Goal: Task Accomplishment & Management: Manage account settings

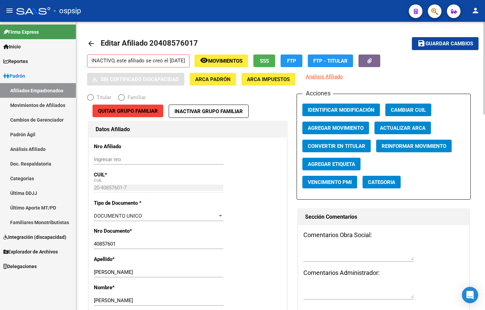
radio input "true"
type input "30-64480161-2"
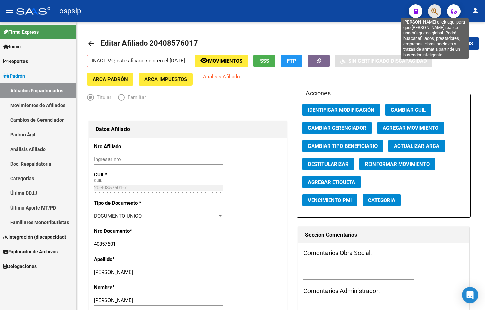
click at [437, 10] on icon "button" at bounding box center [435, 11] width 7 height 8
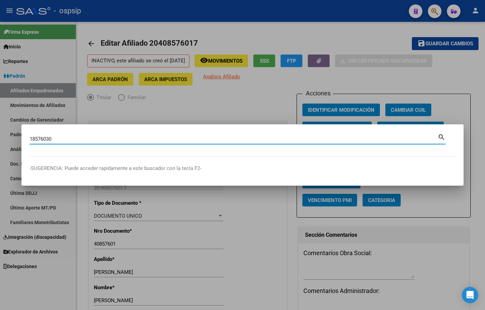
type input "18576030"
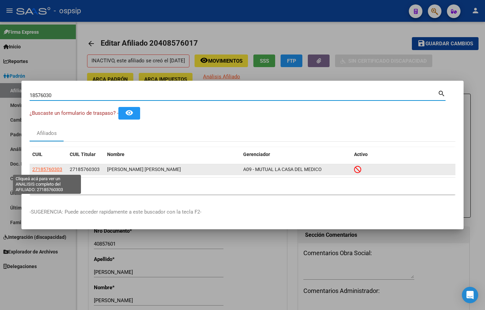
click at [40, 169] on span "27185760303" at bounding box center [47, 168] width 30 height 5
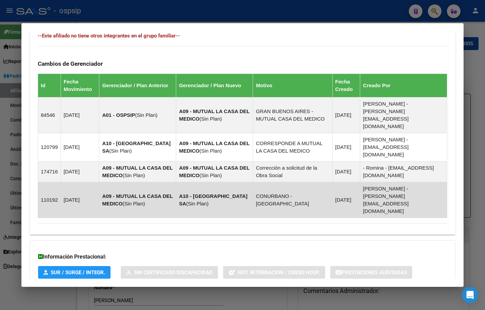
scroll to position [397, 0]
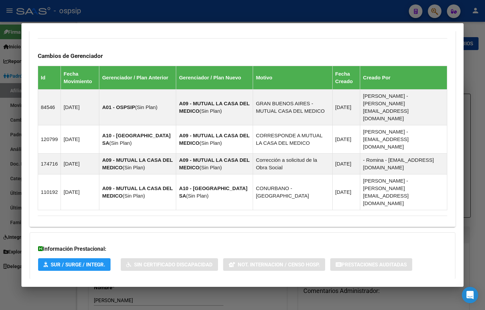
click at [156, 289] on span "Aportes y Contribuciones del Afiliado: 27185760303" at bounding box center [112, 292] width 128 height 6
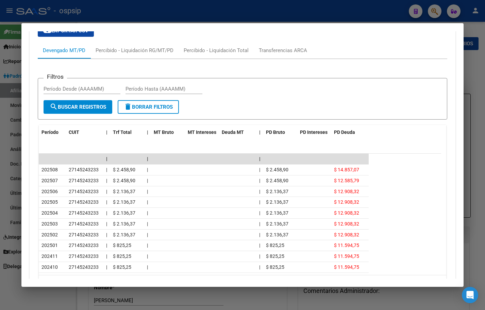
scroll to position [703, 0]
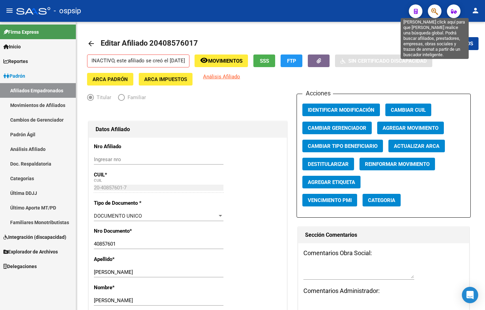
click at [435, 10] on icon "button" at bounding box center [435, 11] width 7 height 8
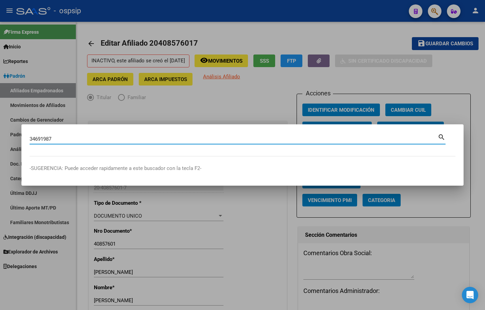
type input "34691987"
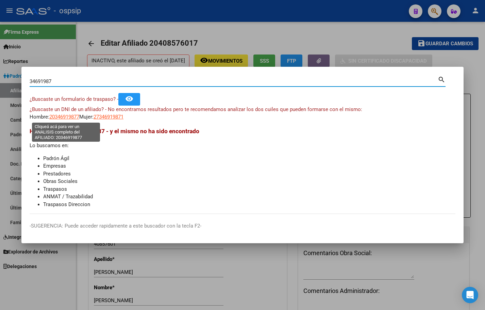
click at [64, 112] on div "¿Buscaste un DNI de un afiliado? - No encontramos resultados pero te recomendam…" at bounding box center [243, 113] width 426 height 15
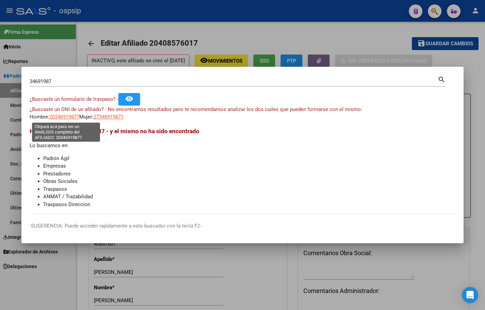
click at [64, 120] on span "20346919877" at bounding box center [64, 117] width 30 height 6
type textarea "20346919877"
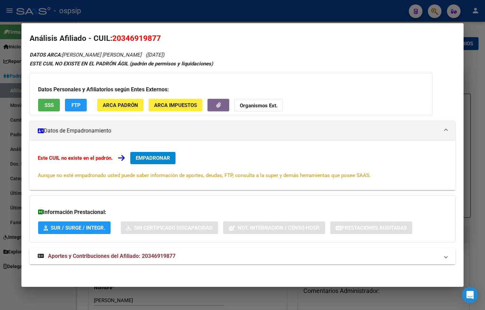
scroll to position [6, 0]
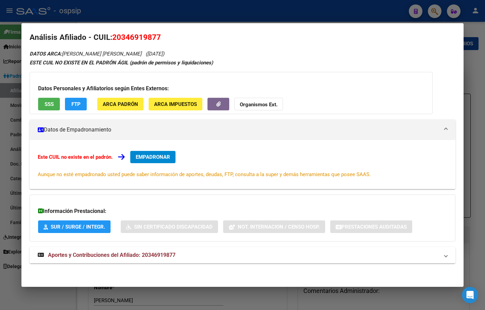
drag, startPoint x: 155, startPoint y: 255, endPoint x: 159, endPoint y: 255, distance: 3.7
click at [156, 255] on span "Aportes y Contribuciones del Afiliado: 20346919877" at bounding box center [112, 255] width 128 height 6
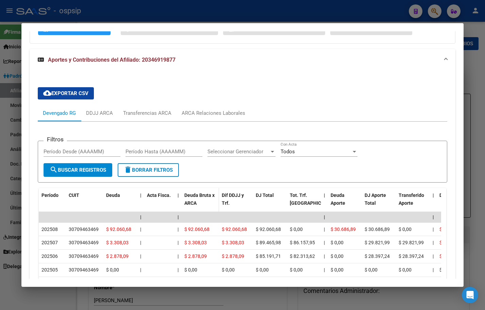
scroll to position [210, 0]
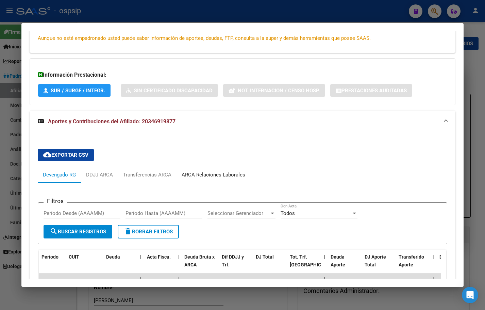
click at [207, 172] on div "ARCA Relaciones Laborales" at bounding box center [214, 174] width 64 height 7
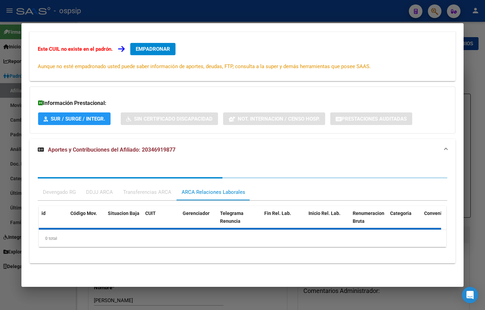
scroll to position [142, 0]
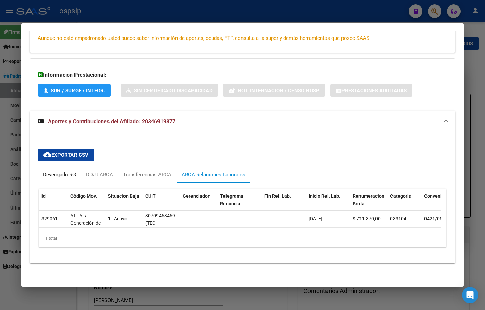
click at [59, 174] on div "Devengado RG" at bounding box center [59, 174] width 33 height 7
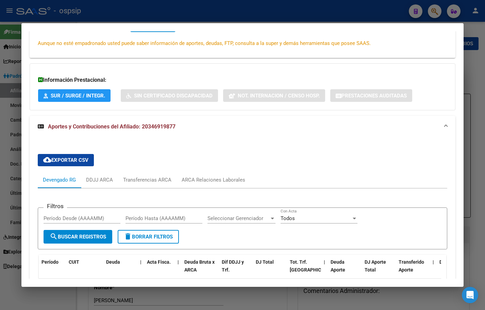
scroll to position [55, 0]
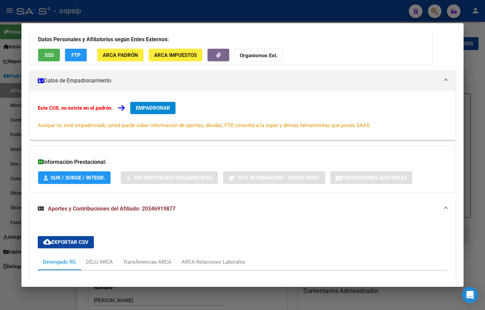
click at [155, 105] on span "EMPADRONAR" at bounding box center [153, 108] width 34 height 6
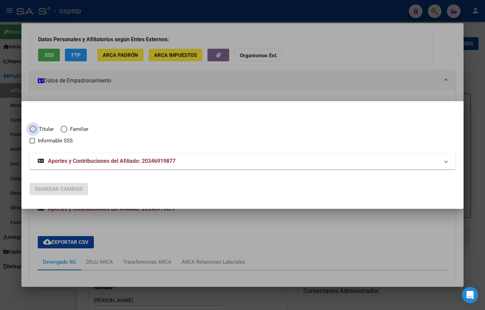
click at [30, 128] on span "Elija una opción" at bounding box center [33, 129] width 7 height 7
click at [30, 128] on input "Titular" at bounding box center [33, 129] width 7 height 7
radio input "true"
checkbox input "true"
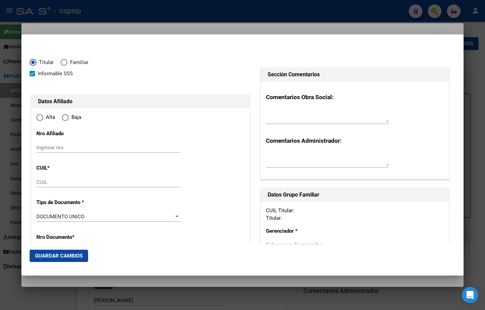
type input "20-34691987-7"
type input "34691987"
type input "[PERSON_NAME]"
type input "[DATE]"
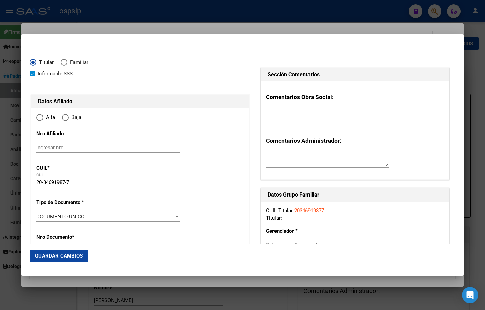
type input "CABA"
type input "1007"
type input "ESMERALDA"
type input "819"
type input "4"
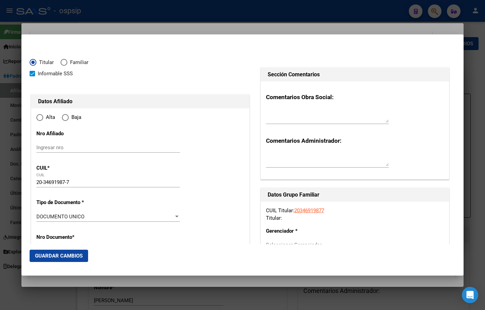
radio input "true"
type input "CABA"
click at [209, 65] on div "Titular Familiar" at bounding box center [141, 64] width 222 height 11
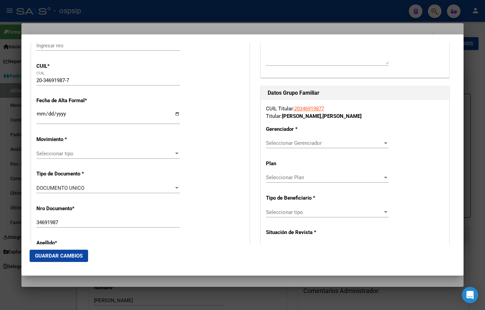
scroll to position [102, 0]
click at [37, 115] on input "Ingresar fecha" at bounding box center [108, 116] width 144 height 11
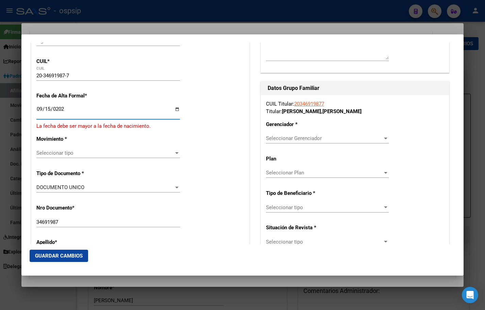
type input "[DATE]"
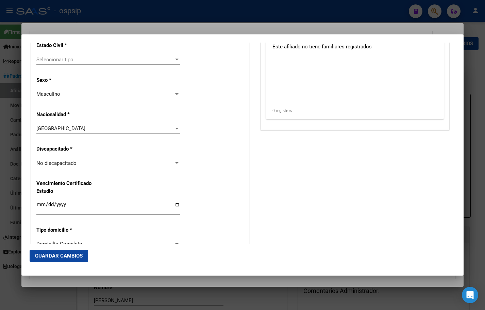
scroll to position [442, 0]
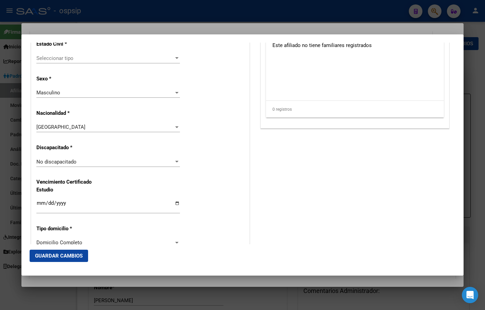
click at [62, 60] on span "Seleccionar tipo" at bounding box center [104, 58] width 137 height 6
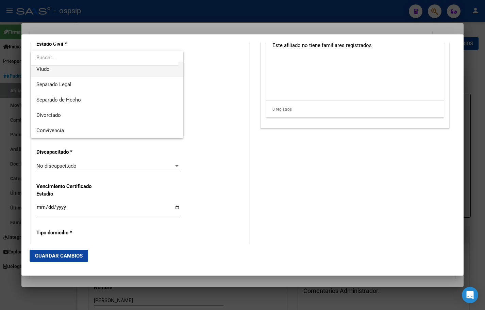
scroll to position [35, 0]
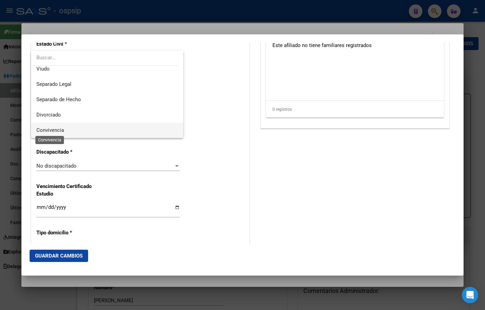
click at [52, 130] on span "Convivencia" at bounding box center [50, 130] width 28 height 6
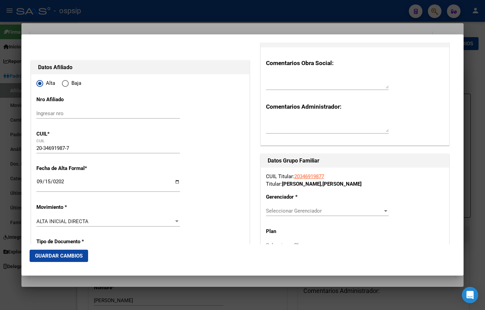
scroll to position [204, 0]
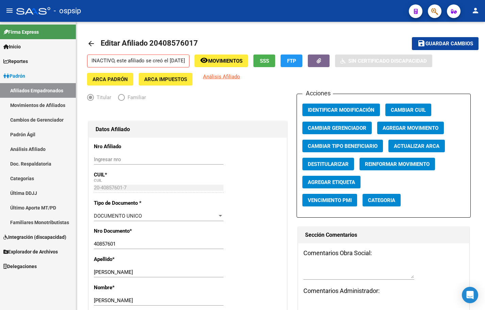
click at [431, 8] on button "button" at bounding box center [435, 11] width 14 height 14
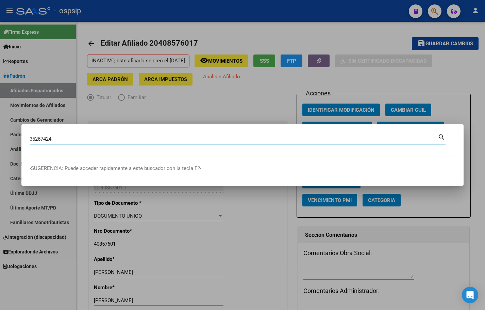
type input "35267424"
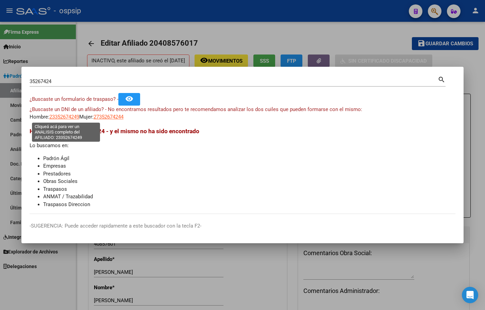
click at [61, 117] on span "23352674249" at bounding box center [64, 117] width 30 height 6
type textarea "23352674249"
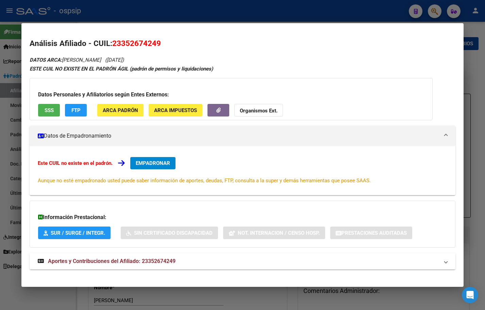
click at [142, 263] on span "Aportes y Contribuciones del Afiliado: 23352674249" at bounding box center [112, 261] width 128 height 6
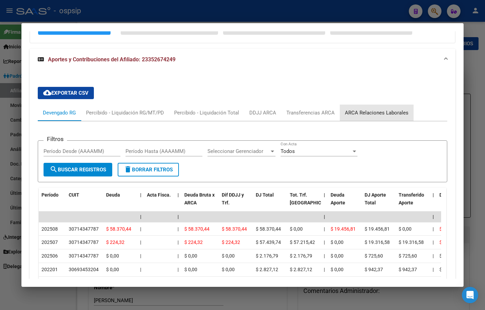
click at [379, 112] on div "ARCA Relaciones Laborales" at bounding box center [377, 112] width 64 height 7
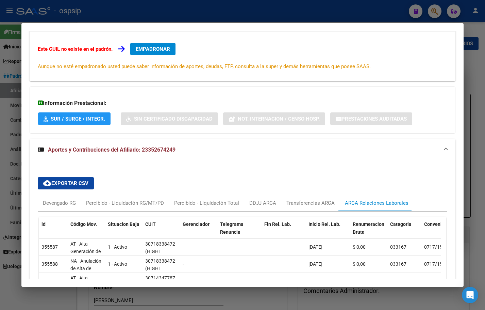
scroll to position [181, 0]
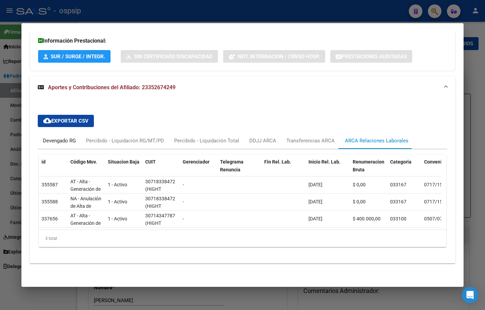
click at [56, 137] on div "Devengado RG" at bounding box center [59, 140] width 33 height 7
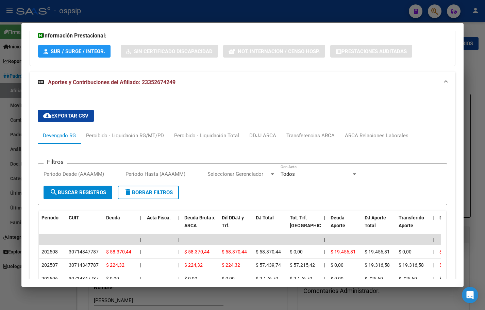
drag, startPoint x: 225, startPoint y: 101, endPoint x: 226, endPoint y: 92, distance: 8.9
click at [226, 101] on div "cloud_download Exportar CSV Devengado RG Percibido - Liquidación RG/MT/PD Perci…" at bounding box center [243, 254] width 426 height 323
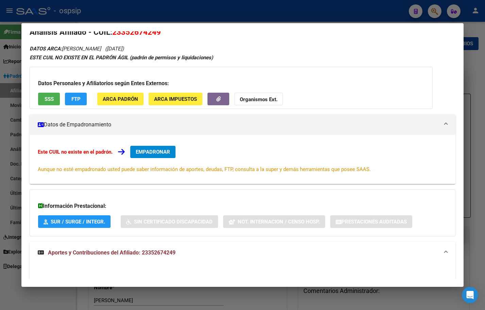
click at [147, 151] on span "EMPADRONAR" at bounding box center [153, 152] width 34 height 6
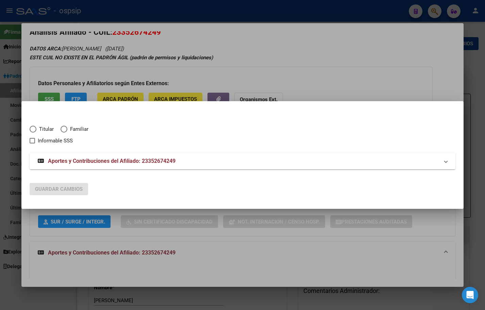
click at [32, 129] on span "Elija una opción" at bounding box center [33, 129] width 7 height 7
click at [32, 129] on input "Titular" at bounding box center [33, 129] width 7 height 7
radio input "true"
checkbox input "true"
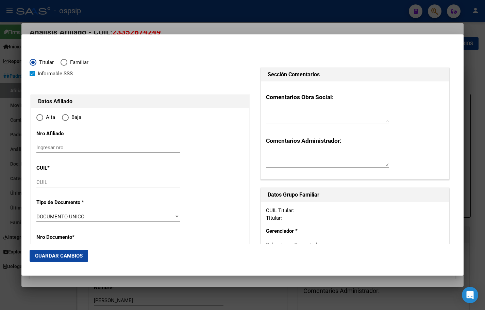
type input "23-35267424-9"
type input "35267424"
type input "[PERSON_NAME]"
type input "[DATE]"
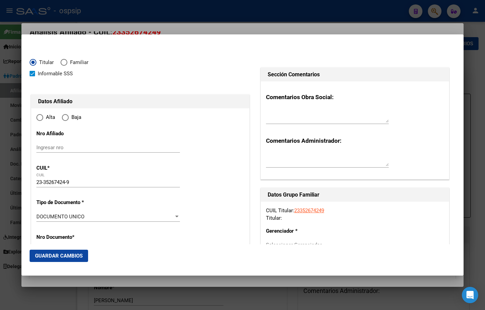
type input "MONTE CHINGOLO"
type input "1825"
type input "BOULEVAR DE LOS [DEMOGRAPHIC_DATA]"
type input "2890"
radio input "true"
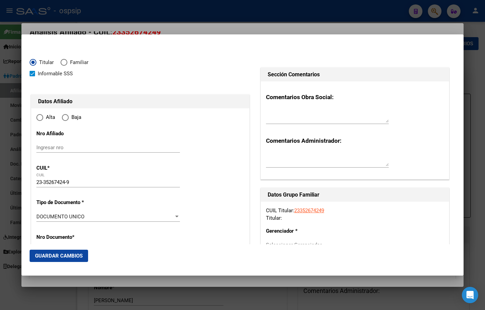
type input "MONTE CHINGOLO"
click at [41, 215] on input "Ingresar fecha" at bounding box center [108, 218] width 144 height 11
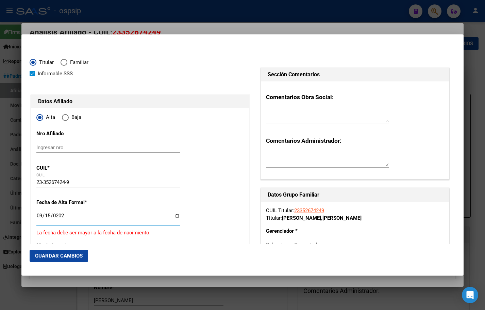
type input "[DATE]"
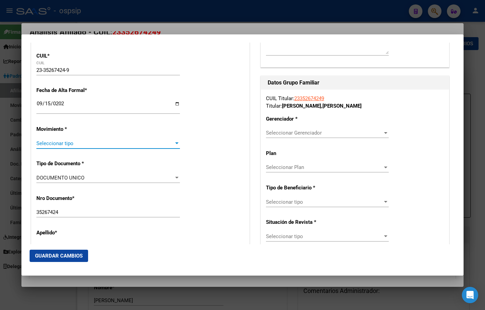
click at [61, 143] on span "Seleccionar tipo" at bounding box center [104, 143] width 137 height 6
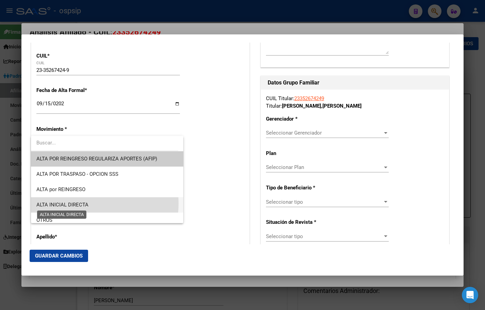
click at [80, 203] on span "ALTA INICIAL DIRECTA" at bounding box center [62, 204] width 52 height 6
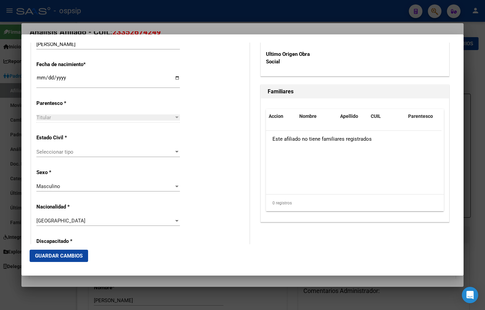
scroll to position [384, 0]
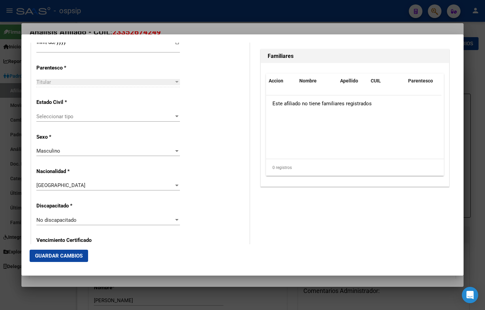
click at [58, 117] on span "Seleccionar tipo" at bounding box center [104, 116] width 137 height 6
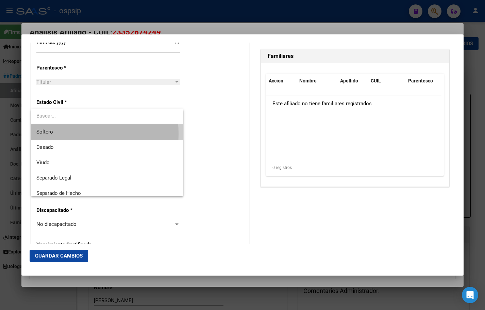
click at [55, 134] on span "Soltero" at bounding box center [107, 131] width 142 height 15
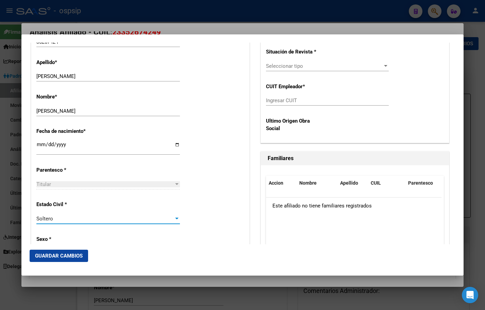
scroll to position [146, 0]
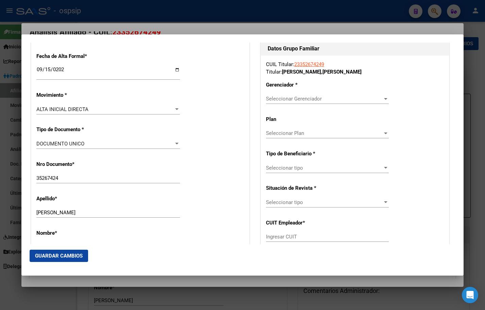
click at [288, 98] on span "Seleccionar Gerenciador" at bounding box center [324, 99] width 117 height 6
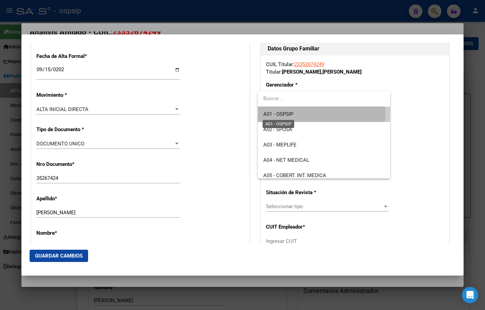
click at [289, 113] on span "A01 - OSPSIP" at bounding box center [278, 114] width 30 height 6
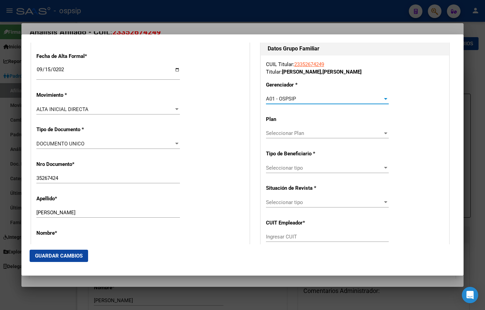
click at [290, 171] on span "Seleccionar tipo" at bounding box center [324, 168] width 117 height 6
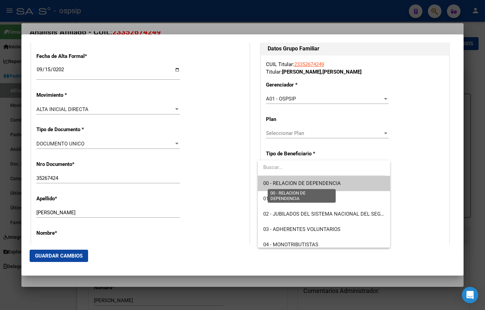
click at [289, 183] on span "00 - RELACION DE DEPENDENCIA" at bounding box center [302, 183] width 78 height 6
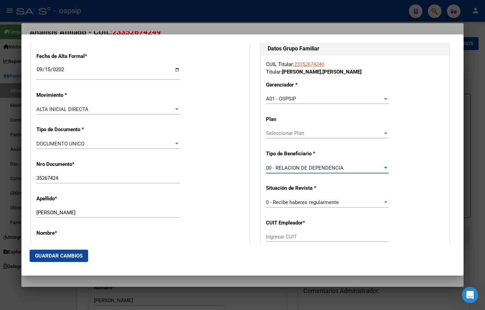
type input "30-71434778-7"
click at [46, 257] on span "Guardar Cambios" at bounding box center [59, 256] width 48 height 6
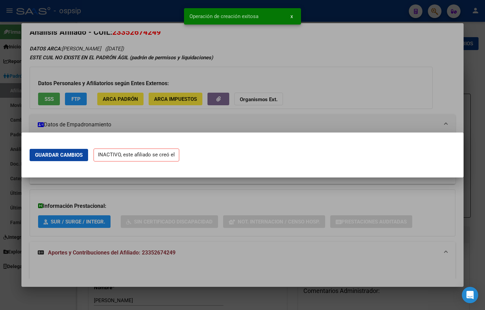
scroll to position [0, 0]
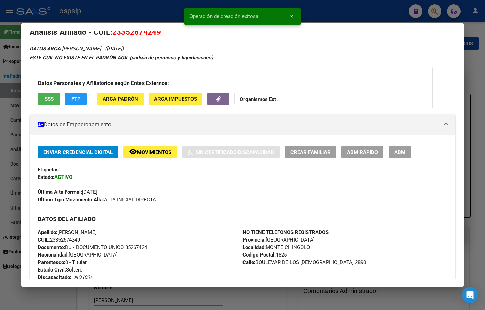
drag, startPoint x: 400, startPoint y: 152, endPoint x: 392, endPoint y: 169, distance: 18.7
click at [400, 152] on span "ABM" at bounding box center [399, 152] width 11 height 6
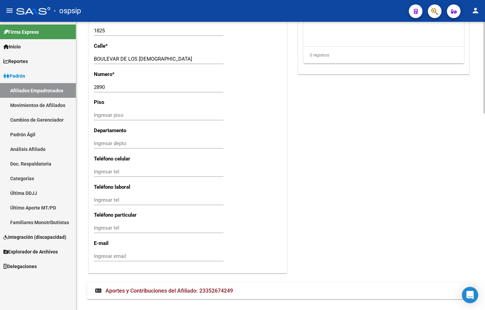
scroll to position [616, 0]
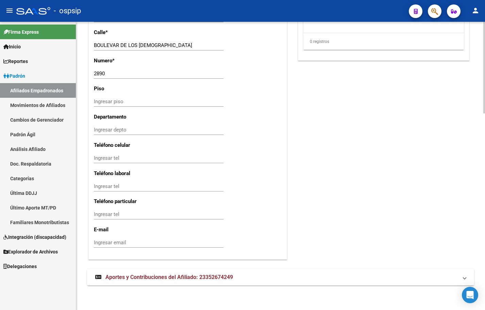
click at [150, 278] on span "Aportes y Contribuciones del Afiliado: 23352674249" at bounding box center [170, 277] width 128 height 6
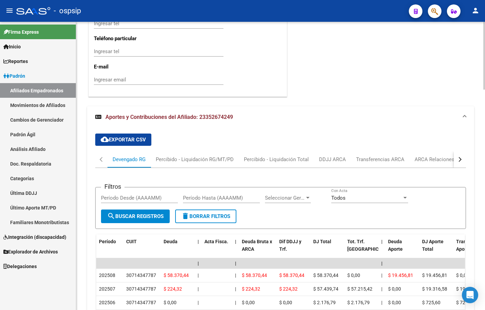
scroll to position [787, 0]
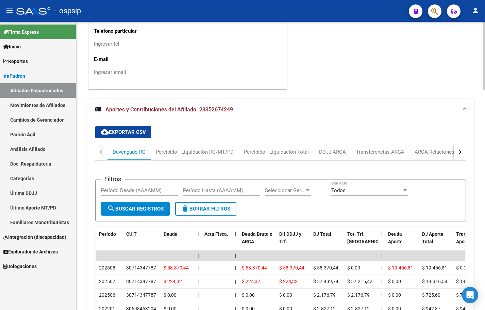
click at [166, 129] on div "cloud_download Exportar CSV Devengado RG Percibido - Liquidación RG/MT/PD Perci…" at bounding box center [280, 270] width 371 height 301
click at [427, 150] on div "ARCA Relaciones Laborales" at bounding box center [447, 151] width 64 height 7
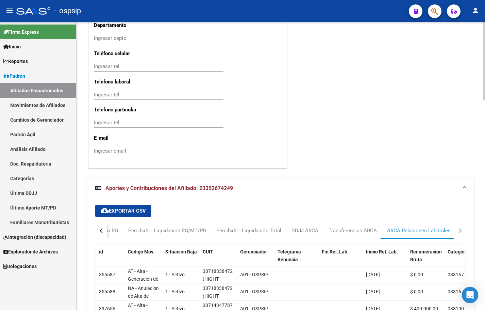
scroll to position [775, 0]
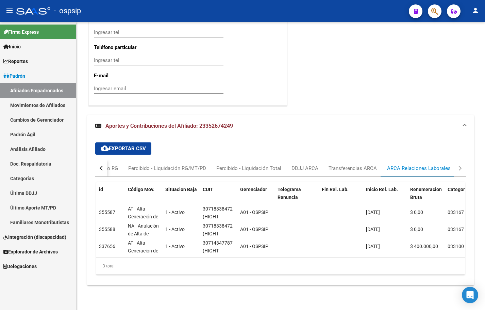
click at [152, 4] on div "- ospsip" at bounding box center [209, 10] width 387 height 15
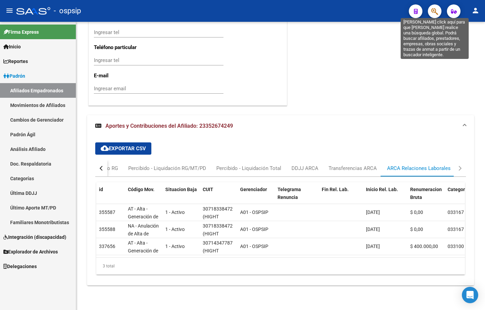
click at [438, 12] on icon "button" at bounding box center [435, 11] width 7 height 8
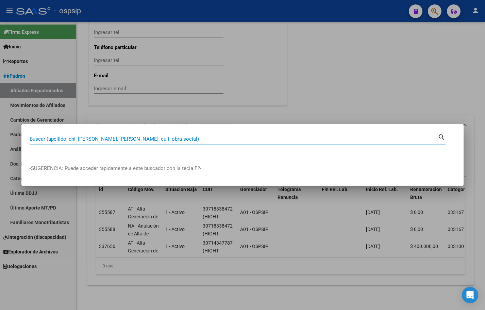
paste input "38.390.619."
click at [67, 142] on input "38390619" at bounding box center [234, 139] width 408 height 6
type input "38390619"
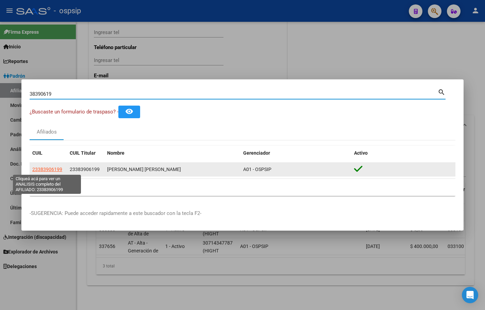
click at [46, 170] on span "23383906199" at bounding box center [47, 168] width 30 height 5
type textarea "23383906199"
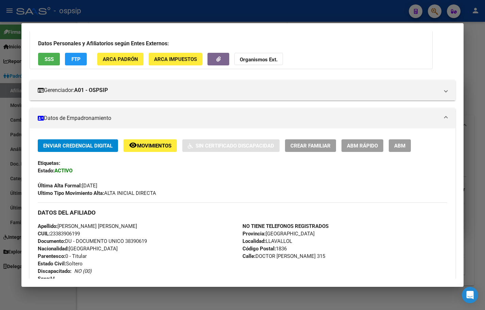
scroll to position [170, 0]
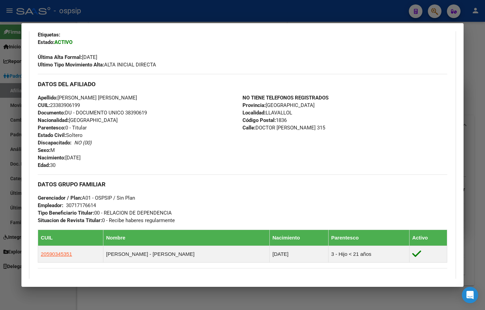
click at [151, 145] on div "Apellido: [PERSON_NAME] [PERSON_NAME] CUIL: 23383906199 Documento: DU - DOCUMEN…" at bounding box center [140, 131] width 205 height 75
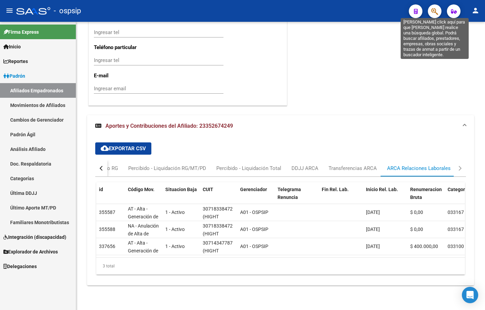
click at [434, 12] on icon "button" at bounding box center [435, 11] width 7 height 8
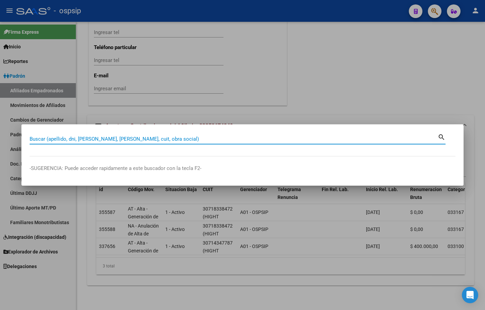
paste input "43594263"
type input "43594263"
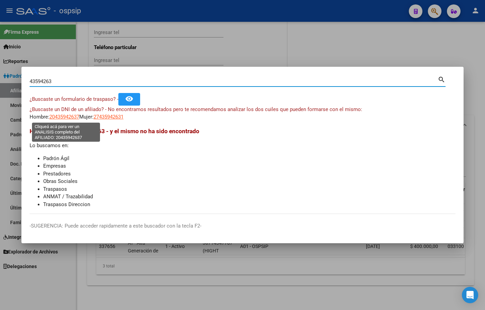
click at [62, 115] on span "20435942637" at bounding box center [64, 117] width 30 height 6
type textarea "20435942637"
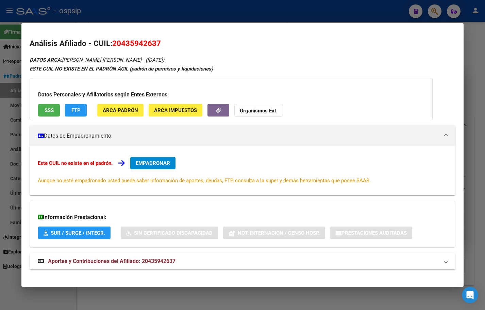
click at [149, 262] on span "Aportes y Contribuciones del Afiliado: 20435942637" at bounding box center [112, 261] width 128 height 6
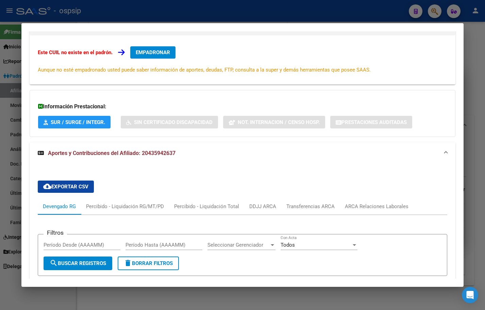
scroll to position [0, 0]
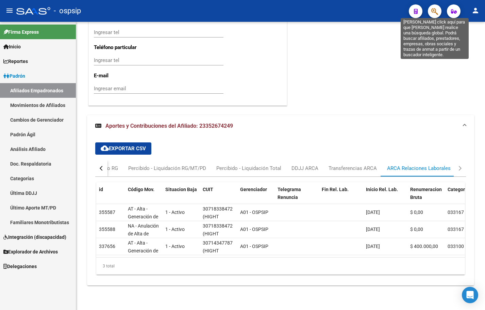
click at [433, 11] on icon "button" at bounding box center [435, 11] width 7 height 8
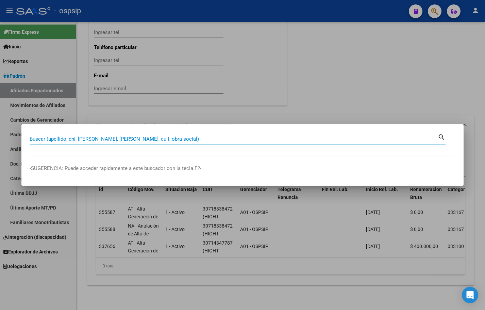
paste input "34676738"
type input "34676738"
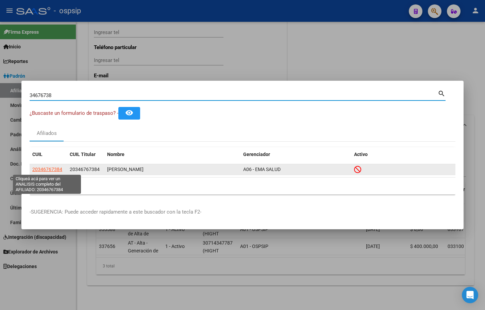
click at [47, 169] on span "20346767384" at bounding box center [47, 168] width 30 height 5
type textarea "20346767384"
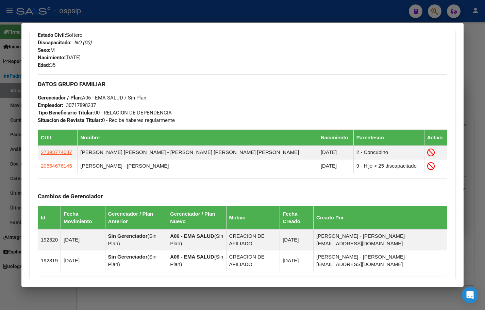
scroll to position [369, 0]
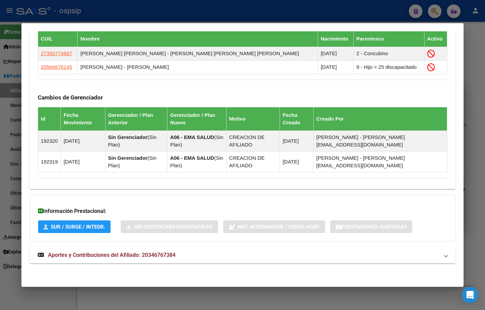
click at [165, 254] on span "Aportes y Contribuciones del Afiliado: 20346767384" at bounding box center [112, 255] width 128 height 6
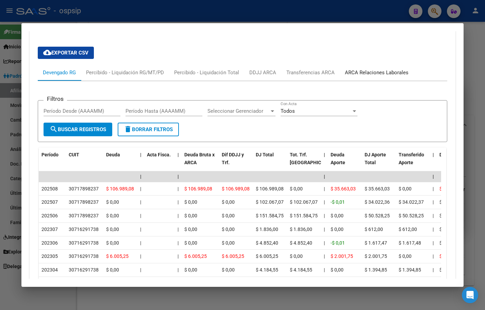
click at [374, 70] on div "ARCA Relaciones Laborales" at bounding box center [377, 72] width 64 height 7
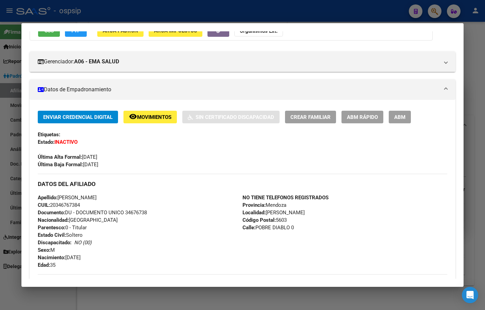
scroll to position [66, 0]
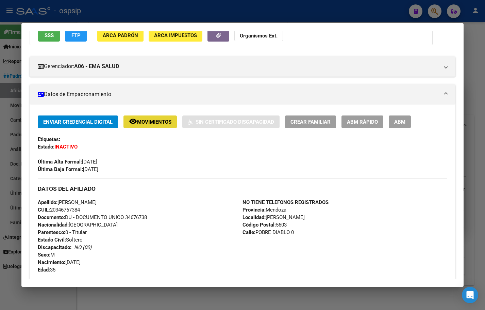
click at [142, 117] on button "remove_red_eye Movimientos" at bounding box center [150, 121] width 53 height 13
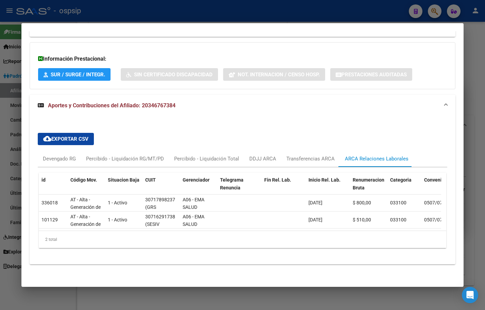
scroll to position [527, 0]
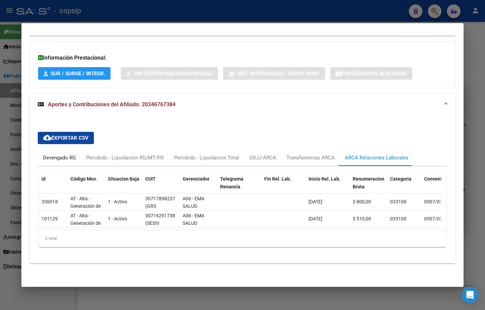
click at [53, 154] on div "Devengado RG" at bounding box center [59, 157] width 33 height 7
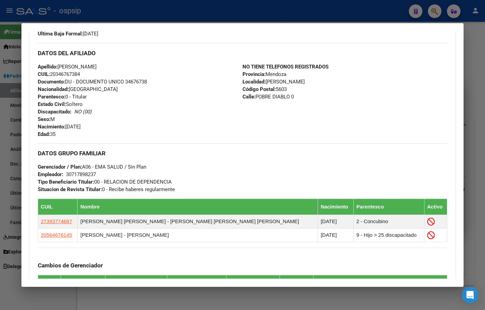
scroll to position [0, 0]
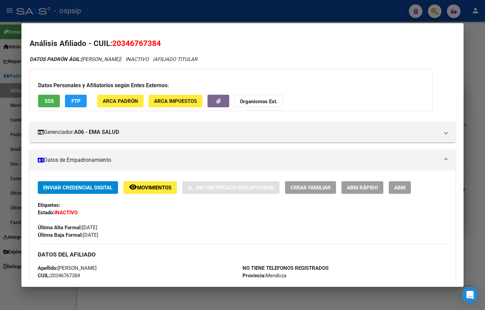
drag, startPoint x: 404, startPoint y: 188, endPoint x: 311, endPoint y: 211, distance: 94.9
click at [403, 188] on span "ABM" at bounding box center [399, 187] width 11 height 6
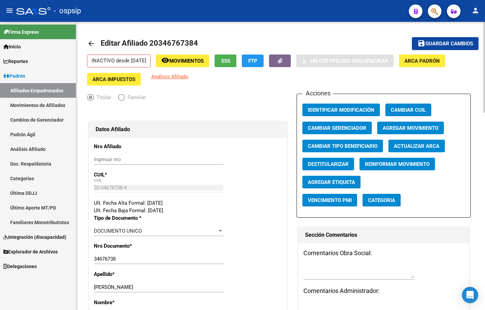
click at [413, 129] on span "Agregar Movimiento" at bounding box center [411, 128] width 56 height 6
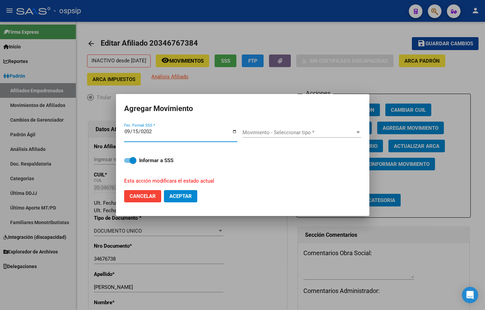
type input "[DATE]"
click at [267, 132] on span "Movimiento - Seleccionar tipo *" at bounding box center [299, 132] width 113 height 6
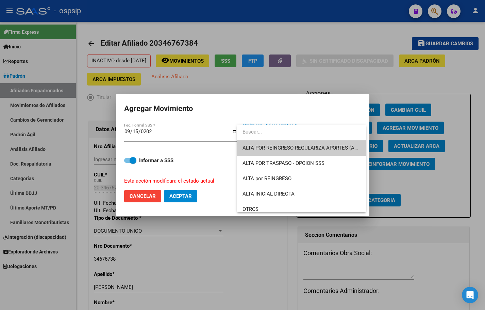
click at [263, 144] on span "ALTA POR REINGRESO REGULARIZA APORTES (AFIP)" at bounding box center [302, 147] width 118 height 15
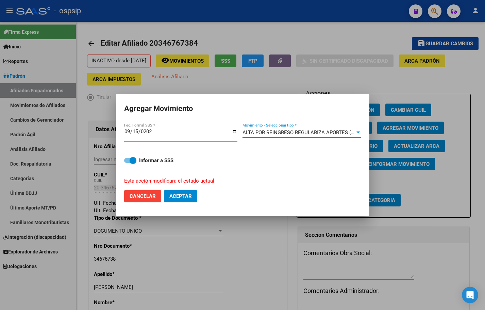
click at [177, 199] on span "Aceptar" at bounding box center [180, 196] width 22 height 6
checkbox input "false"
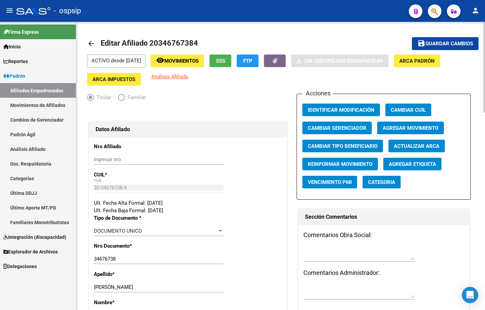
click at [159, 159] on input "Ingresar nro" at bounding box center [159, 159] width 130 height 6
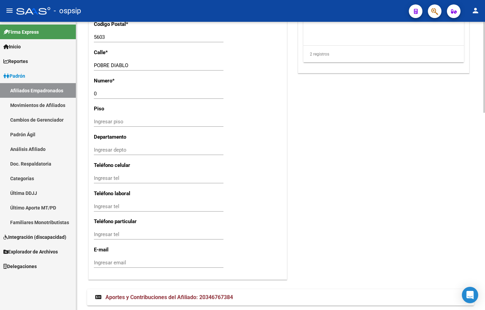
scroll to position [624, 0]
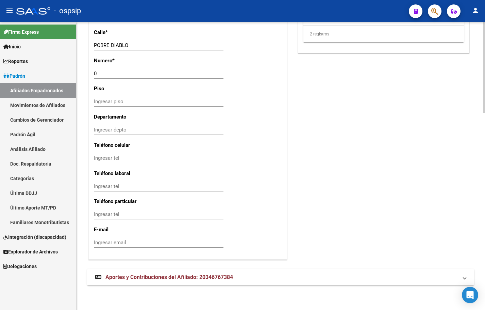
click at [144, 277] on span "Aportes y Contribuciones del Afiliado: 20346767384" at bounding box center [170, 277] width 128 height 6
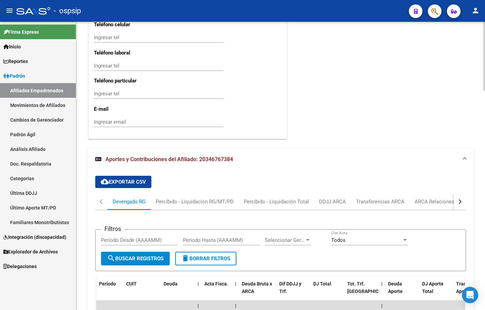
scroll to position [828, 0]
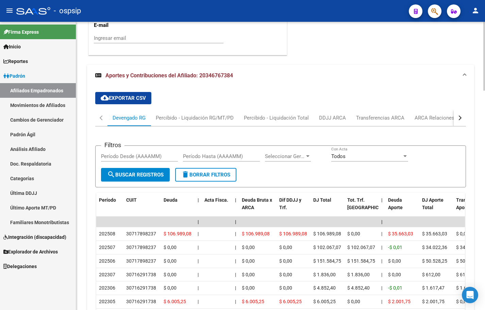
drag, startPoint x: 173, startPoint y: 139, endPoint x: 191, endPoint y: 144, distance: 18.3
click at [173, 139] on app-list-header "Filtros Período Desde (AAAAMM) Período Hasta (AAAAMM) Seleccionar Gerenciador S…" at bounding box center [280, 160] width 371 height 53
drag, startPoint x: 442, startPoint y: 116, endPoint x: 412, endPoint y: 133, distance: 34.0
click at [441, 116] on div "ARCA Relaciones Laborales" at bounding box center [447, 117] width 64 height 7
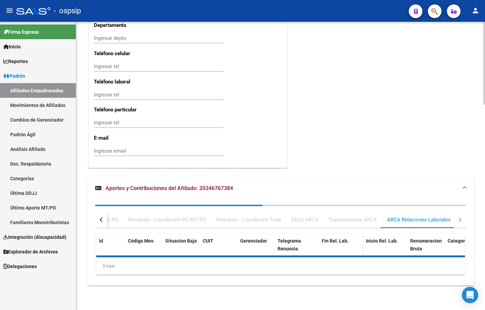
scroll to position [766, 0]
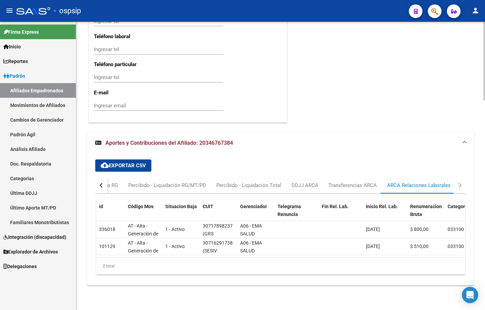
click at [166, 154] on div "cloud_download Exportar CSV Devengado RG Percibido - Liquidación RG/MT/PD Perci…" at bounding box center [280, 217] width 371 height 126
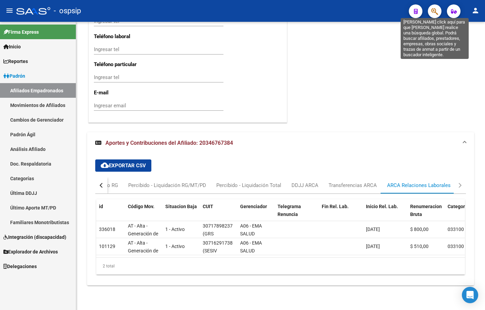
click at [434, 11] on icon "button" at bounding box center [435, 11] width 7 height 8
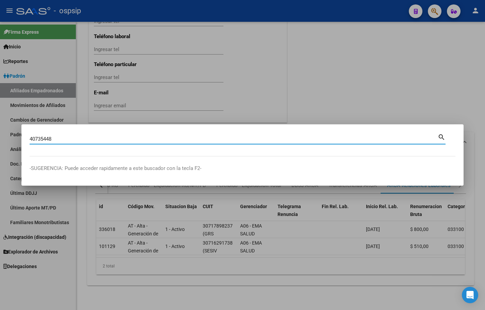
type input "40735448"
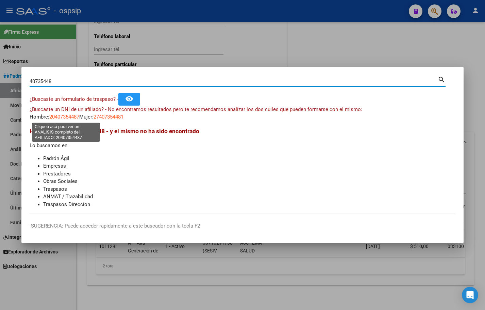
click at [67, 116] on span "20407354487" at bounding box center [64, 117] width 30 height 6
type textarea "20407354487"
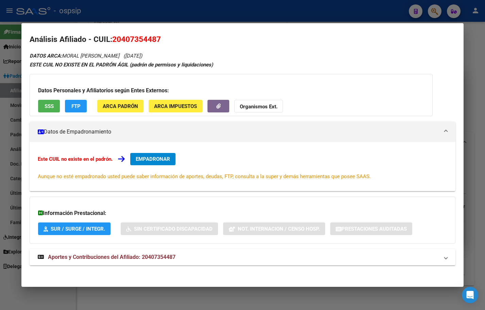
scroll to position [6, 0]
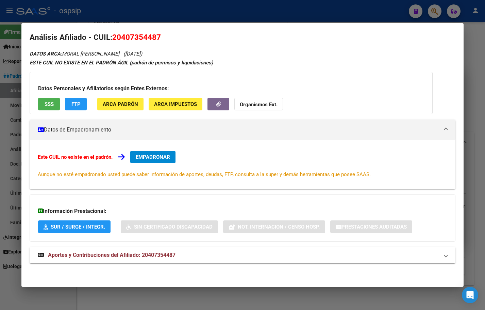
click at [153, 255] on span "Aportes y Contribuciones del Afiliado: 20407354487" at bounding box center [112, 255] width 128 height 6
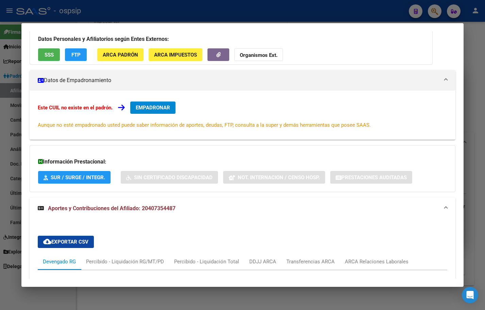
scroll to position [0, 0]
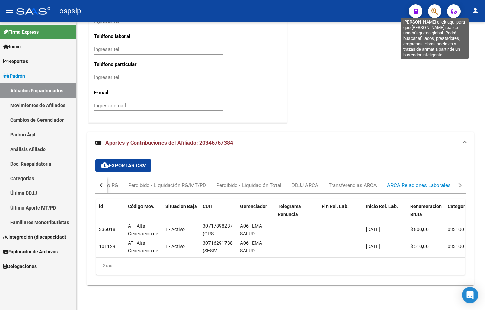
click at [433, 9] on icon "button" at bounding box center [435, 11] width 7 height 8
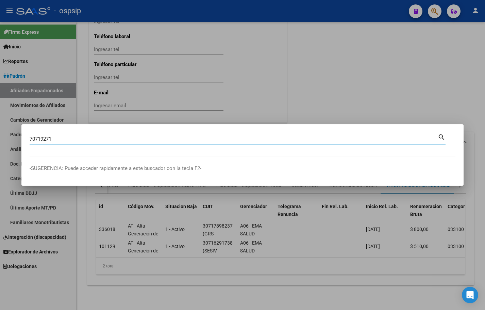
type input "70719271"
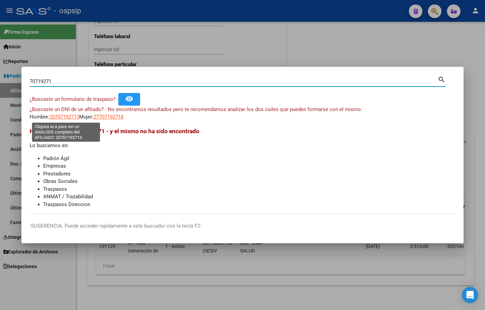
click at [62, 116] on span "20707192713" at bounding box center [64, 117] width 30 height 6
type textarea "20707192713"
drag, startPoint x: 69, startPoint y: 82, endPoint x: -3, endPoint y: 87, distance: 71.6
click at [0, 87] on html "menu - ospsip person Firma Express Inicio Calendario SSS Instructivos Contacto …" at bounding box center [242, 155] width 485 height 310
type input "70719211"
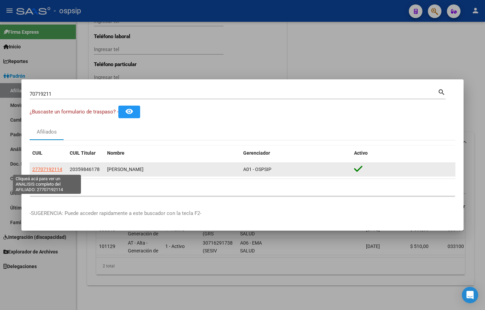
click at [46, 169] on span "27707192114" at bounding box center [47, 168] width 30 height 5
type textarea "27707192114"
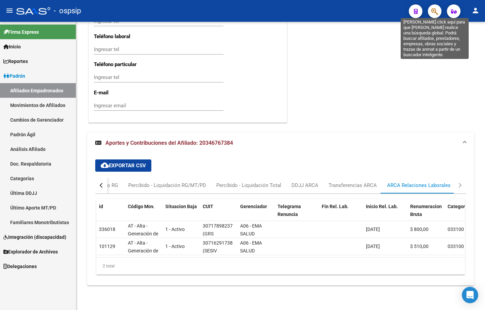
click at [432, 11] on icon "button" at bounding box center [435, 11] width 7 height 8
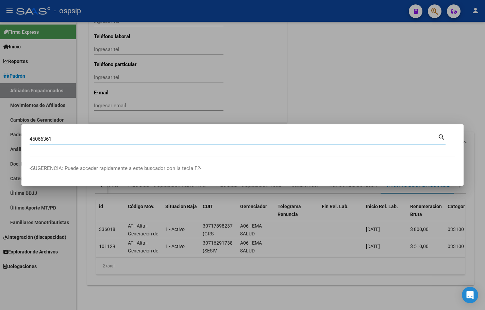
type input "45066361"
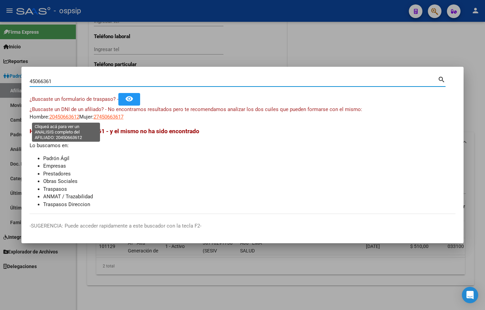
click at [64, 116] on span "20450663612" at bounding box center [64, 117] width 30 height 6
type textarea "20450663612"
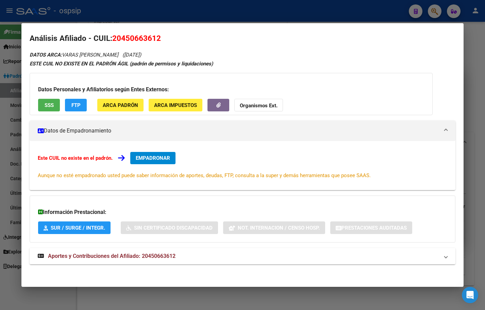
scroll to position [6, 0]
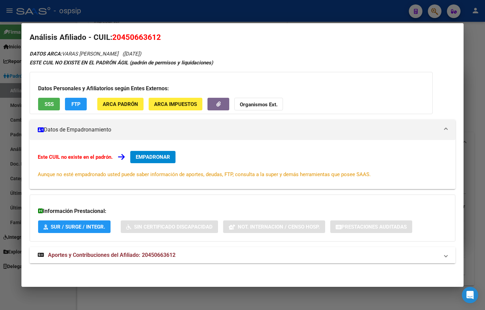
click at [149, 253] on span "Aportes y Contribuciones del Afiliado: 20450663612" at bounding box center [112, 255] width 128 height 6
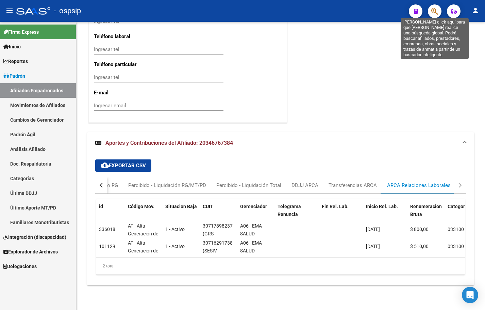
click at [434, 11] on icon "button" at bounding box center [435, 11] width 7 height 8
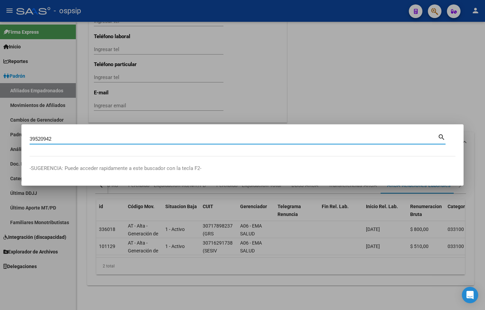
type input "39520942"
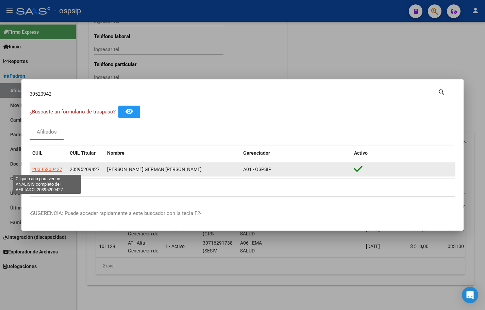
click at [42, 168] on span "20395209427" at bounding box center [47, 168] width 30 height 5
type textarea "20395209427"
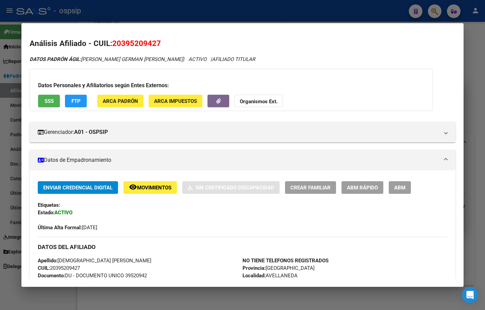
click at [130, 222] on div "Última Alta Formal: [DATE]" at bounding box center [243, 223] width 410 height 15
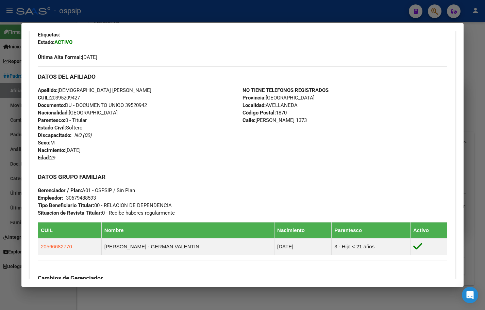
scroll to position [315, 0]
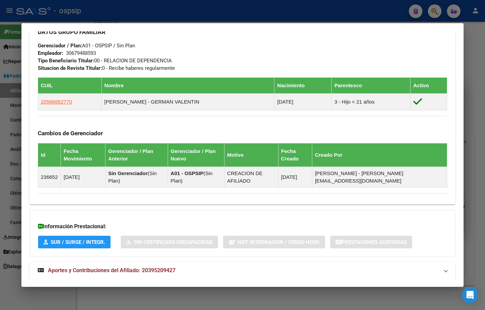
click at [140, 267] on span "Aportes y Contribuciones del Afiliado: 20395209427" at bounding box center [112, 270] width 128 height 6
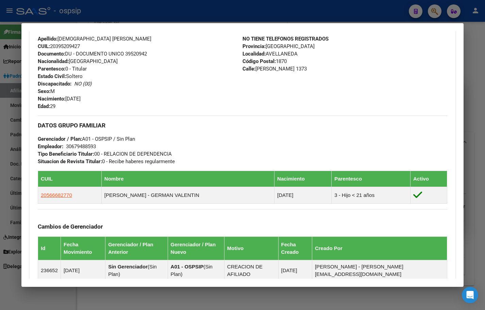
scroll to position [77, 0]
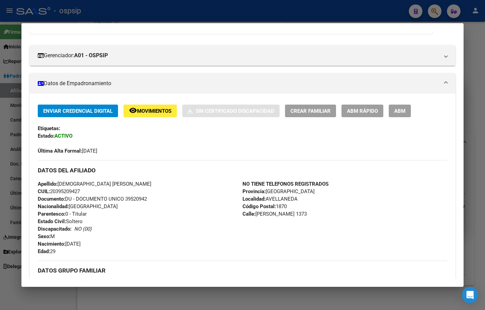
click at [402, 111] on span "ABM" at bounding box center [399, 111] width 11 height 6
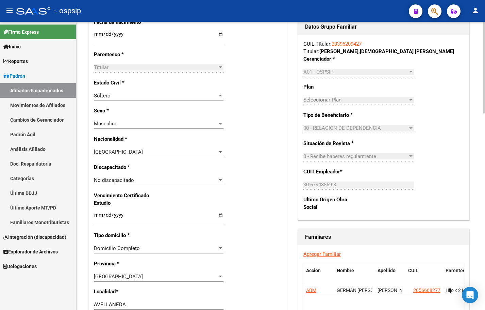
scroll to position [340, 0]
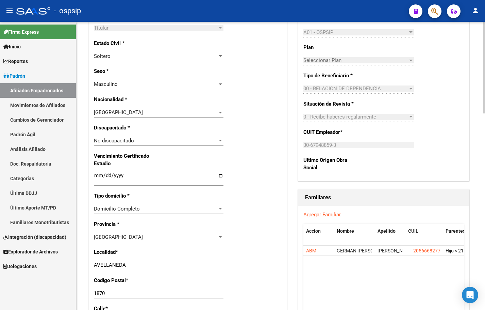
click at [351, 282] on datatable-body "ABM GERMAN [PERSON_NAME] 20566682770 Hijo < 21 años" at bounding box center [384, 276] width 161 height 63
click at [129, 68] on p "Sexo *" at bounding box center [122, 70] width 56 height 7
click at [320, 215] on link "Agregar Familiar" at bounding box center [322, 214] width 37 height 6
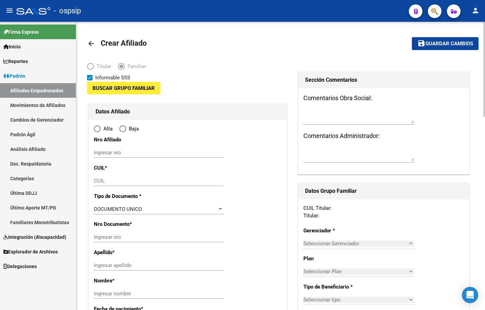
type input "30-67948859-3"
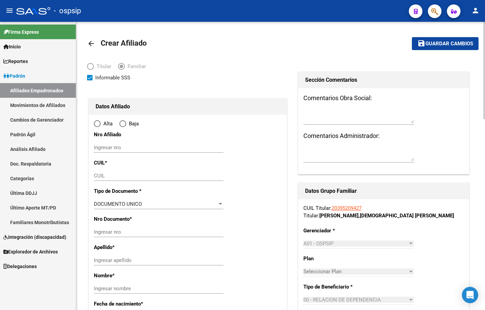
type input "AVELLANEDA"
type input "1870"
type input "[PERSON_NAME]"
type input "1373"
radio input "true"
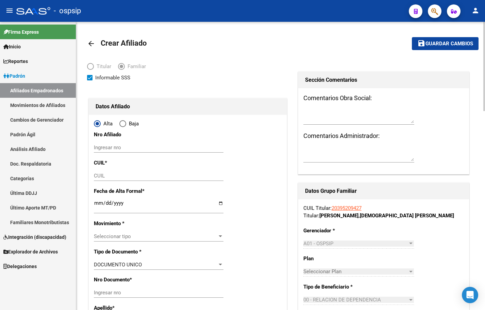
type input "30-67948859-3"
click at [90, 43] on mat-icon "arrow_back" at bounding box center [91, 43] width 8 height 8
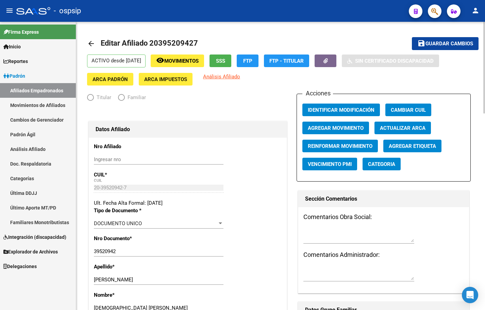
radio input "true"
type input "30-67948859-3"
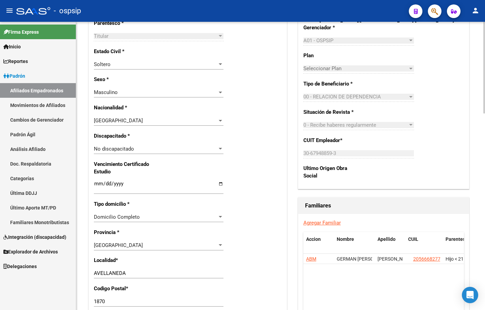
scroll to position [340, 0]
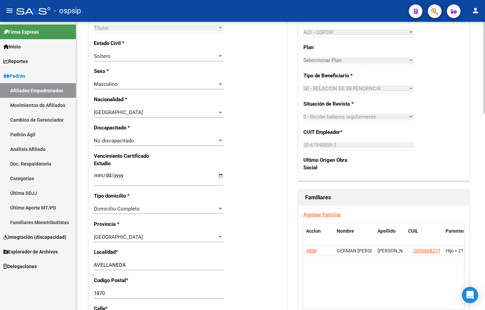
click at [321, 214] on link "Agregar Familiar" at bounding box center [322, 214] width 37 height 6
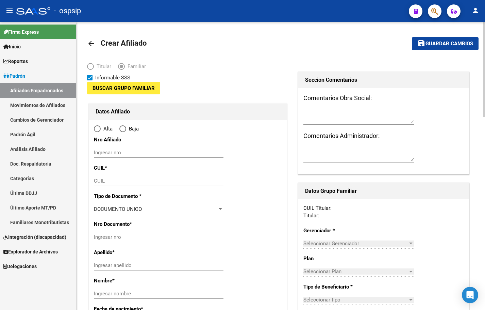
type input "30-67948859-3"
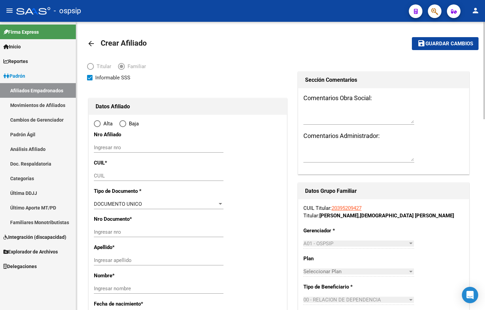
type input "AVELLANEDA"
type input "1870"
type input "[PERSON_NAME]"
type input "1373"
radio input "true"
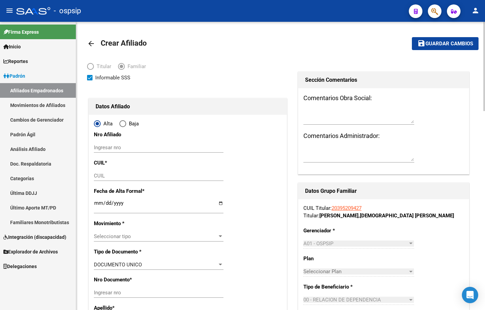
type input "30-67948859-3"
click at [98, 174] on input "CUIL" at bounding box center [159, 176] width 130 height 6
click at [104, 175] on input "CUIL" at bounding box center [159, 176] width 130 height 6
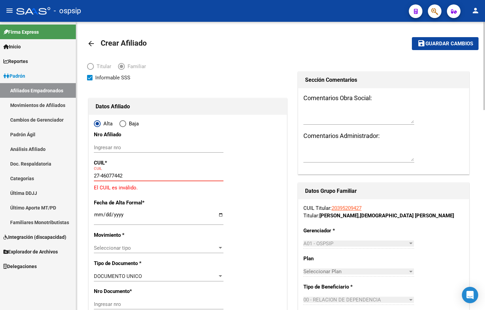
type input "27-46077442-5"
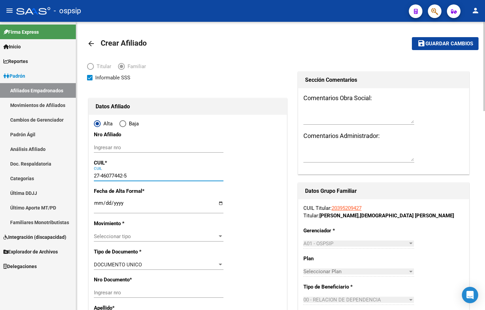
type input "46077442"
type input "[PERSON_NAME]"
type input "[DATE]"
type input "YAPEYU"
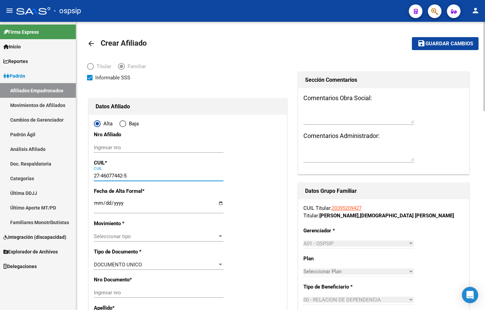
type input "3231"
type input "[PERSON_NAME] B° 15"
type input "9"
type input "27-46077442-5"
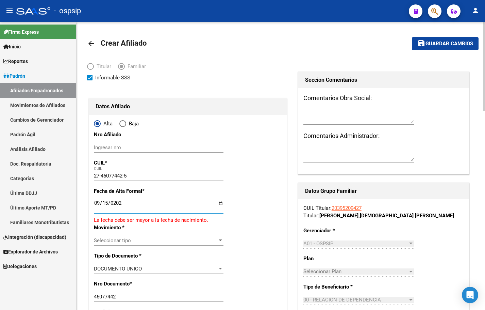
type input "[DATE]"
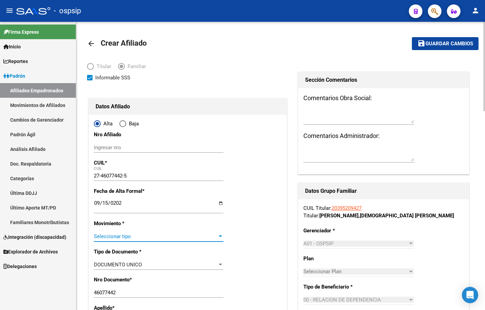
click at [106, 234] on span "Seleccionar tipo" at bounding box center [156, 236] width 124 height 6
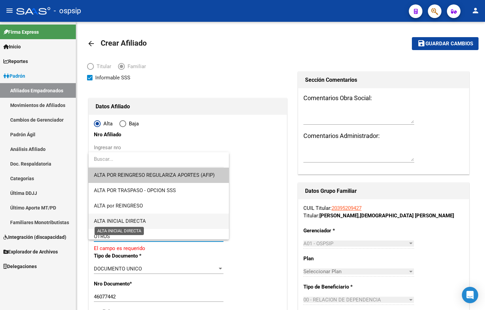
click at [124, 218] on span "ALTA INICIAL DIRECTA" at bounding box center [120, 221] width 52 height 6
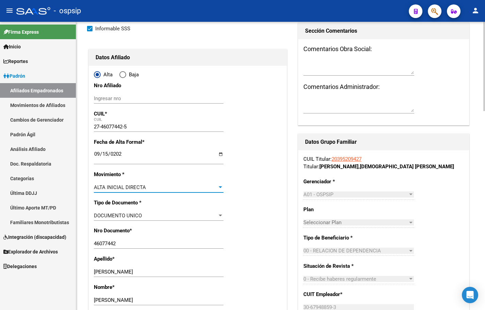
scroll to position [204, 0]
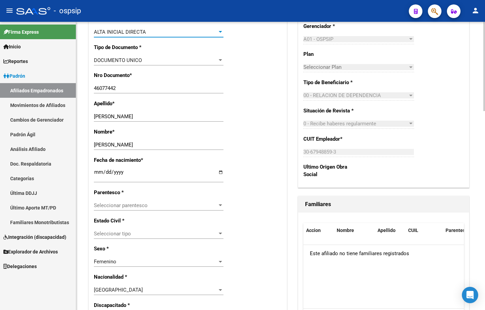
click at [115, 205] on span "Seleccionar parentesco" at bounding box center [156, 205] width 124 height 6
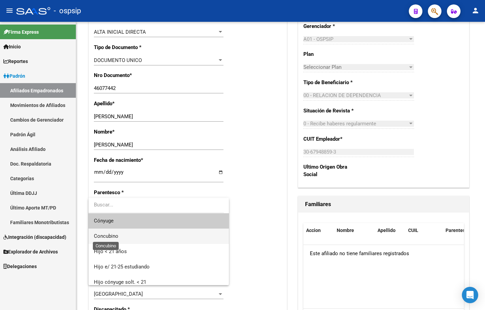
click at [115, 236] on span "Concubino" at bounding box center [106, 236] width 25 height 6
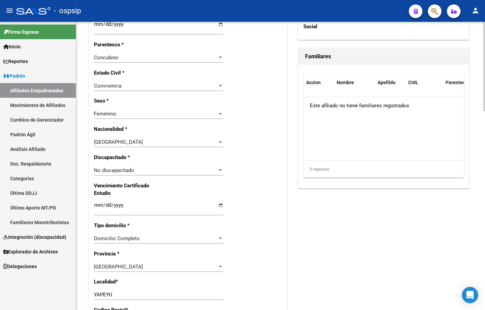
scroll to position [170, 0]
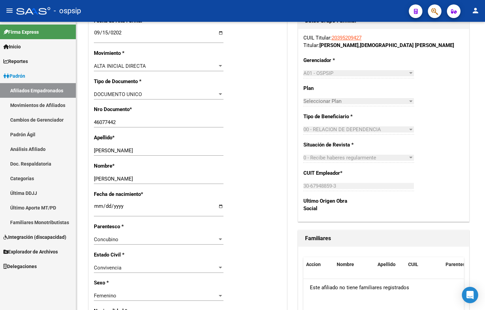
drag, startPoint x: 173, startPoint y: 5, endPoint x: 175, endPoint y: 12, distance: 7.1
click at [173, 5] on div "- ospsip" at bounding box center [209, 10] width 387 height 15
drag, startPoint x: 185, startPoint y: 3, endPoint x: 212, endPoint y: 40, distance: 45.5
click at [185, 3] on div "- ospsip" at bounding box center [209, 10] width 387 height 15
click at [169, 5] on div "- ospsip" at bounding box center [209, 10] width 387 height 15
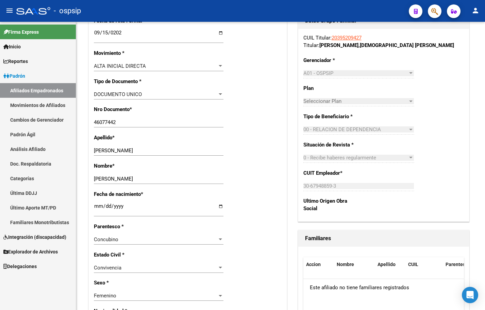
click at [238, 7] on div "- ospsip" at bounding box center [209, 10] width 387 height 15
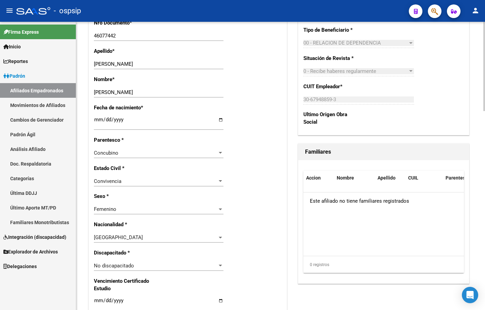
scroll to position [272, 0]
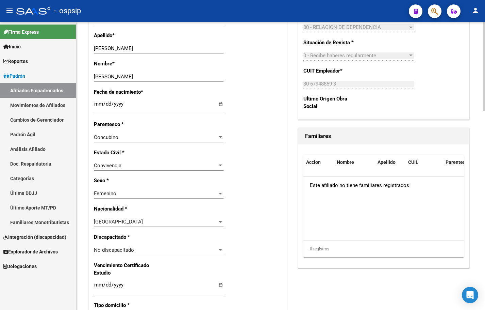
click at [255, 284] on div "Alta Baja Nro Afiliado Ingresar nro CUIL * 27-46077442-5 CUIL ARCA [PERSON_NAME…" at bounding box center [188, 243] width 198 height 802
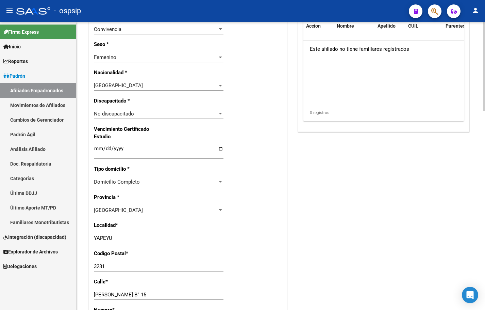
scroll to position [476, 0]
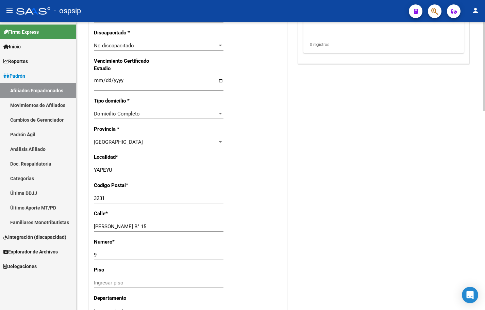
click at [192, 212] on div "Alta Baja Nro Afiliado Ingresar nro CUIL * 27-46077442-5 CUIL ARCA [PERSON_NAME…" at bounding box center [188, 39] width 198 height 802
click at [118, 139] on div "[GEOGRAPHIC_DATA]" at bounding box center [156, 142] width 124 height 6
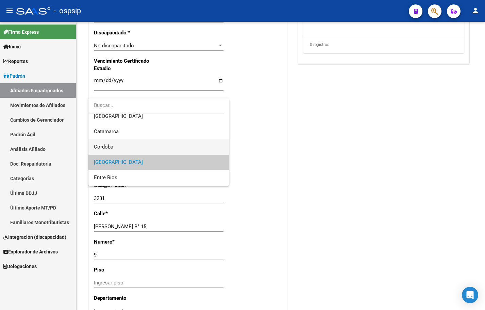
scroll to position [0, 0]
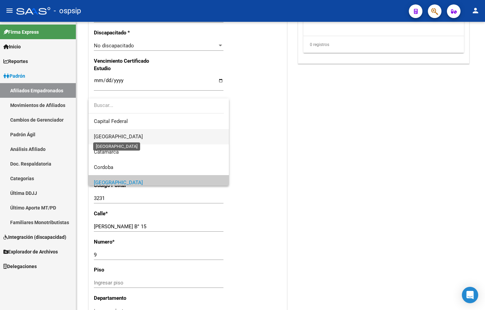
click at [110, 137] on span "[GEOGRAPHIC_DATA]" at bounding box center [118, 136] width 49 height 6
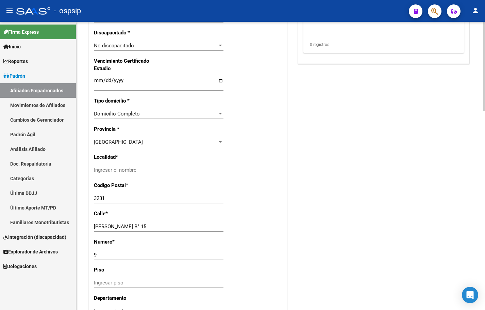
click at [101, 171] on input "Ingresar el nombre" at bounding box center [159, 170] width 130 height 6
type input "[PERSON_NAME]"
type input "1870"
click at [164, 223] on div "[PERSON_NAME] B° 15 Ingresar calle" at bounding box center [159, 226] width 130 height 10
type input "[PERSON_NAME]"
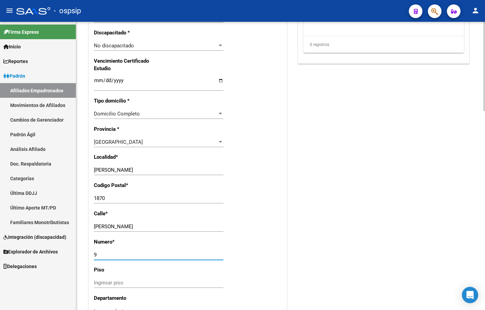
drag, startPoint x: 104, startPoint y: 252, endPoint x: 105, endPoint y: 259, distance: 6.8
click at [104, 252] on input "9" at bounding box center [159, 255] width 130 height 6
drag, startPoint x: 112, startPoint y: 257, endPoint x: 74, endPoint y: 257, distance: 38.1
click at [74, 257] on mat-sidenav-container "Firma Express Inicio Calendario SSS Instructivos Contacto OS Reportes Padrón Tr…" at bounding box center [242, 166] width 485 height 288
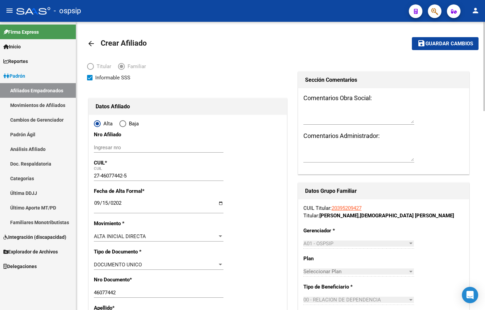
type input "1373"
click at [439, 42] on span "Guardar cambios" at bounding box center [450, 44] width 48 height 6
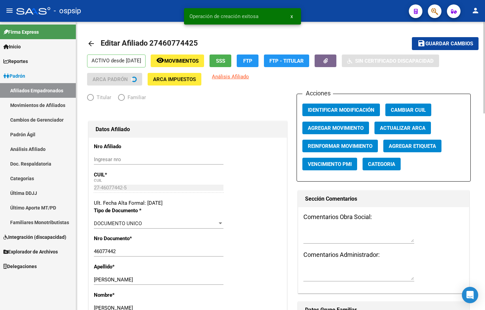
radio input "true"
type input "30-67948859-3"
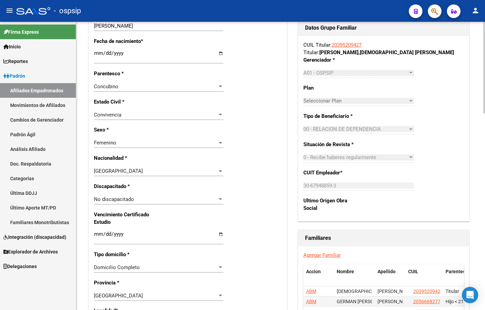
scroll to position [374, 0]
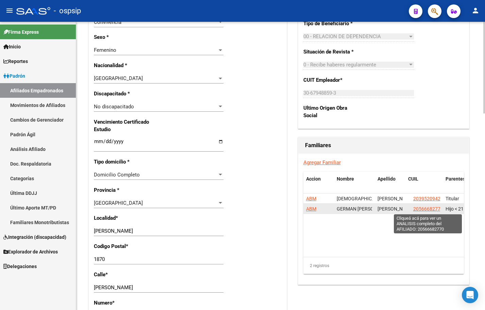
click at [433, 208] on span "20566682770" at bounding box center [429, 208] width 30 height 5
type textarea "20566682770"
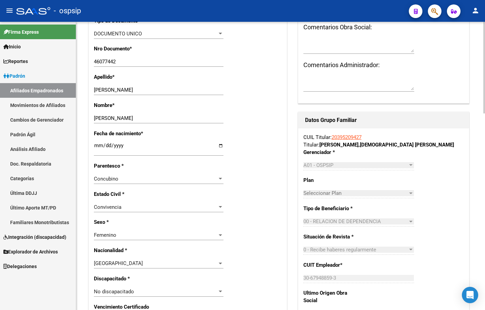
scroll to position [204, 0]
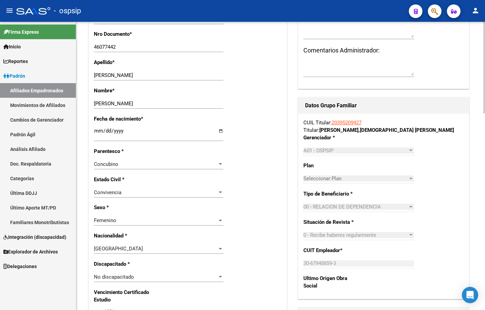
click at [201, 180] on div "Estado Civil * Convivencia Seleccionar tipo" at bounding box center [188, 190] width 188 height 28
click at [125, 7] on div "- ospsip" at bounding box center [209, 10] width 387 height 15
click at [434, 6] on span "button" at bounding box center [435, 11] width 7 height 14
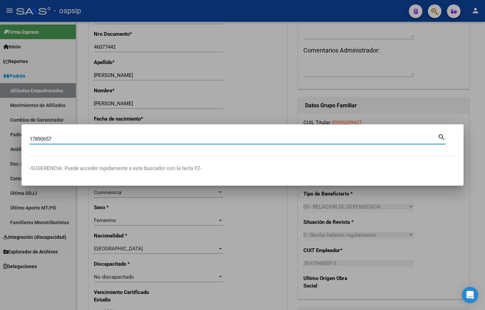
type input "17890657"
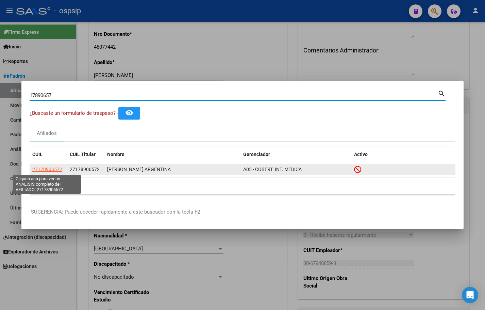
click at [48, 168] on span "27178906572" at bounding box center [47, 168] width 30 height 5
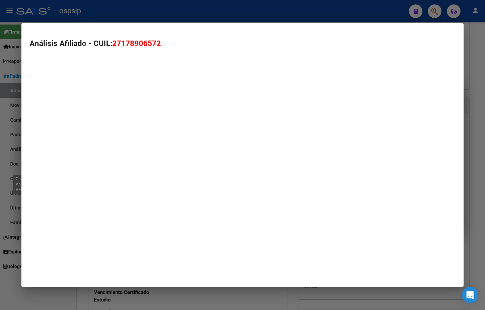
type textarea "27178906572"
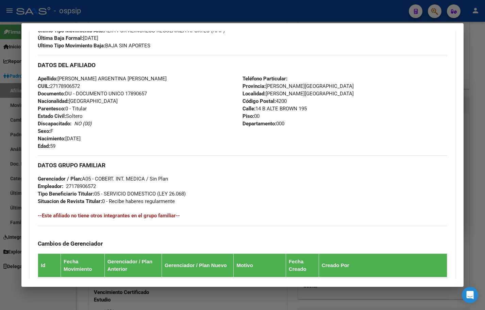
scroll to position [329, 0]
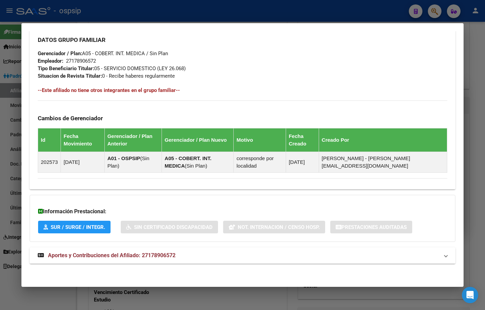
click at [153, 254] on span "Aportes y Contribuciones del Afiliado: 27178906572" at bounding box center [112, 255] width 128 height 6
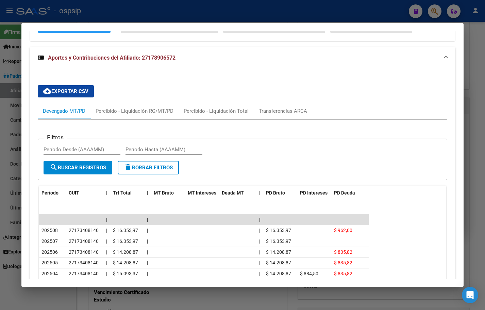
scroll to position [601, 0]
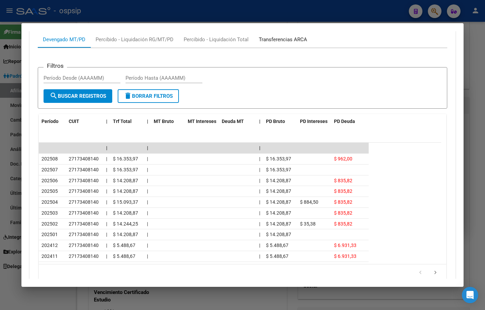
click at [275, 37] on div "Transferencias ARCA" at bounding box center [283, 39] width 48 height 7
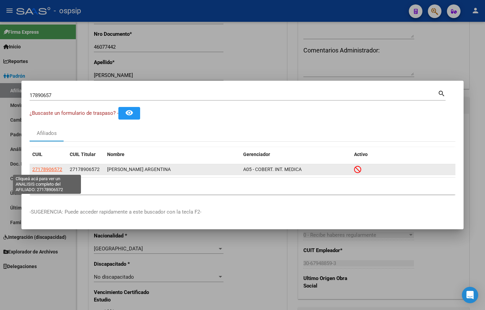
click at [40, 168] on span "27178906572" at bounding box center [47, 168] width 30 height 5
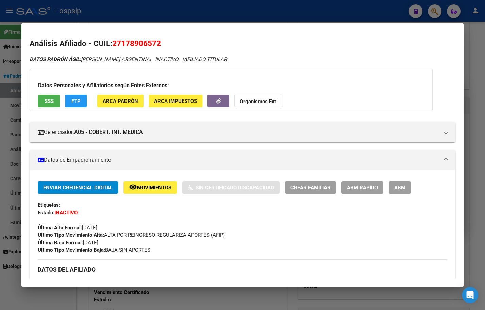
click at [401, 190] on span "ABM" at bounding box center [399, 187] width 11 height 6
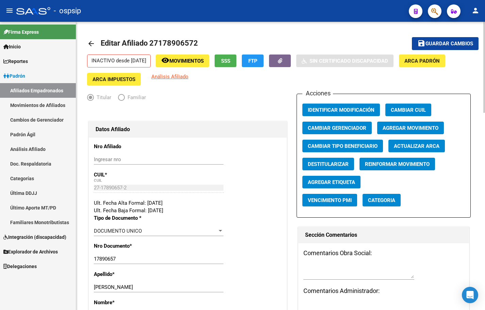
drag, startPoint x: 408, startPoint y: 125, endPoint x: 402, endPoint y: 125, distance: 5.4
click at [402, 125] on span "Agregar Movimiento" at bounding box center [411, 128] width 56 height 6
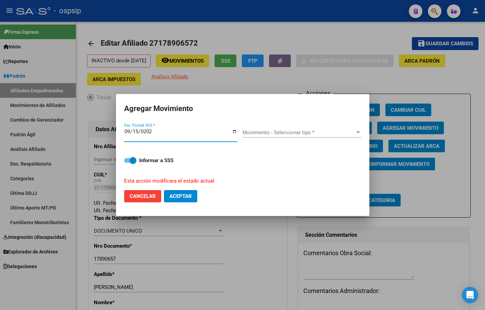
type input "[DATE]"
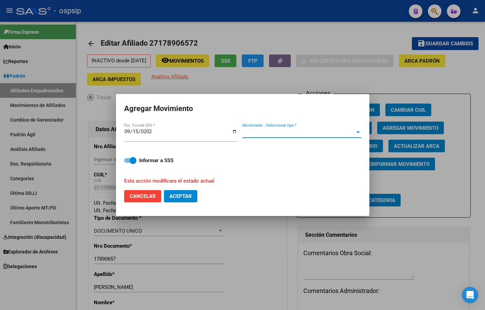
click at [271, 131] on span "Movimiento - Seleccionar tipo *" at bounding box center [299, 132] width 113 height 6
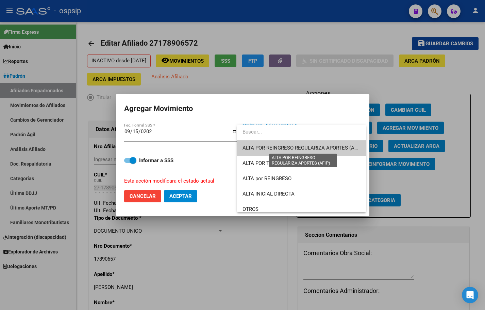
click at [270, 148] on span "ALTA POR REINGRESO REGULARIZA APORTES (AFIP)" at bounding box center [303, 148] width 121 height 6
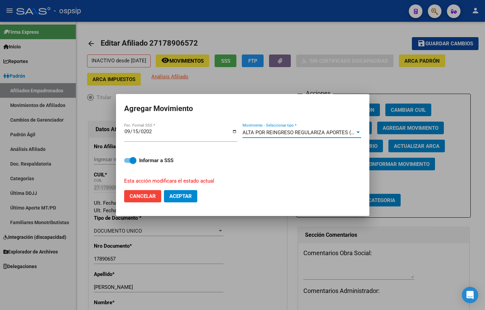
click at [175, 191] on button "Aceptar" at bounding box center [180, 196] width 33 height 12
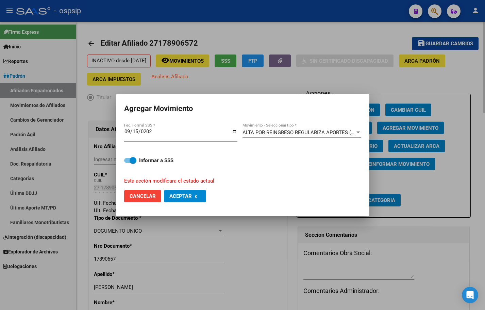
checkbox input "false"
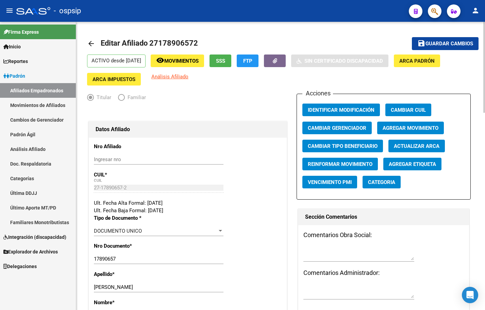
drag, startPoint x: 162, startPoint y: 260, endPoint x: 177, endPoint y: 238, distance: 26.3
click at [162, 259] on input "17890657" at bounding box center [159, 259] width 130 height 6
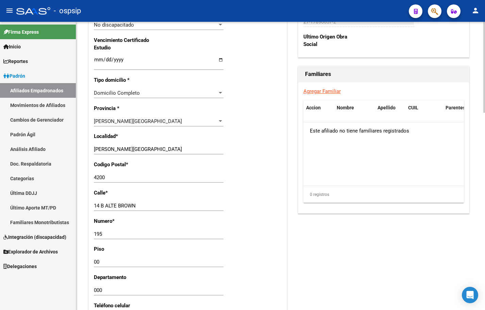
scroll to position [476, 0]
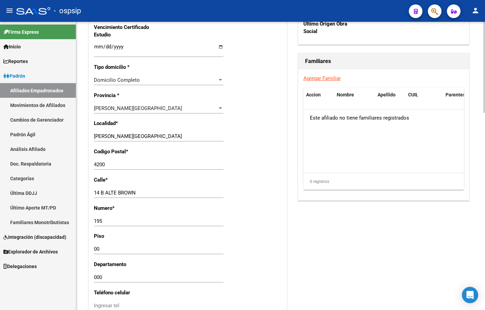
click at [138, 174] on div "4200 Ingresar el codigo" at bounding box center [159, 167] width 130 height 17
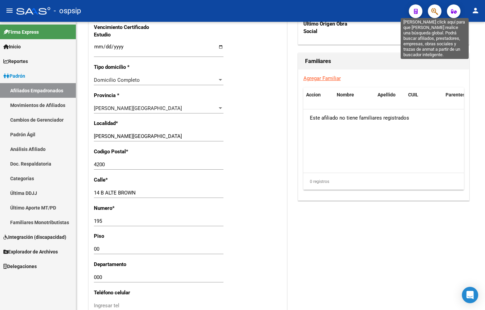
click at [433, 11] on icon "button" at bounding box center [435, 11] width 7 height 8
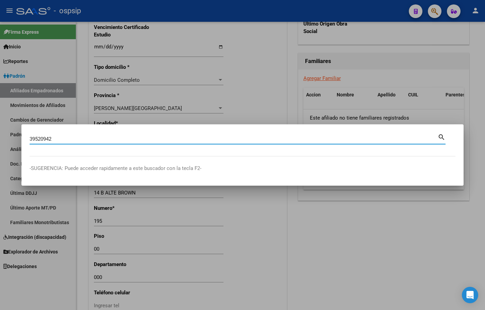
type input "39520942"
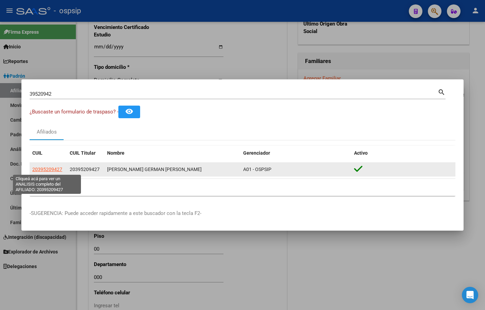
click at [47, 167] on span "20395209427" at bounding box center [47, 168] width 30 height 5
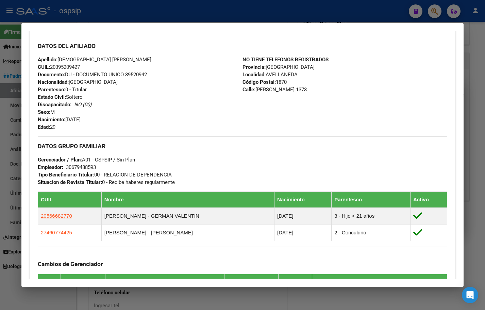
scroll to position [204, 0]
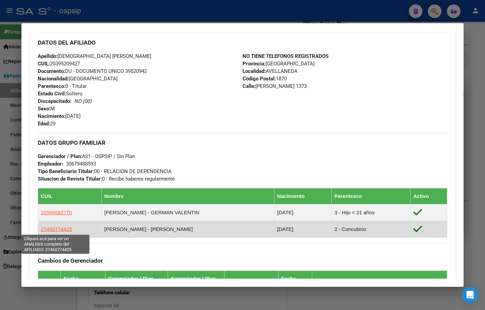
click at [56, 229] on span "27460774425" at bounding box center [56, 229] width 31 height 6
type textarea "27460774425"
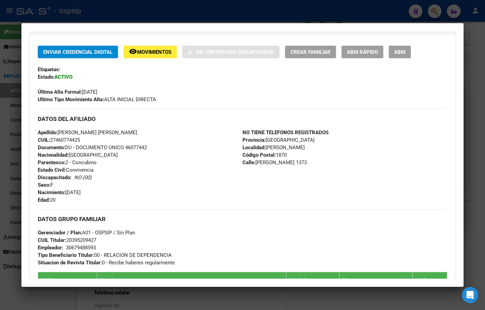
scroll to position [136, 0]
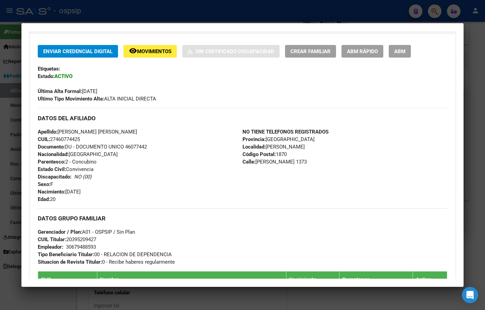
drag, startPoint x: 152, startPoint y: 181, endPoint x: 161, endPoint y: 178, distance: 9.6
click at [152, 181] on div "Apellido: [PERSON_NAME] [PERSON_NAME] CUIL: 27460774425 Documento: DU - DOCUMEN…" at bounding box center [140, 165] width 205 height 75
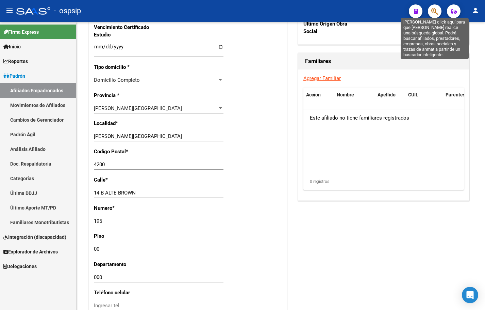
click at [436, 12] on icon "button" at bounding box center [435, 11] width 7 height 8
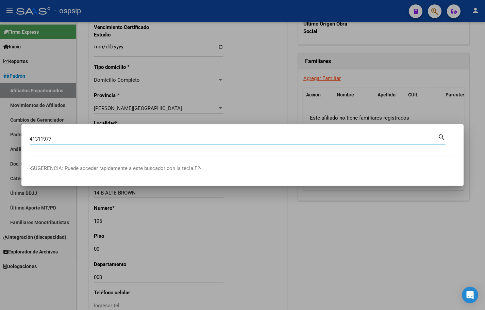
type input "41311977"
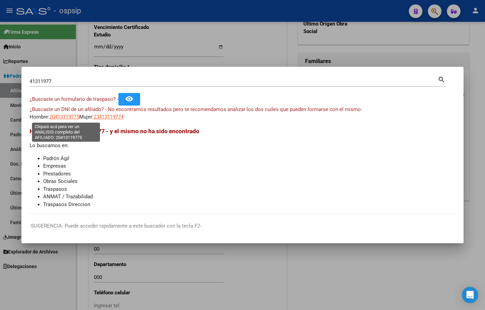
click at [65, 116] on span "20413119775" at bounding box center [64, 117] width 30 height 6
type textarea "20413119775"
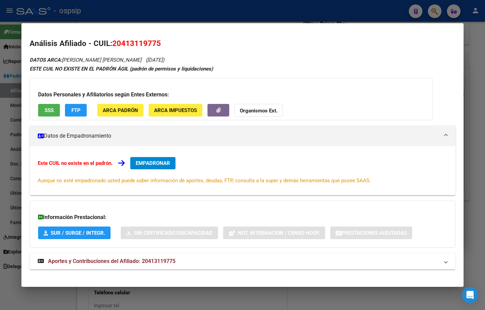
click at [149, 260] on span "Aportes y Contribuciones del Afiliado: 20413119775" at bounding box center [112, 261] width 128 height 6
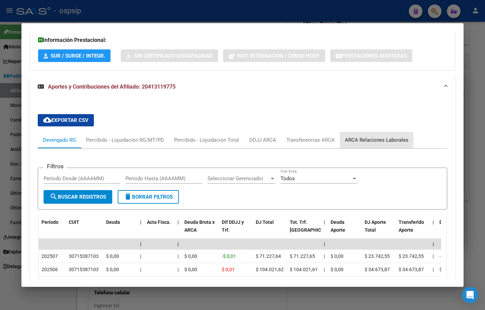
click at [365, 139] on div "ARCA Relaciones Laborales" at bounding box center [377, 139] width 64 height 7
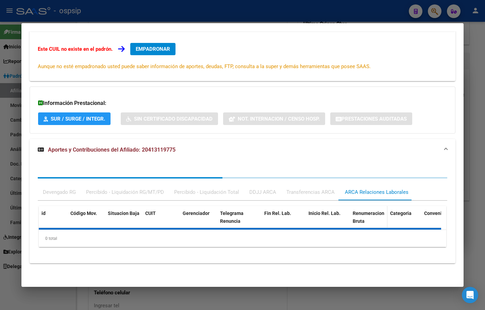
scroll to position [147, 0]
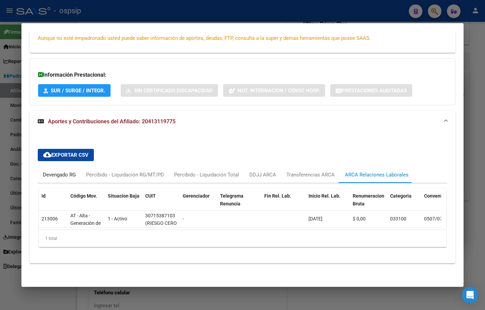
click at [59, 171] on div "Devengado RG" at bounding box center [59, 174] width 33 height 7
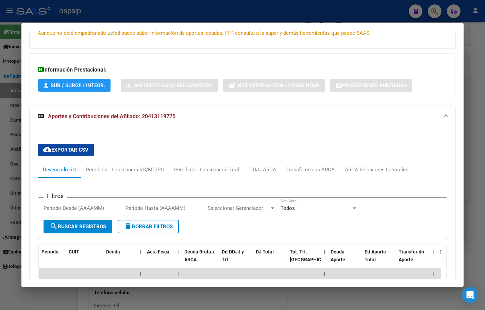
scroll to position [0, 0]
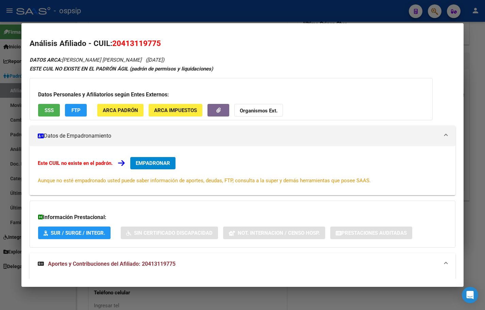
click at [145, 162] on span "EMPADRONAR" at bounding box center [153, 163] width 34 height 6
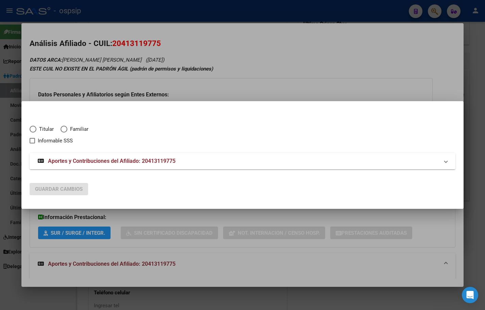
click at [31, 129] on span "Elija una opción" at bounding box center [33, 129] width 7 height 7
click at [31, 129] on input "Titular" at bounding box center [33, 129] width 7 height 7
radio input "true"
checkbox input "true"
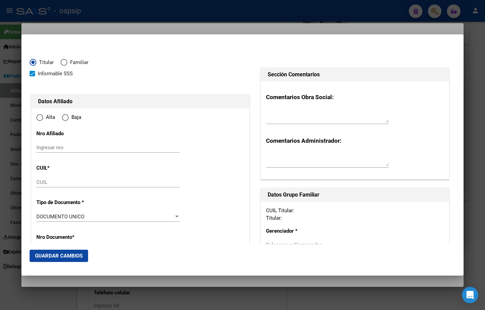
type input "20-41311977-5"
type input "41311977"
type input "[PERSON_NAME] [PERSON_NAME]"
type input "[DATE]"
type input "SAN PEDRO"
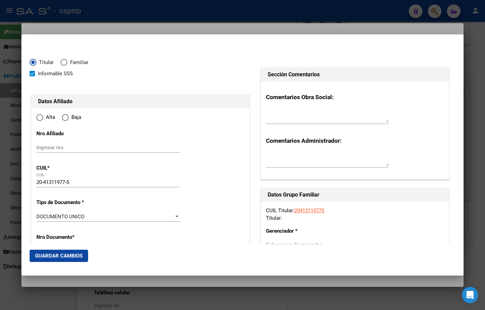
type input "2930"
type input "[PERSON_NAME]"
type input "560"
radio input "true"
type input "SAN PEDRO"
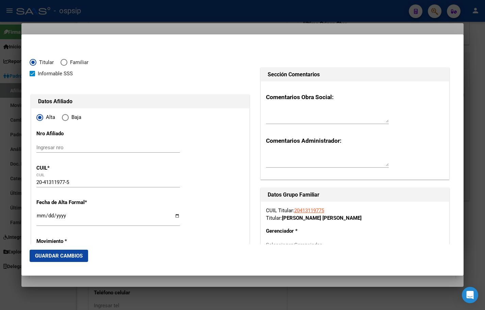
click at [39, 215] on input "Ingresar fecha" at bounding box center [108, 218] width 144 height 11
type input "[DATE]"
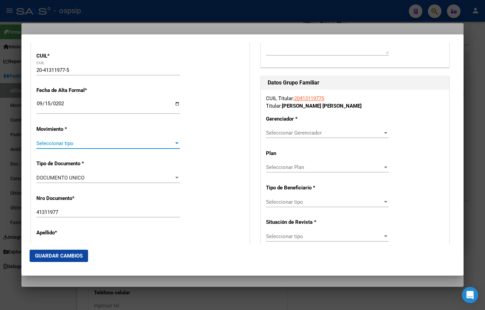
click at [55, 140] on div "Seleccionar tipo Seleccionar tipo" at bounding box center [108, 143] width 144 height 10
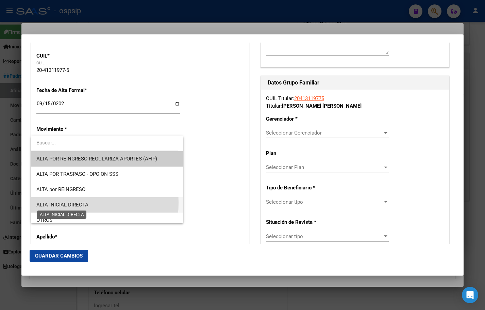
click at [56, 203] on span "ALTA INICIAL DIRECTA" at bounding box center [62, 204] width 52 height 6
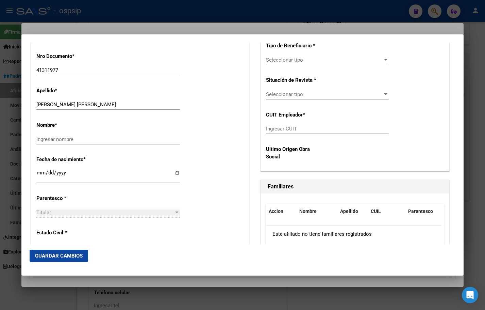
scroll to position [282, 0]
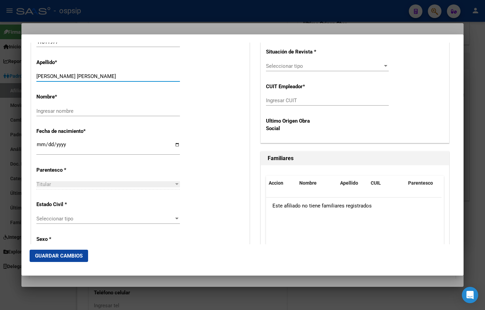
drag, startPoint x: 79, startPoint y: 76, endPoint x: 116, endPoint y: 80, distance: 37.4
click at [116, 80] on div "[PERSON_NAME] [PERSON_NAME] apellido" at bounding box center [108, 76] width 144 height 10
type input "[PERSON_NAME]"
click at [49, 111] on input "Ingresar nombre" at bounding box center [108, 111] width 144 height 6
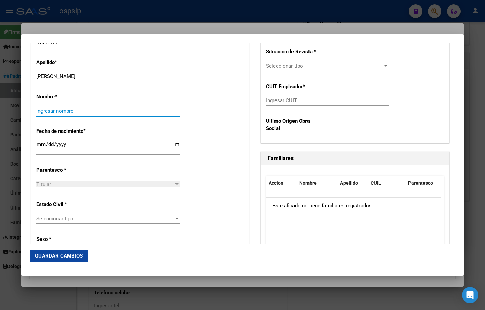
paste input "[PERSON_NAME]"
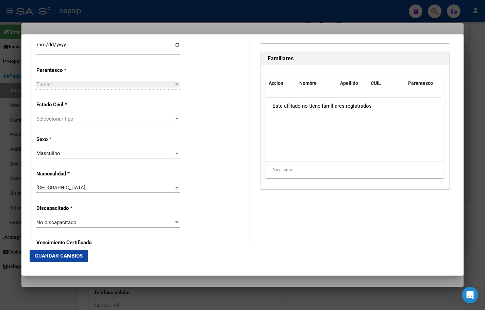
scroll to position [384, 0]
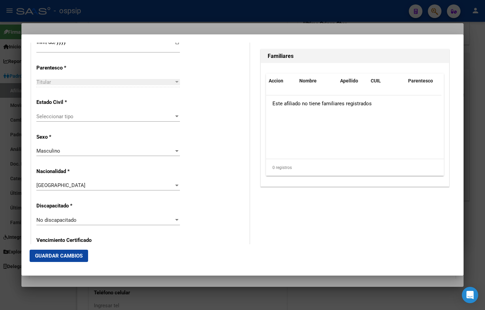
type input "[PERSON_NAME]"
click at [59, 117] on span "Seleccionar tipo" at bounding box center [104, 116] width 137 height 6
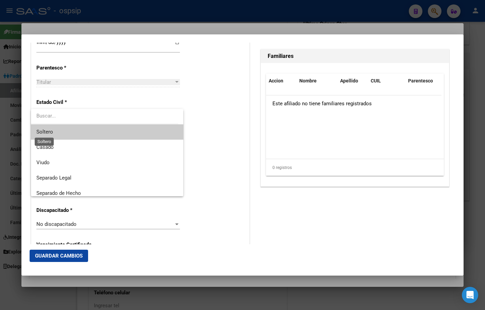
click at [51, 131] on span "Soltero" at bounding box center [44, 132] width 17 height 6
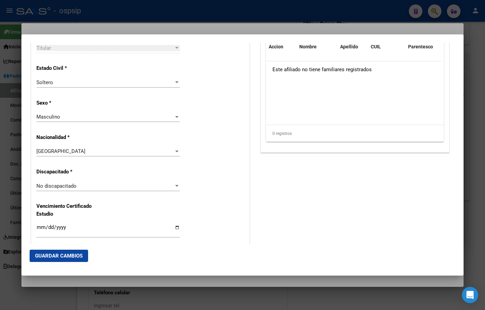
scroll to position [214, 0]
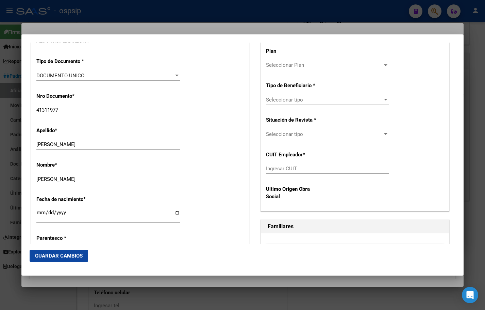
click at [207, 164] on div "Nombre * [PERSON_NAME] nombre" at bounding box center [140, 173] width 208 height 34
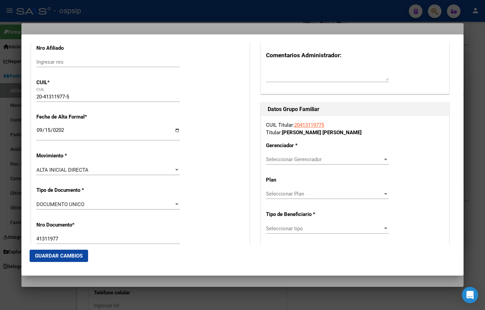
scroll to position [78, 0]
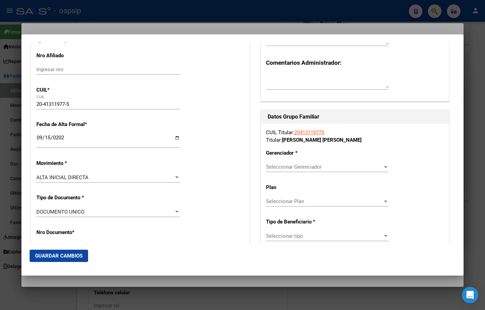
click at [292, 164] on span "Seleccionar Gerenciador" at bounding box center [324, 167] width 117 height 6
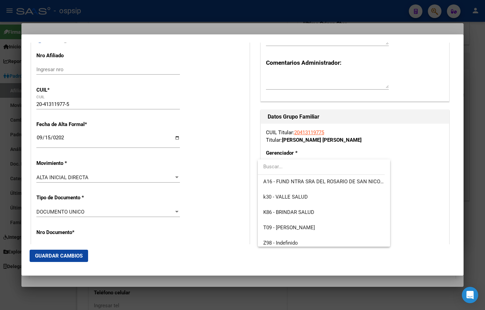
scroll to position [189, 0]
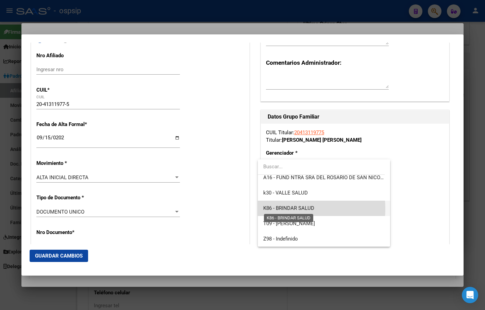
click at [285, 209] on span "K86 - BRINDAR SALUD" at bounding box center [288, 208] width 51 height 6
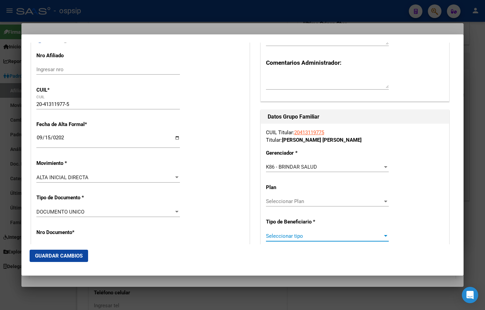
click at [273, 238] on span "Seleccionar tipo" at bounding box center [324, 236] width 117 height 6
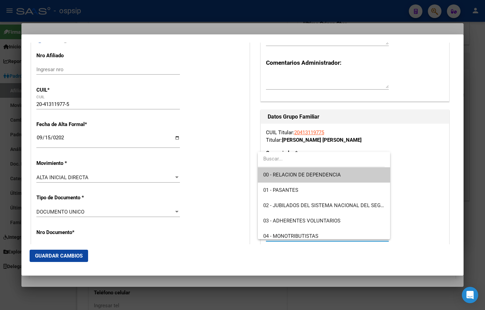
click at [289, 172] on span "00 - RELACION DE DEPENDENCIA" at bounding box center [302, 175] width 78 height 6
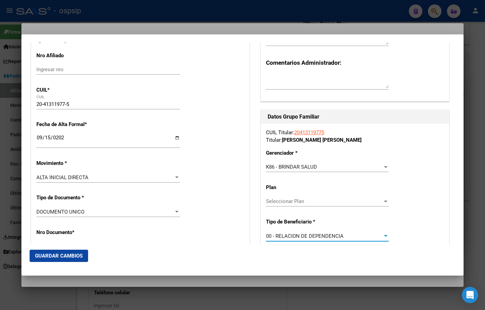
type input "30-71538710-3"
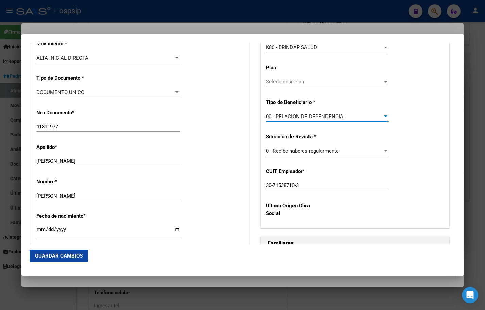
scroll to position [248, 0]
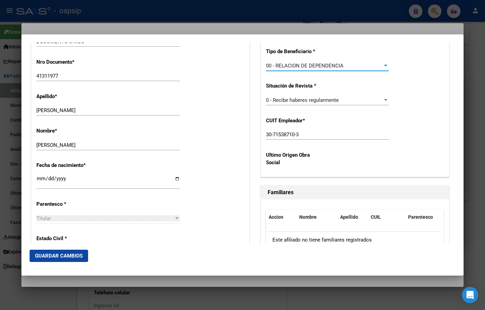
click at [49, 255] on span "Guardar Cambios" at bounding box center [59, 256] width 48 height 6
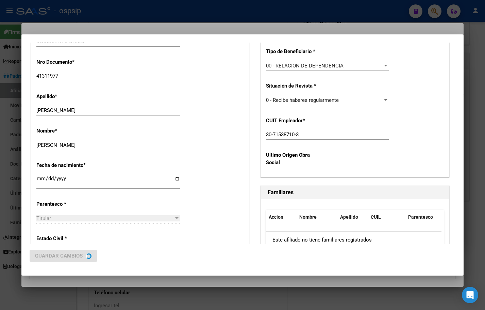
scroll to position [0, 0]
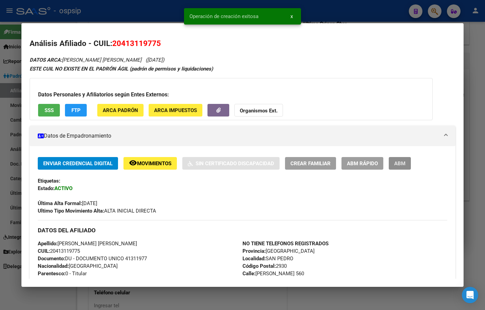
click at [397, 161] on span "ABM" at bounding box center [399, 163] width 11 height 6
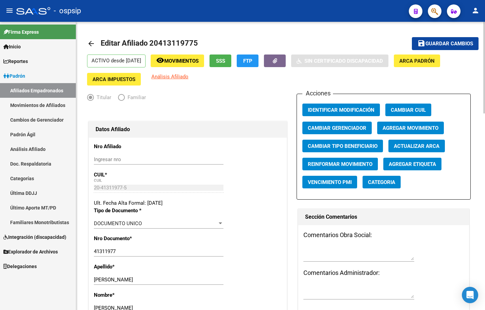
click at [151, 112] on div at bounding box center [187, 111] width 201 height 15
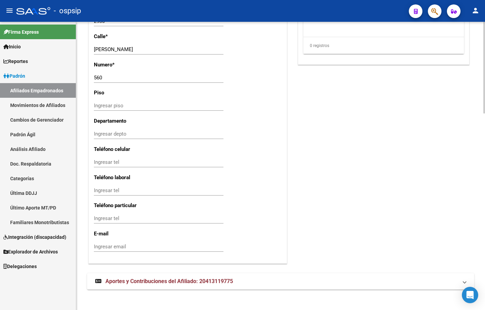
scroll to position [616, 0]
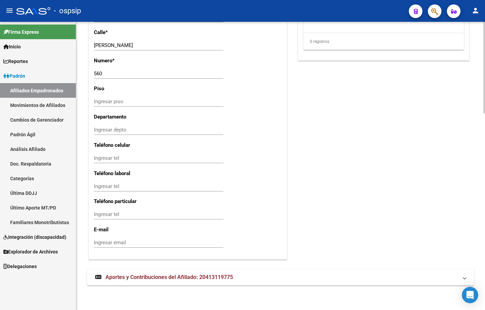
click at [148, 274] on span "Aportes y Contribuciones del Afiliado: 20413119775" at bounding box center [170, 277] width 128 height 6
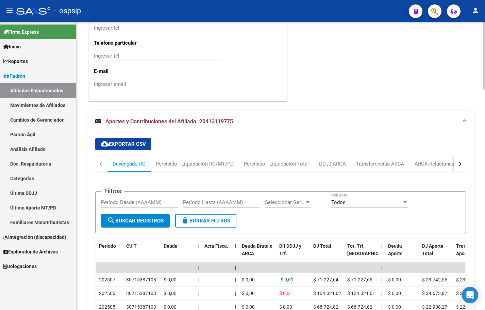
scroll to position [787, 0]
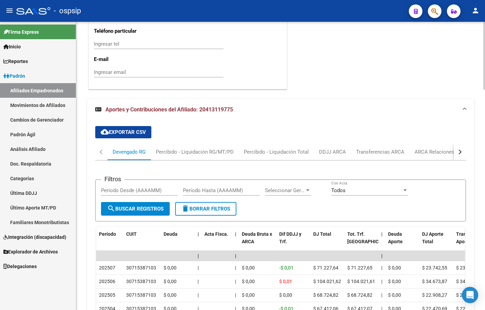
click at [163, 174] on app-list-header "Filtros Período Desde (AAAAMM) Período Hasta (AAAAMM) Seleccionar Gerenciador S…" at bounding box center [280, 194] width 371 height 53
click at [448, 149] on div "ARCA Relaciones Laborales" at bounding box center [447, 151] width 64 height 7
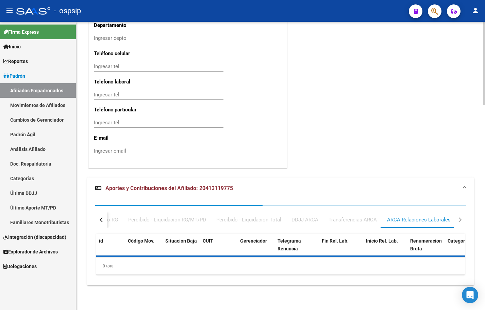
scroll to position [741, 0]
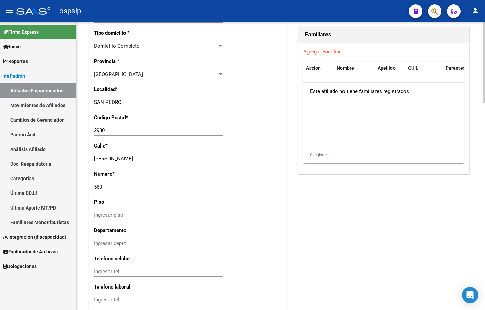
scroll to position [299, 0]
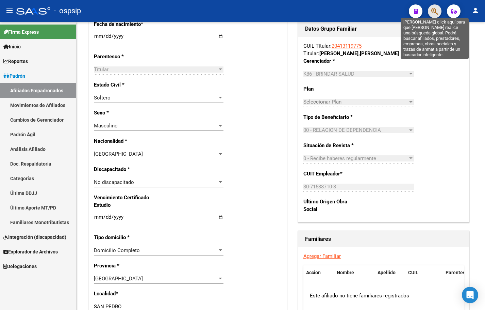
click at [433, 11] on icon "button" at bounding box center [435, 11] width 7 height 8
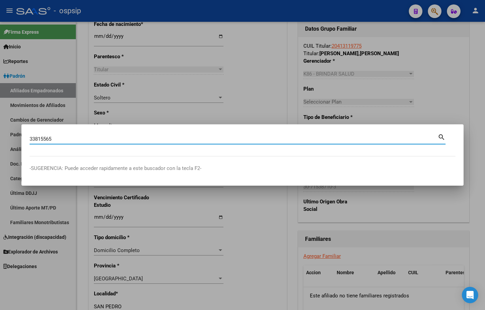
type input "33815565"
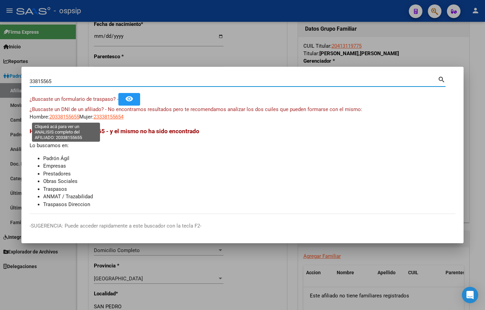
click at [60, 116] on span "20338155655" at bounding box center [64, 117] width 30 height 6
type textarea "20338155655"
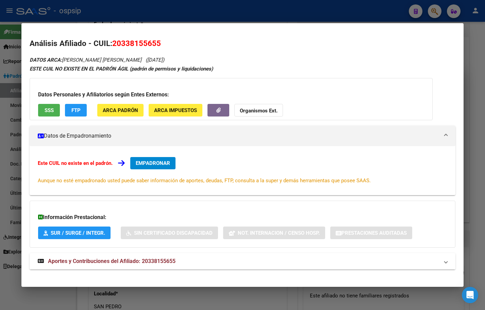
click at [152, 263] on span "Aportes y Contribuciones del Afiliado: 20338155655" at bounding box center [112, 261] width 128 height 6
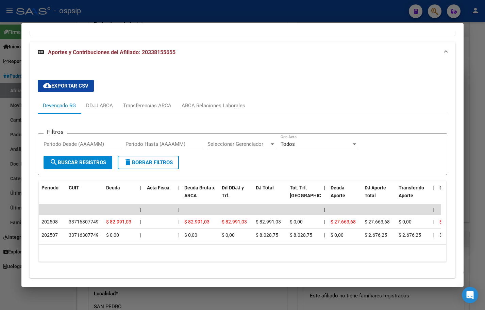
scroll to position [232, 0]
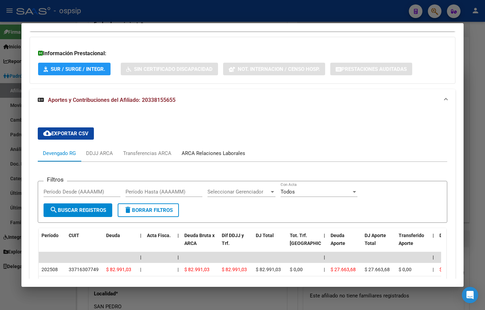
click at [208, 155] on div "ARCA Relaciones Laborales" at bounding box center [214, 152] width 64 height 7
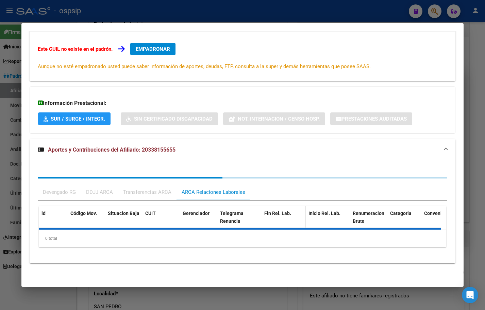
scroll to position [147, 0]
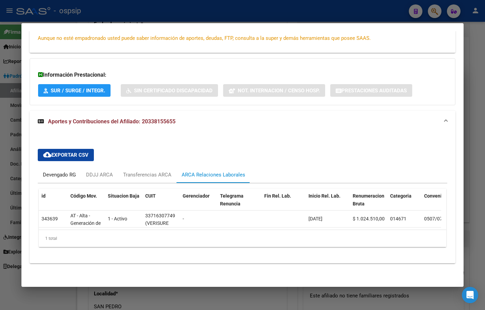
click at [55, 171] on div "Devengado RG" at bounding box center [59, 174] width 33 height 7
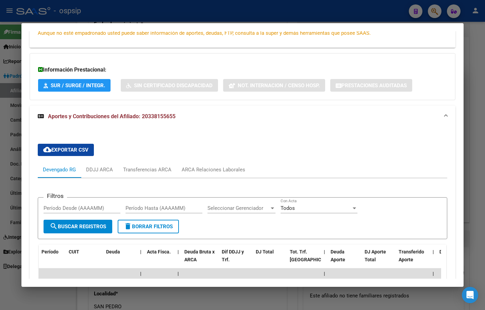
scroll to position [0, 0]
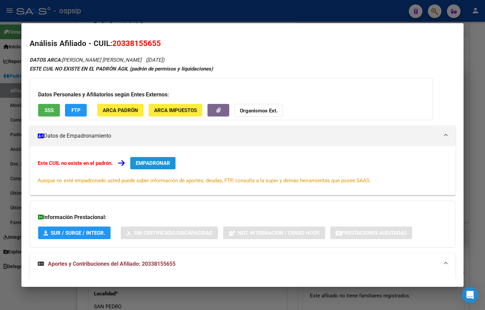
click at [140, 161] on span "EMPADRONAR" at bounding box center [153, 163] width 34 height 6
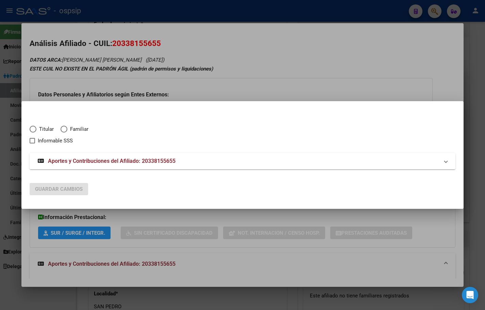
click at [32, 126] on span "Elija una opción" at bounding box center [33, 129] width 7 height 7
click at [32, 126] on input "Titular" at bounding box center [33, 129] width 7 height 7
radio input "true"
checkbox input "true"
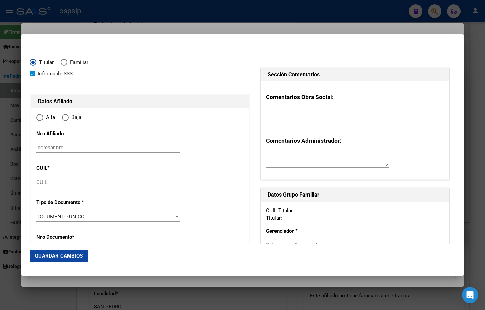
type input "20-33815565-5"
type input "33815565"
type input "[PERSON_NAME]"
type input "[DEMOGRAPHIC_DATA][PERSON_NAME]"
type input "[DATE]"
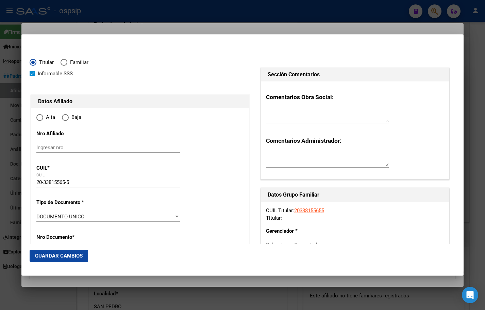
type input "[DATE][PERSON_NAME] DE T"
type input "4000"
type input "PROVINCIA DE BUENOS"
type input "1308"
radio input "true"
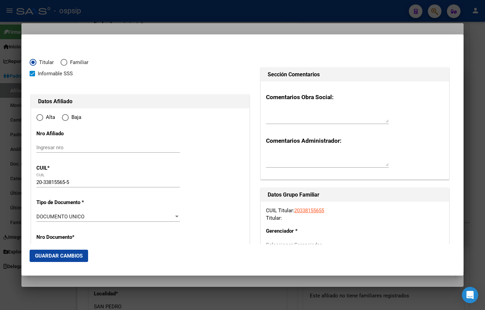
type input "[DATE][PERSON_NAME] DE T"
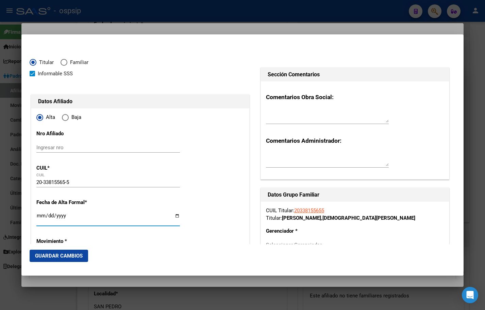
click at [41, 214] on input "Ingresar fecha" at bounding box center [108, 218] width 144 height 11
type input "[DATE]"
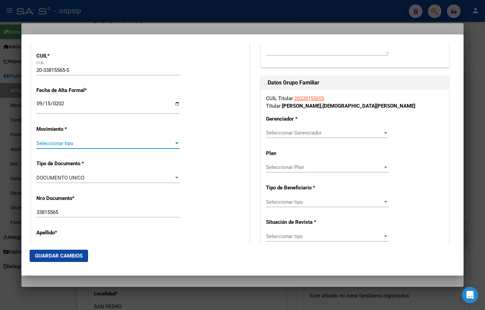
click at [48, 141] on span "Seleccionar tipo" at bounding box center [104, 143] width 137 height 6
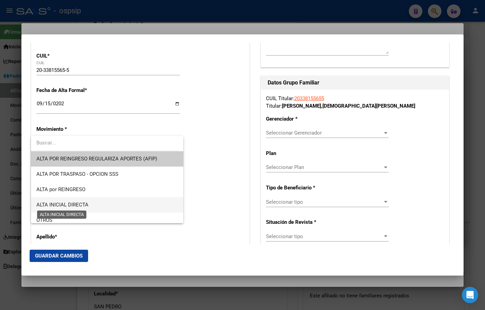
click at [59, 204] on span "ALTA INICIAL DIRECTA" at bounding box center [62, 204] width 52 height 6
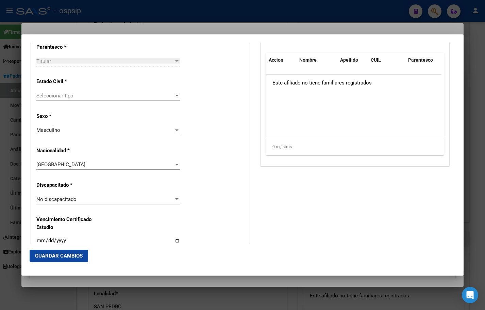
scroll to position [418, 0]
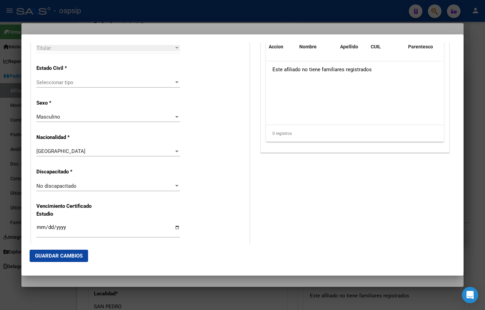
click at [47, 81] on span "Seleccionar tipo" at bounding box center [104, 82] width 137 height 6
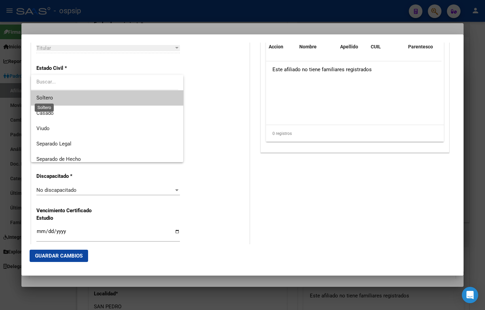
click at [49, 95] on span "Soltero" at bounding box center [44, 98] width 17 height 6
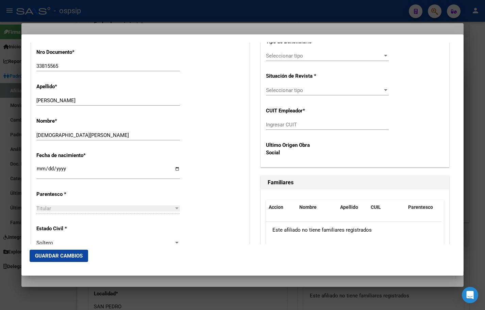
scroll to position [54, 0]
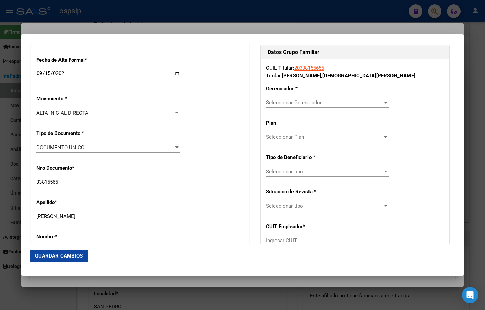
scroll to position [136, 0]
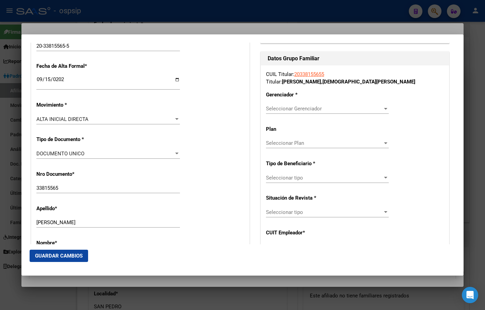
click at [276, 109] on span "Seleccionar Gerenciador" at bounding box center [324, 109] width 117 height 6
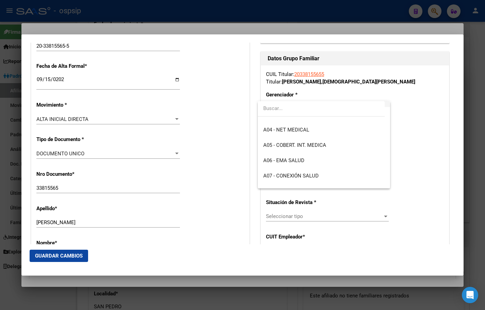
scroll to position [34, 0]
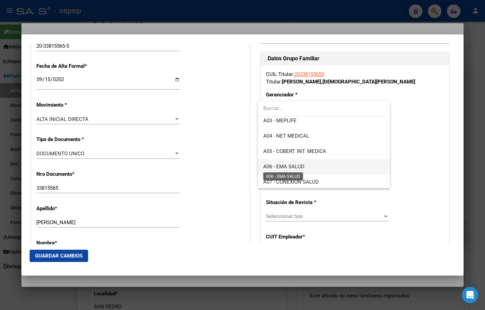
click at [301, 164] on span "A06 - EMA SALUD" at bounding box center [283, 166] width 41 height 6
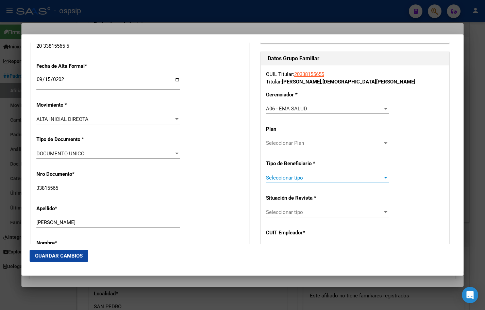
click at [288, 176] on span "Seleccionar tipo" at bounding box center [324, 178] width 117 height 6
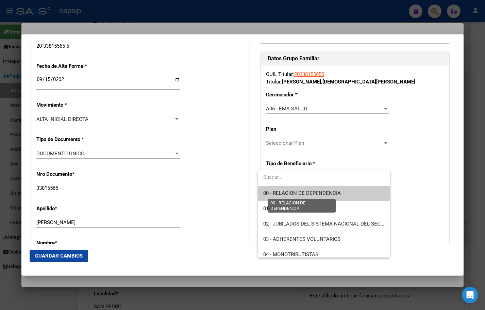
click at [289, 190] on span "00 - RELACION DE DEPENDENCIA" at bounding box center [302, 193] width 78 height 6
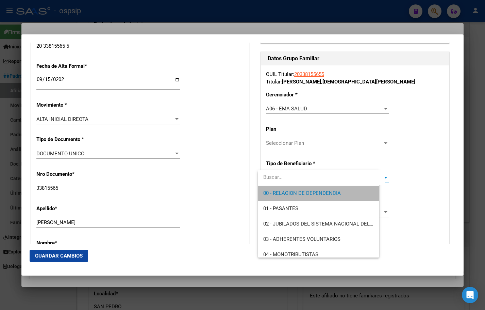
type input "33-71630774-9"
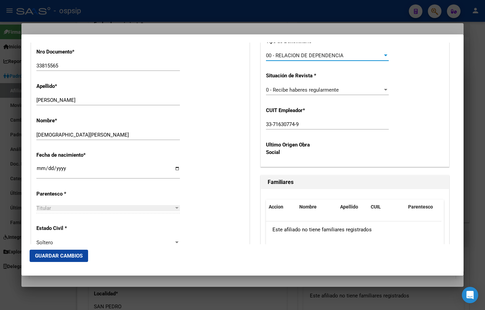
scroll to position [272, 0]
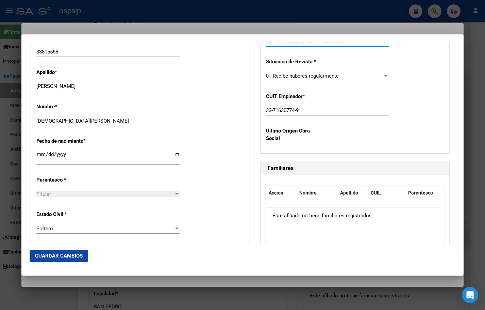
click at [52, 253] on span "Guardar Cambios" at bounding box center [59, 256] width 48 height 6
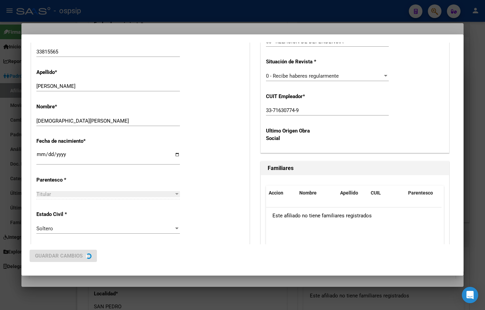
scroll to position [0, 0]
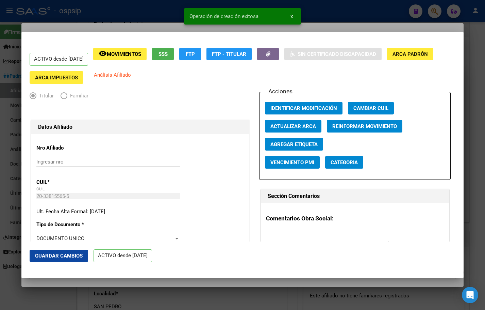
click at [52, 252] on button "Guardar Cambios" at bounding box center [59, 255] width 59 height 12
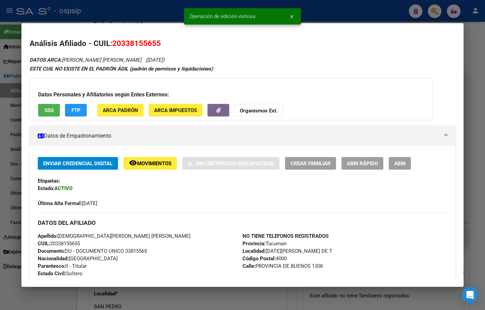
click at [404, 164] on span "ABM" at bounding box center [399, 163] width 11 height 6
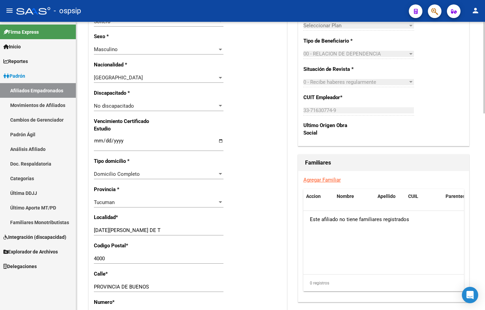
scroll to position [476, 0]
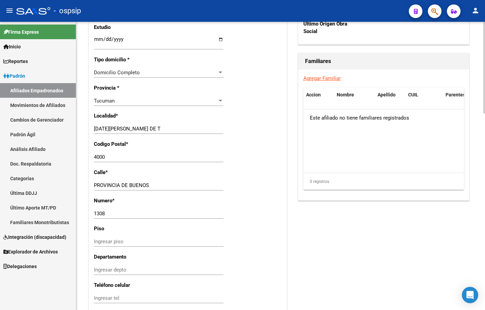
click at [118, 185] on input "PROVINCIA DE BUENOS" at bounding box center [159, 185] width 130 height 6
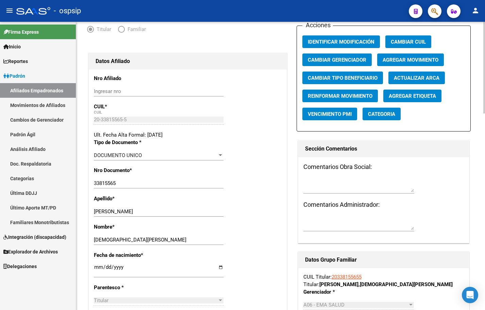
scroll to position [0, 0]
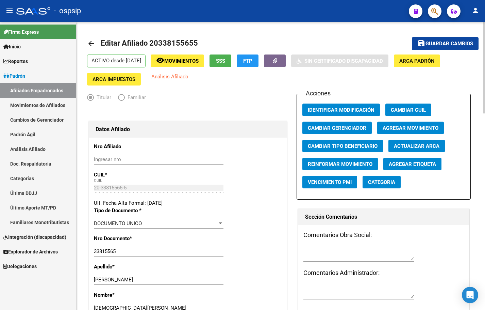
type input "PROVINCIA DE [GEOGRAPHIC_DATA]"
click at [439, 38] on button "save Guardar cambios" at bounding box center [445, 43] width 67 height 13
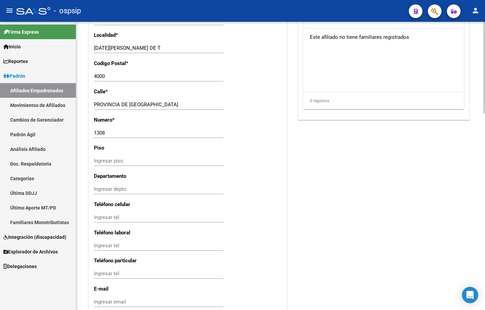
scroll to position [616, 0]
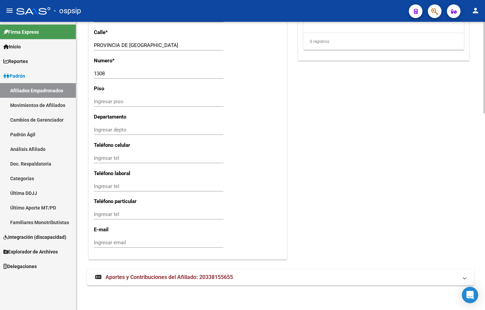
click at [138, 280] on span "Aportes y Contribuciones del Afiliado: 20338155655" at bounding box center [170, 277] width 128 height 6
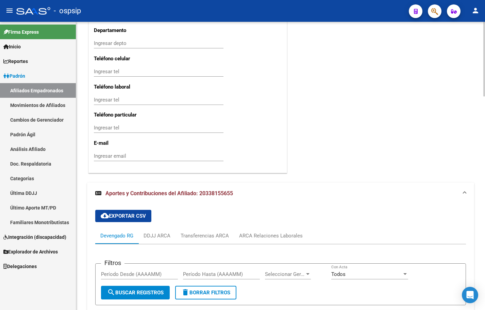
scroll to position [826, 0]
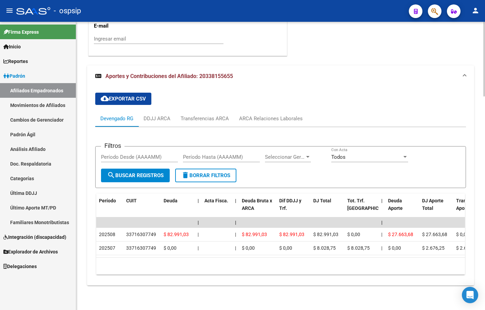
click at [183, 80] on mat-expansion-panel-header "Aportes y Contribuciones del Afiliado: 20338155655" at bounding box center [280, 76] width 387 height 22
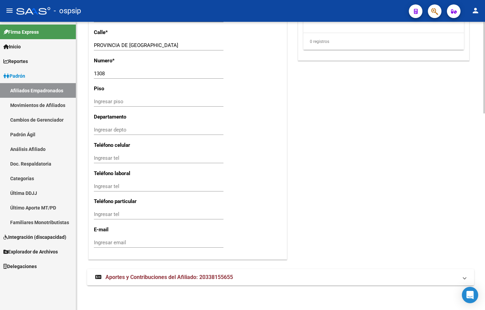
drag, startPoint x: 165, startPoint y: 276, endPoint x: 232, endPoint y: 285, distance: 67.0
click at [165, 276] on span "Aportes y Contribuciones del Afiliado: 20338155655" at bounding box center [170, 277] width 128 height 6
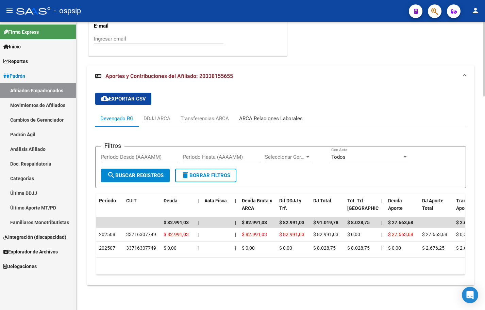
click at [271, 115] on div "ARCA Relaciones Laborales" at bounding box center [271, 118] width 64 height 7
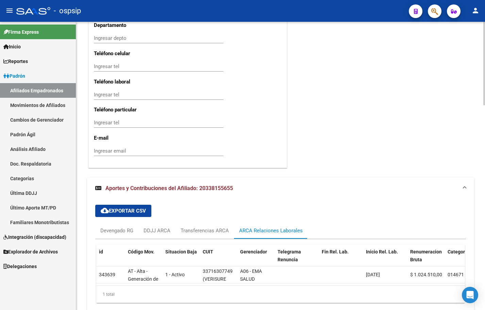
scroll to position [741, 0]
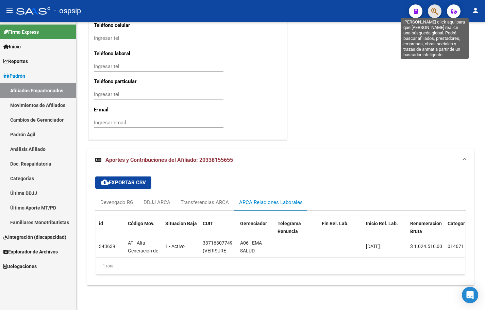
click at [437, 10] on icon "button" at bounding box center [435, 11] width 7 height 8
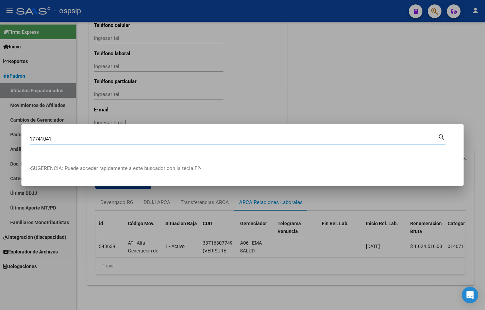
type input "17741041"
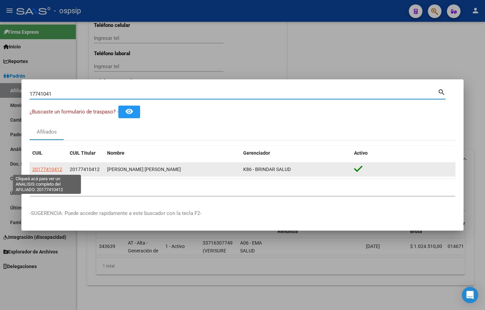
click at [46, 168] on span "20177410412" at bounding box center [47, 168] width 30 height 5
type textarea "20177410412"
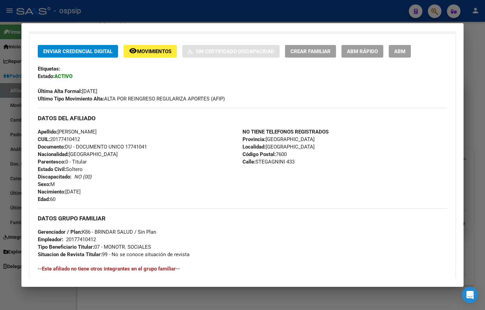
scroll to position [335, 0]
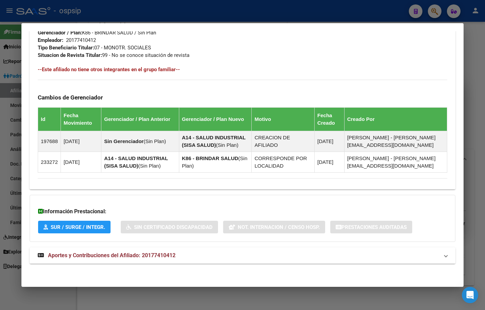
click at [147, 256] on span "Aportes y Contribuciones del Afiliado: 20177410412" at bounding box center [112, 255] width 128 height 6
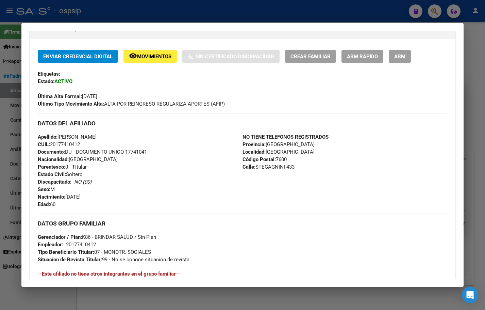
scroll to position [0, 0]
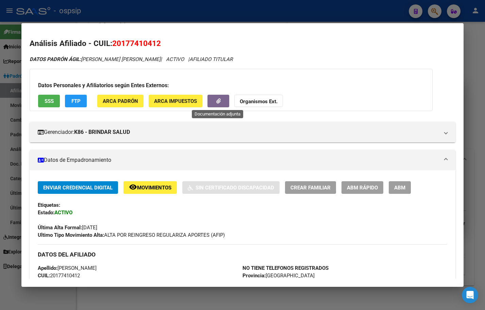
click at [220, 101] on icon "button" at bounding box center [218, 100] width 4 height 5
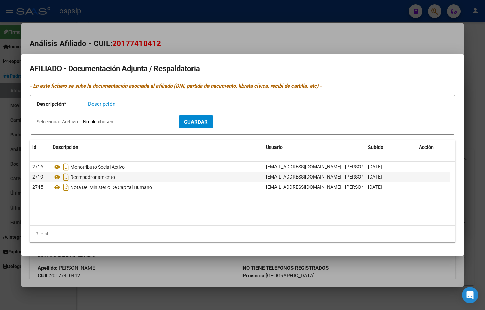
click at [112, 119] on input "Seleccionar Archivo" at bounding box center [128, 122] width 90 height 6
type input "C:\fakepath\[PERSON_NAME].pdf"
click at [102, 107] on input "Descripción" at bounding box center [156, 104] width 136 height 6
type input "certificado de defunción"
click at [247, 121] on span "Guardar" at bounding box center [236, 122] width 24 height 6
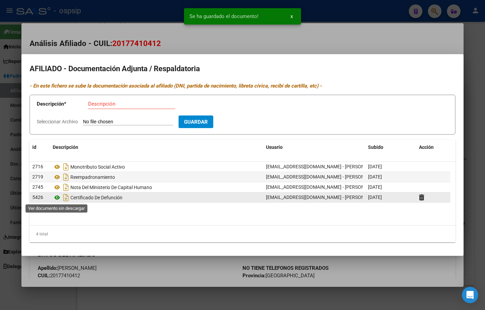
click at [56, 198] on icon at bounding box center [57, 197] width 9 height 8
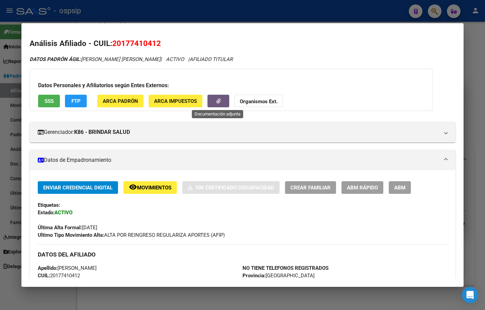
click at [144, 188] on span "Movimientos" at bounding box center [154, 187] width 34 height 6
click at [402, 188] on span "ABM" at bounding box center [399, 187] width 11 height 6
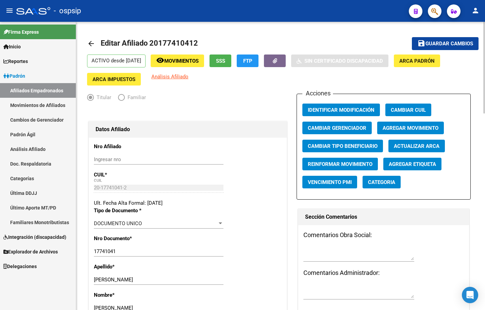
click at [403, 126] on span "Agregar Movimiento" at bounding box center [411, 128] width 56 height 6
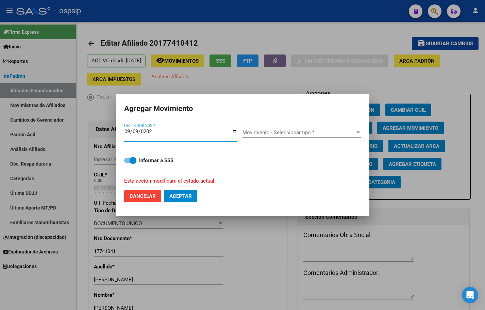
type input "[DATE]"
click at [261, 132] on span "Movimiento - Seleccionar tipo *" at bounding box center [299, 132] width 113 height 6
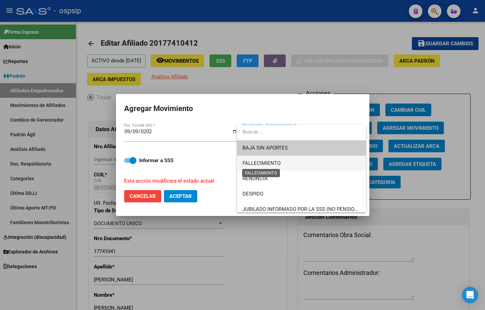
click at [268, 162] on span "FALLECIMIENTO" at bounding box center [262, 163] width 38 height 6
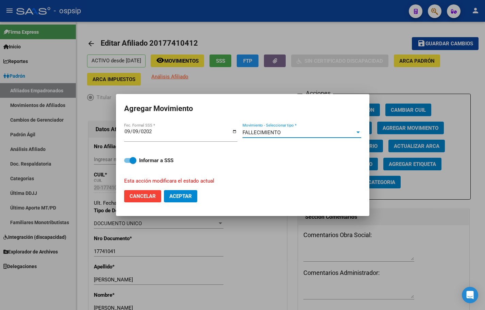
click at [178, 195] on span "Aceptar" at bounding box center [180, 196] width 22 height 6
checkbox input "false"
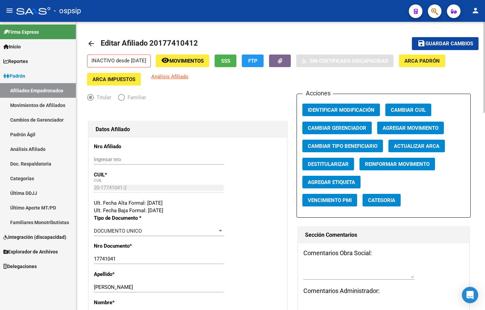
click at [174, 155] on div "Ingresar nro" at bounding box center [159, 159] width 130 height 10
drag, startPoint x: 150, startPoint y: 7, endPoint x: 158, endPoint y: 1, distance: 9.9
click at [149, 5] on div "- ospsip" at bounding box center [209, 10] width 387 height 15
click at [432, 7] on span "button" at bounding box center [435, 11] width 7 height 14
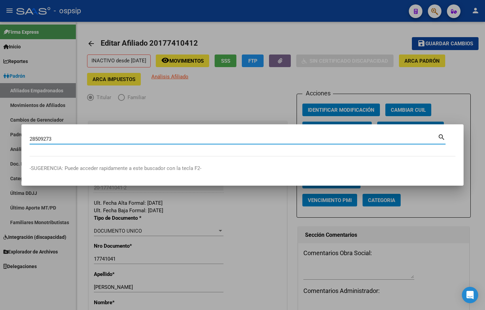
type input "28509273"
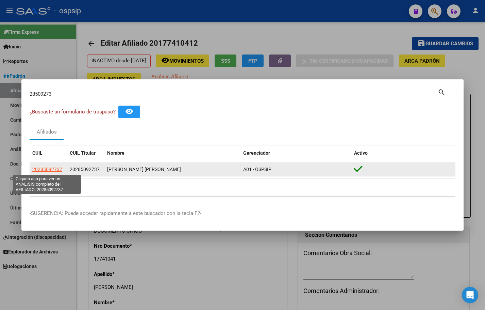
click at [44, 168] on span "20285092737" at bounding box center [47, 168] width 30 height 5
type textarea "20285092737"
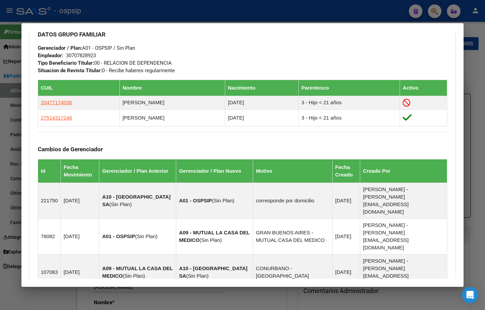
scroll to position [306, 0]
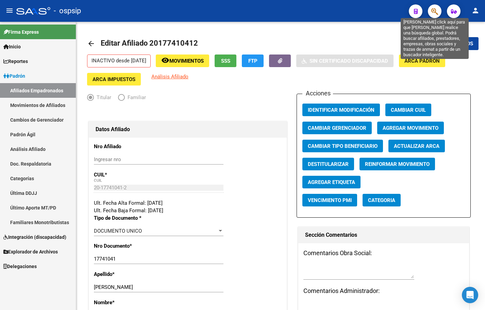
click at [435, 11] on icon "button" at bounding box center [435, 11] width 7 height 8
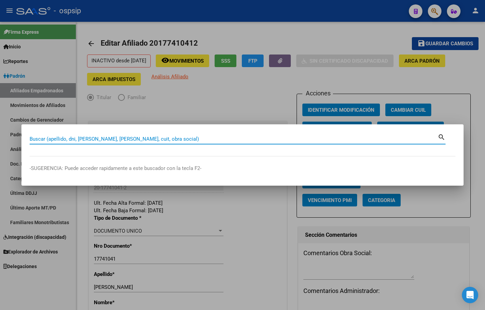
paste input "31881557"
type input "31881557"
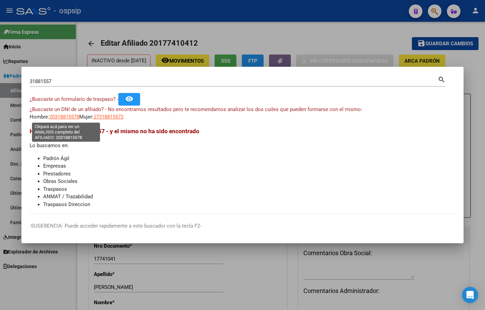
click at [59, 115] on span "20318815578" at bounding box center [64, 117] width 30 height 6
type textarea "20318815578"
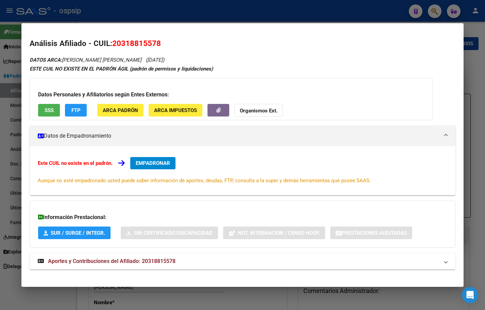
click at [136, 263] on span "Aportes y Contribuciones del Afiliado: 20318815578" at bounding box center [112, 261] width 128 height 6
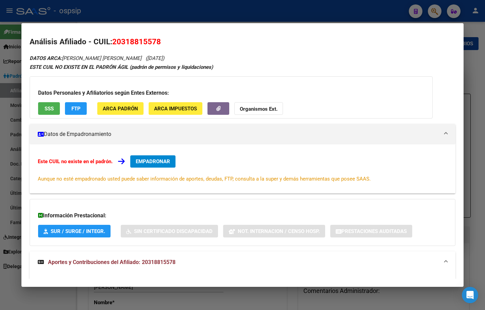
scroll to position [0, 0]
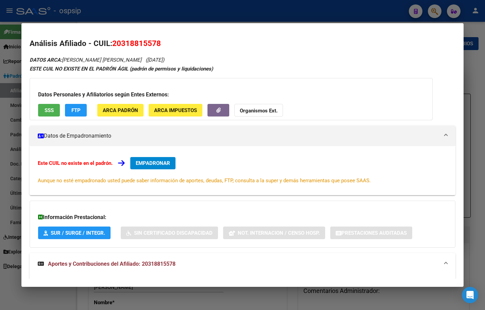
click at [45, 107] on span "SSS" at bounding box center [49, 110] width 9 height 6
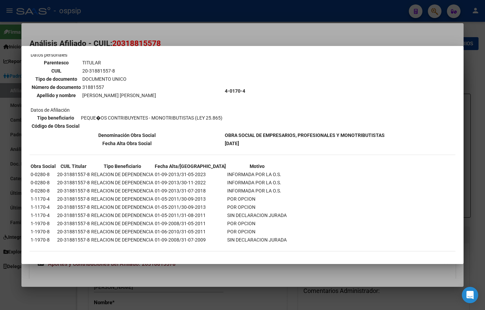
scroll to position [53, 0]
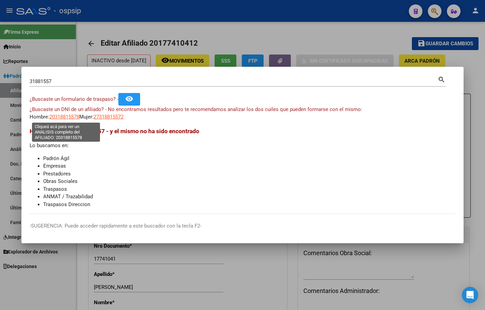
click at [59, 116] on span "20318815578" at bounding box center [64, 117] width 30 height 6
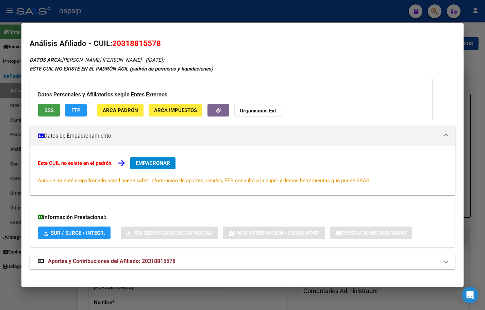
click at [48, 110] on span "SSS" at bounding box center [49, 110] width 9 height 6
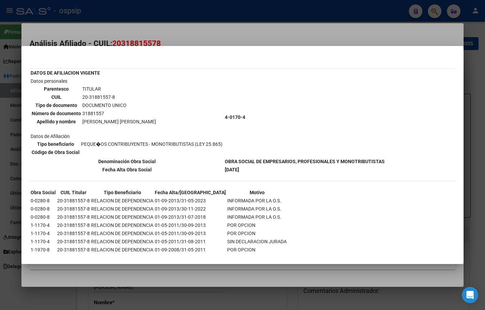
scroll to position [0, 0]
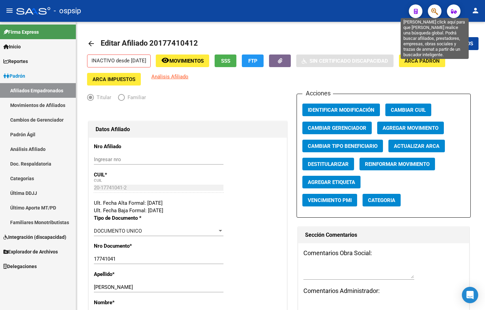
click at [435, 8] on icon "button" at bounding box center [435, 11] width 7 height 8
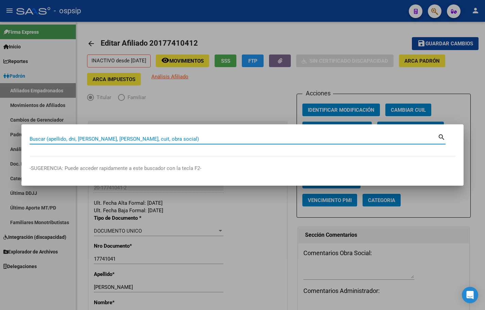
paste input "24476913"
type input "24476913"
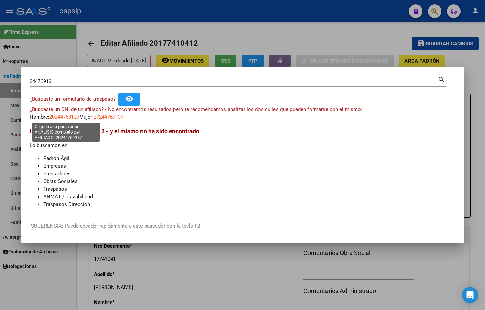
click at [59, 117] on span "20244769137" at bounding box center [64, 117] width 30 height 6
type textarea "20244769137"
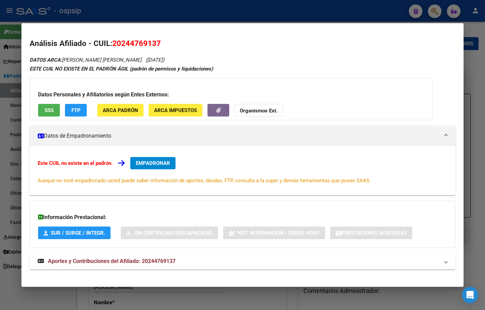
drag, startPoint x: 113, startPoint y: 41, endPoint x: 162, endPoint y: 45, distance: 49.2
click at [162, 45] on h2 "Análisis Afiliado - CUIL: 20244769137" at bounding box center [243, 44] width 426 height 12
copy span "20244769137"
drag, startPoint x: 134, startPoint y: 210, endPoint x: 133, endPoint y: 205, distance: 5.1
click at [134, 210] on div "Información Prestacional: SUR / SURGE / INTEGR. Sin Certificado Discapacidad No…" at bounding box center [243, 223] width 426 height 47
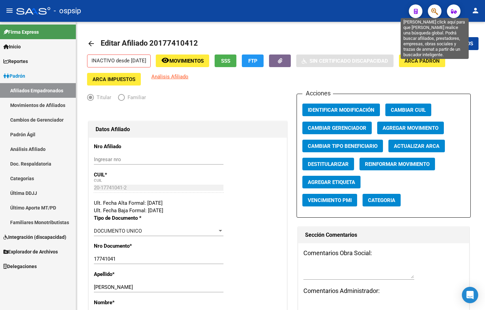
click at [435, 10] on icon "button" at bounding box center [435, 11] width 7 height 8
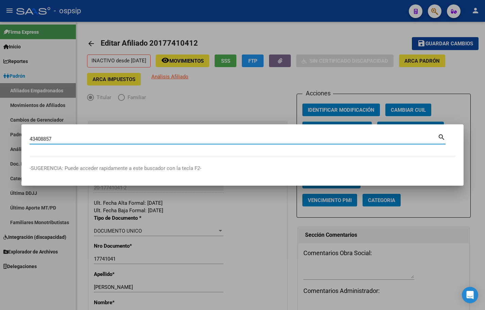
type input "43408857"
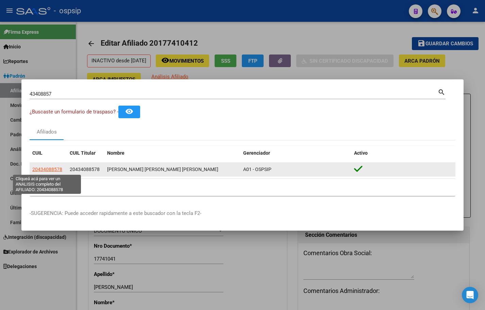
click at [52, 168] on span "20434088578" at bounding box center [47, 168] width 30 height 5
type textarea "20434088578"
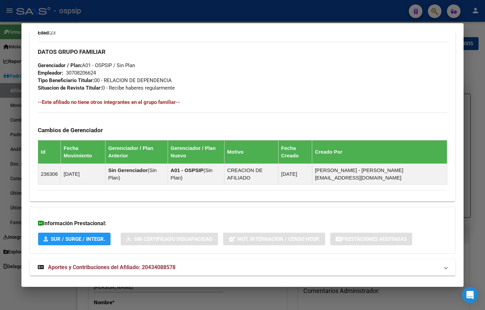
scroll to position [314, 0]
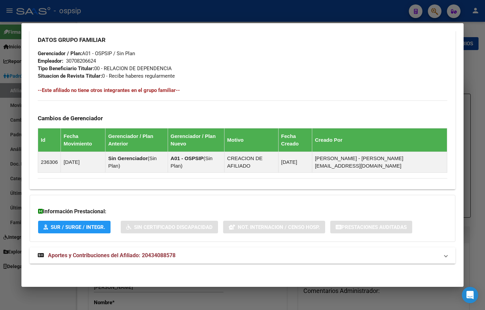
click at [146, 255] on span "Aportes y Contribuciones del Afiliado: 20434088578" at bounding box center [112, 255] width 128 height 6
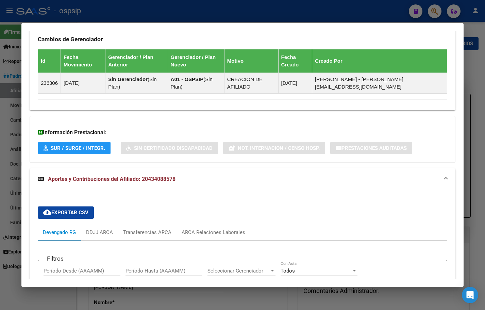
scroll to position [553, 0]
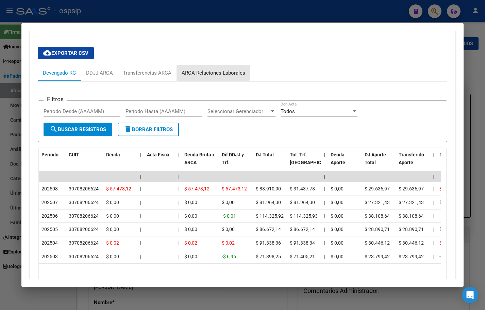
click at [204, 70] on div "ARCA Relaciones Laborales" at bounding box center [214, 72] width 64 height 7
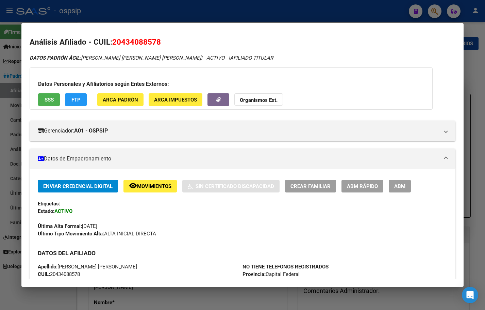
scroll to position [0, 0]
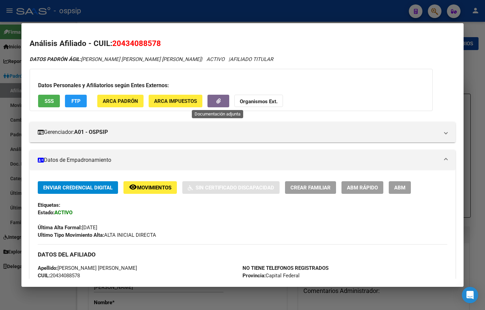
click at [217, 101] on icon "button" at bounding box center [218, 100] width 4 height 5
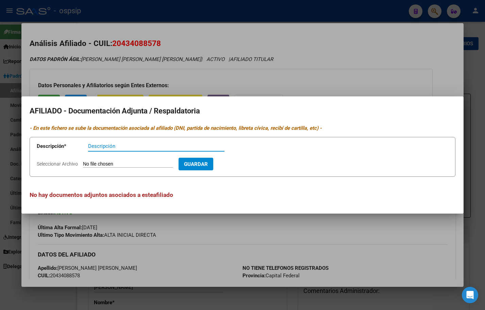
click at [111, 163] on input "Seleccionar Archivo" at bounding box center [128, 164] width 90 height 6
type input "C:\fakepath\1000228086.jpg"
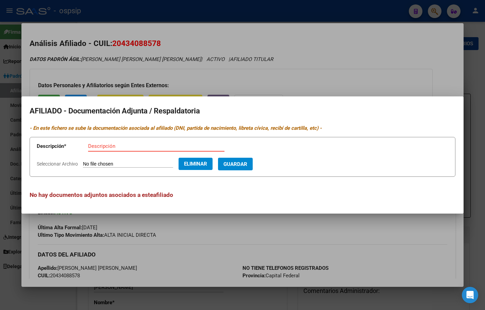
click at [97, 148] on input "Descripción" at bounding box center [156, 146] width 136 height 6
type input "telegrama de despido"
click at [240, 165] on span "Guardar" at bounding box center [236, 164] width 24 height 6
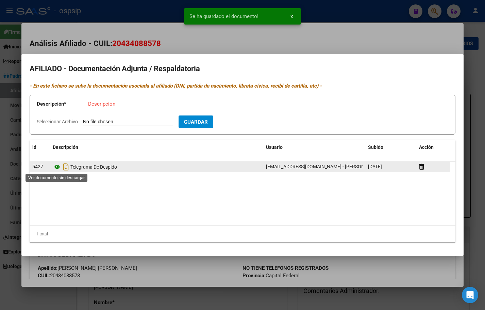
click at [56, 167] on icon at bounding box center [57, 167] width 9 height 8
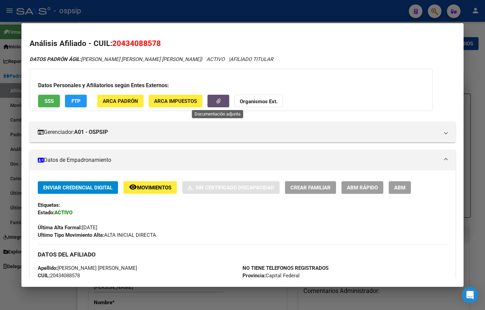
click at [217, 97] on button "button" at bounding box center [219, 101] width 22 height 13
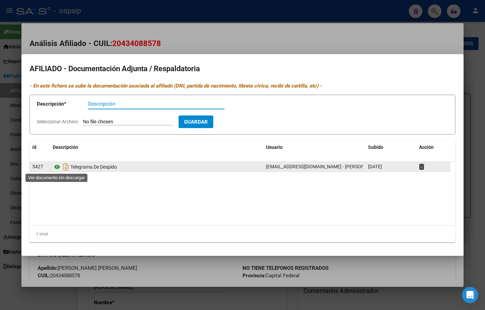
click at [56, 165] on icon at bounding box center [57, 167] width 9 height 8
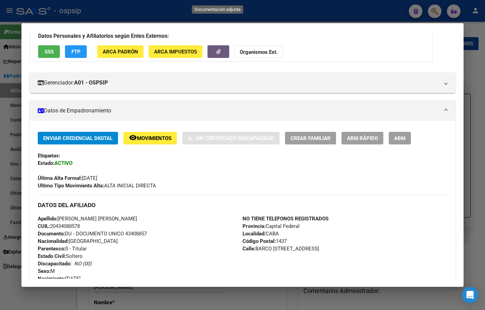
scroll to position [30, 0]
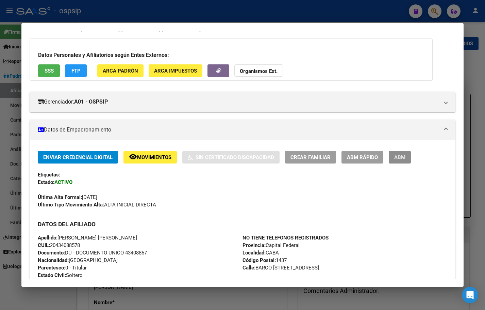
click at [400, 156] on span "ABM" at bounding box center [399, 157] width 11 height 6
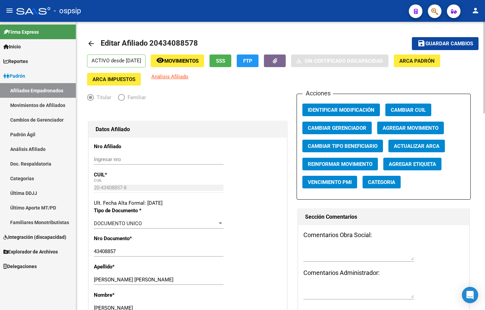
click at [398, 126] on span "Agregar Movimiento" at bounding box center [411, 128] width 56 height 6
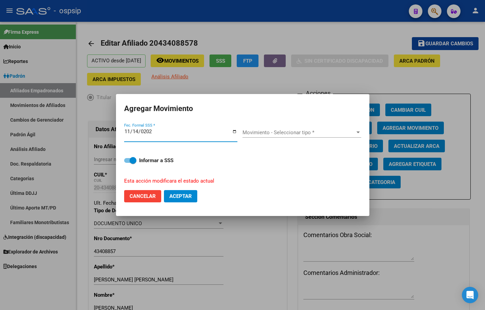
type input "[DATE]"
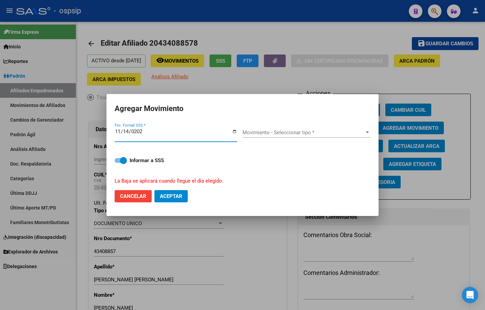
click at [260, 129] on span "Movimiento - Seleccionar tipo *" at bounding box center [304, 132] width 122 height 6
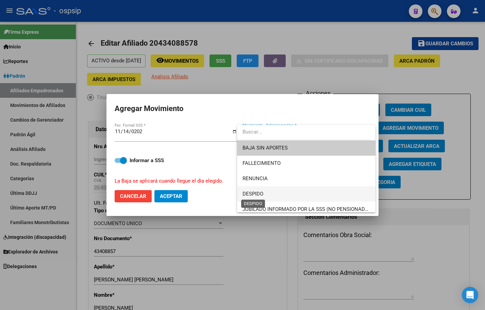
click at [258, 193] on span "DESPIDO" at bounding box center [253, 194] width 21 height 6
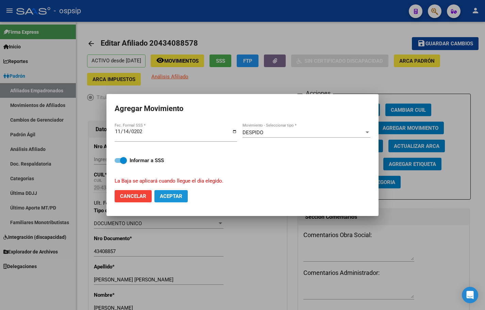
drag, startPoint x: 174, startPoint y: 194, endPoint x: 187, endPoint y: 212, distance: 22.5
click at [175, 195] on span "Aceptar" at bounding box center [171, 196] width 22 height 6
checkbox input "false"
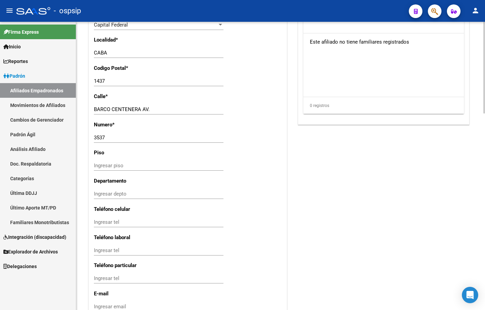
scroll to position [616, 0]
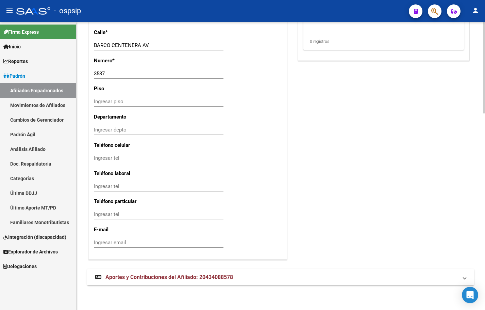
click at [189, 277] on span "Aportes y Contribuciones del Afiliado: 20434088578" at bounding box center [170, 277] width 128 height 6
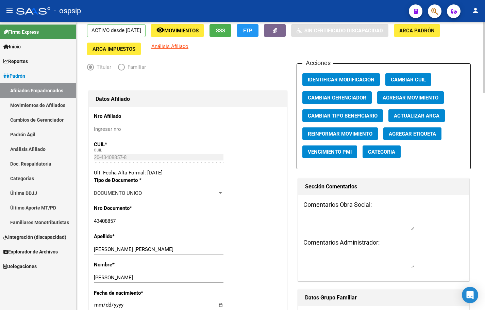
scroll to position [0, 0]
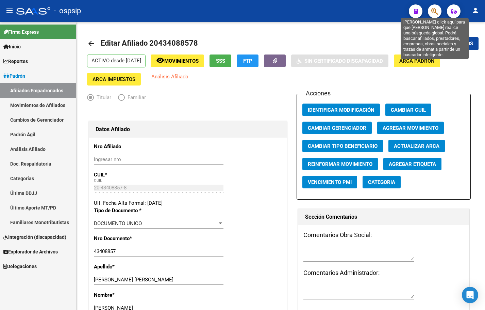
click at [432, 10] on icon "button" at bounding box center [435, 11] width 7 height 8
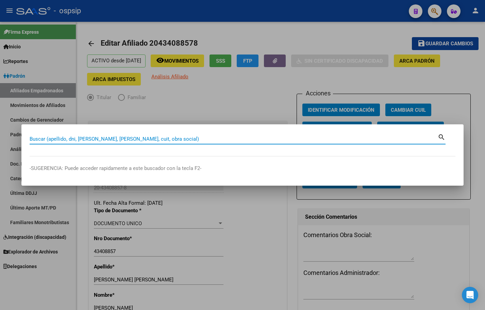
paste input "31894760"
type input "31894760"
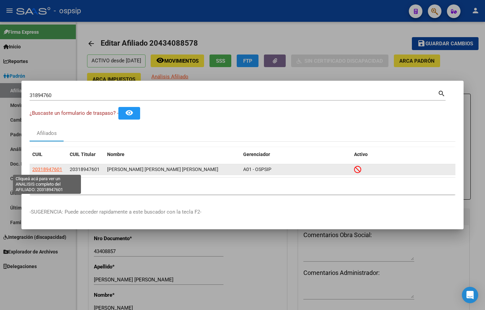
click at [43, 171] on span "20318947601" at bounding box center [47, 168] width 30 height 5
type textarea "20318947601"
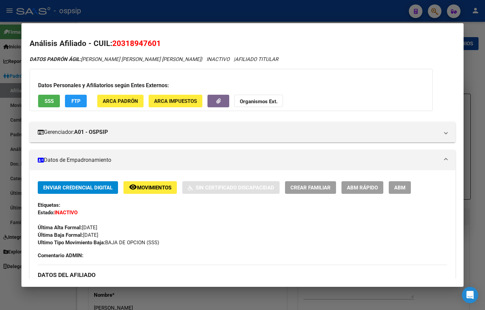
click at [47, 97] on button "SSS" at bounding box center [49, 101] width 22 height 13
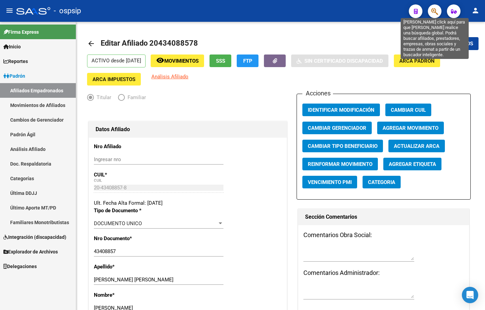
click at [431, 8] on button "button" at bounding box center [435, 11] width 14 height 14
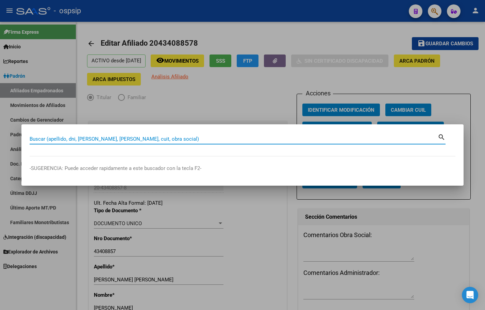
paste input "43777992"
type input "43777992"
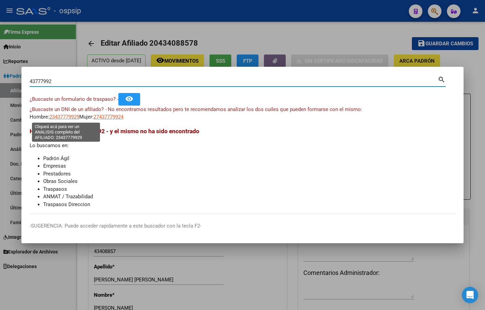
click at [62, 113] on div "¿Buscaste un DNI de un afiliado? - No encontramos resultados pero te recomendam…" at bounding box center [243, 113] width 426 height 15
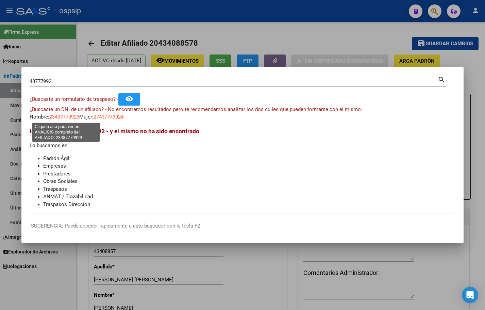
click at [62, 116] on span "23437779929" at bounding box center [64, 117] width 30 height 6
type textarea "23437779929"
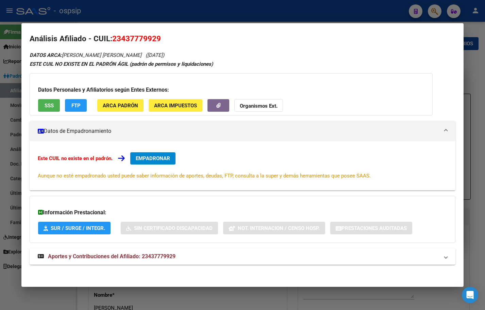
scroll to position [6, 0]
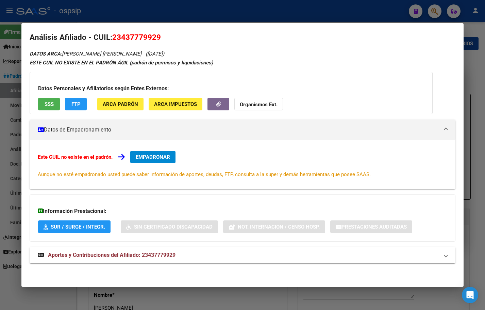
click at [164, 255] on span "Aportes y Contribuciones del Afiliado: 23437779929" at bounding box center [112, 255] width 128 height 6
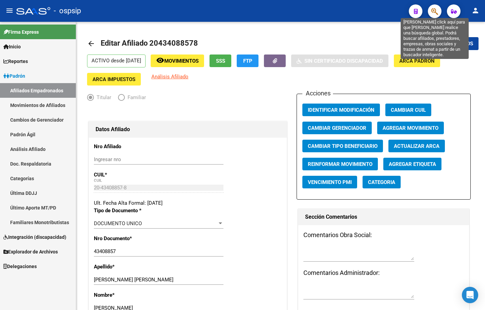
click at [434, 12] on icon "button" at bounding box center [435, 11] width 7 height 8
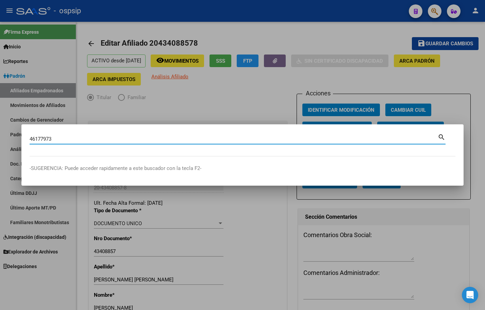
type input "46177973"
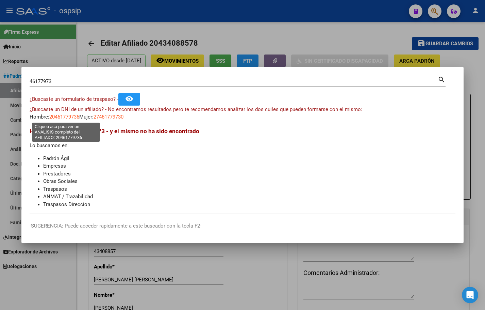
click at [62, 115] on span "20461779736" at bounding box center [64, 117] width 30 height 6
type textarea "20461779736"
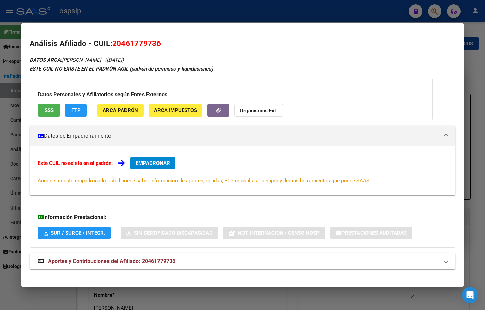
click at [152, 257] on strong "Aportes y Contribuciones del Afiliado: 20461779736" at bounding box center [107, 261] width 138 height 8
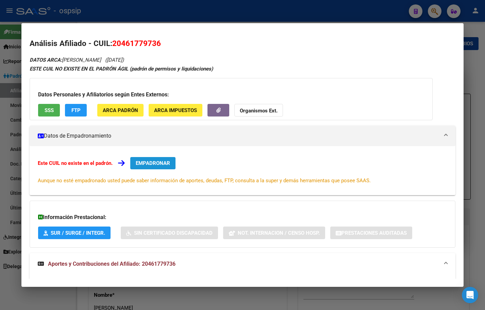
click at [148, 163] on span "EMPADRONAR" at bounding box center [153, 163] width 34 height 6
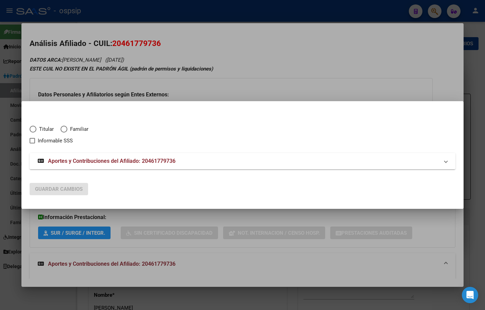
click at [33, 129] on span "Elija una opción" at bounding box center [33, 129] width 7 height 7
click at [33, 129] on input "Titular" at bounding box center [33, 129] width 7 height 7
radio input "true"
checkbox input "true"
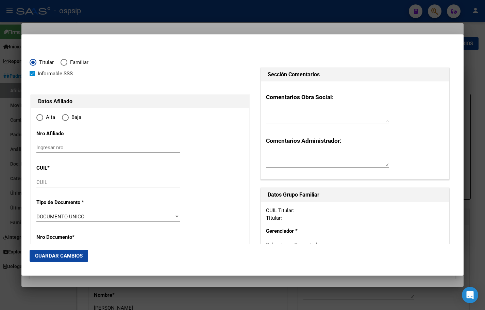
type input "20-46177973-6"
type input "46177973"
type input "[PERSON_NAME]"
type input "EZEQUIEL"
type input "[DATE]"
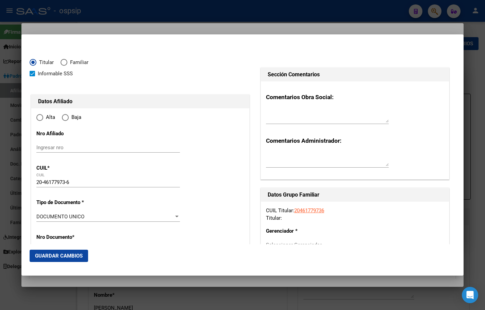
type input "NEUQUEN"
type input "8300"
type input "CALLE [PERSON_NAME]"
type input "552"
radio input "true"
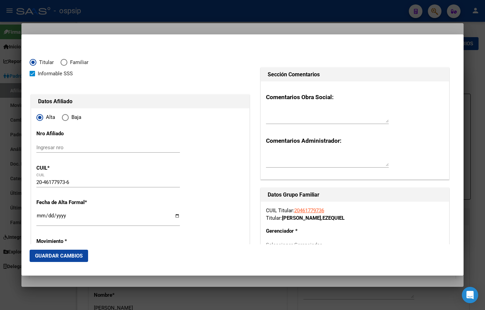
type input "NEUQUEN"
click at [39, 217] on input "Ingresar fecha" at bounding box center [108, 218] width 144 height 11
type input "[DATE]"
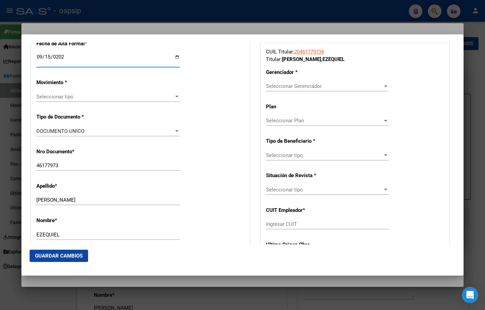
scroll to position [170, 0]
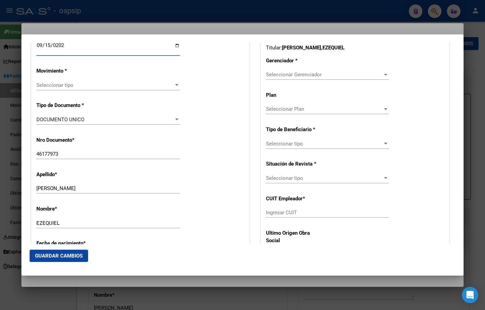
click at [54, 86] on span "Seleccionar tipo" at bounding box center [104, 85] width 137 height 6
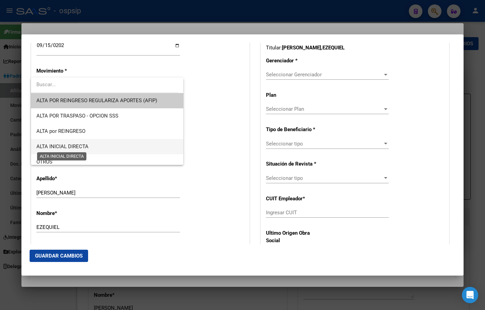
click at [54, 148] on span "ALTA INICIAL DIRECTA" at bounding box center [62, 146] width 52 height 6
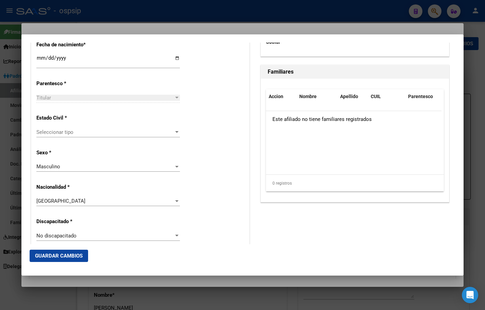
scroll to position [374, 0]
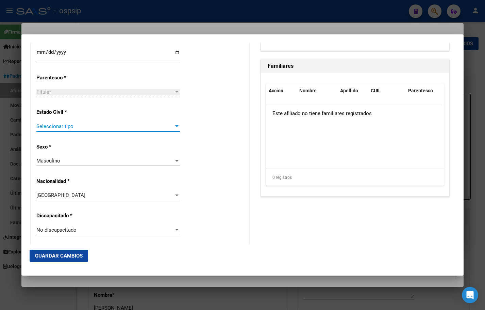
click at [81, 125] on span "Seleccionar tipo" at bounding box center [104, 126] width 137 height 6
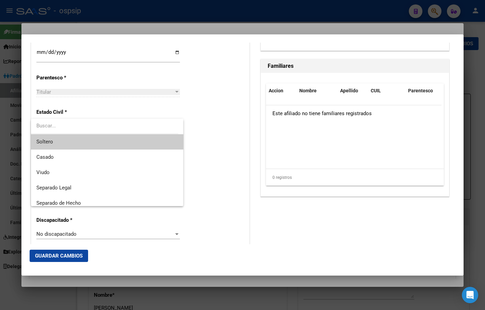
click at [72, 142] on span "Soltero" at bounding box center [107, 141] width 142 height 15
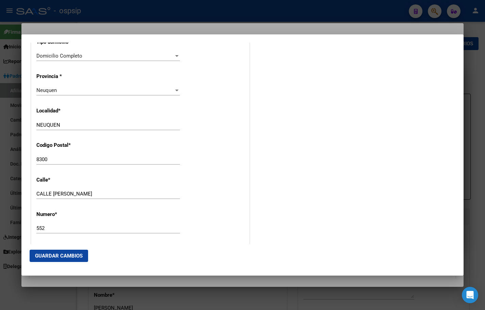
scroll to position [647, 0]
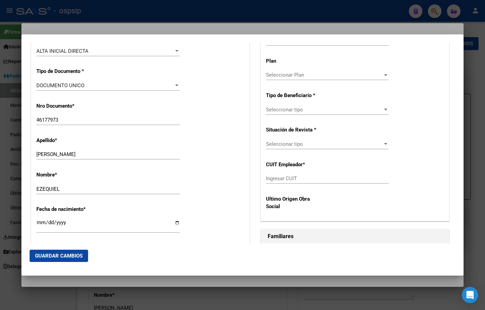
scroll to position [136, 0]
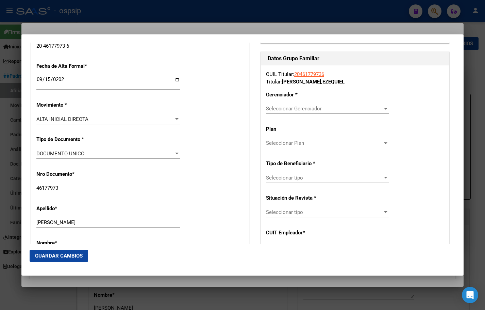
click at [280, 106] on span "Seleccionar Gerenciador" at bounding box center [324, 109] width 117 height 6
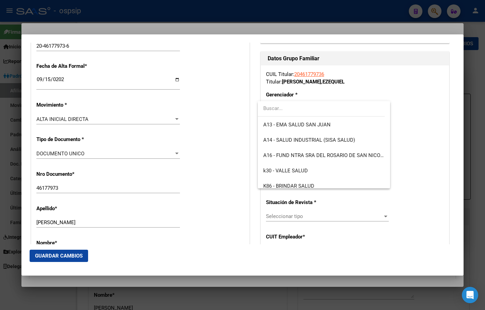
scroll to position [170, 0]
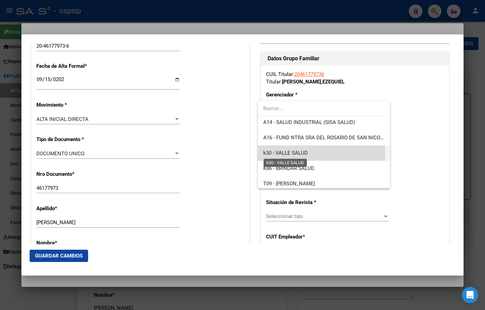
click at [298, 153] on span "k30 - VALLE SALUD" at bounding box center [285, 153] width 45 height 6
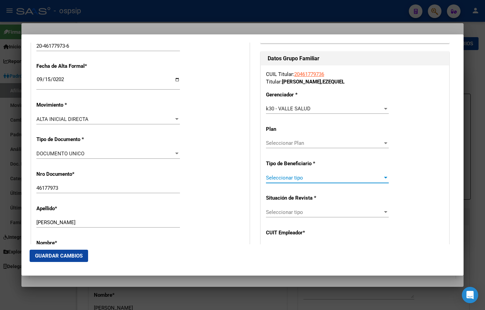
click at [269, 176] on span "Seleccionar tipo" at bounding box center [324, 178] width 117 height 6
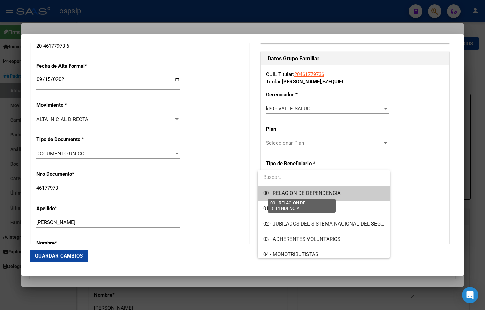
click at [287, 190] on span "00 - RELACION DE DEPENDENCIA" at bounding box center [302, 193] width 78 height 6
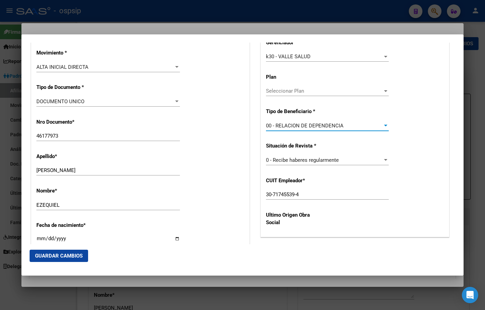
scroll to position [306, 0]
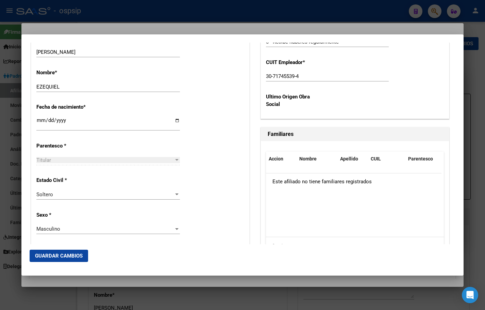
click at [56, 254] on span "Guardar Cambios" at bounding box center [59, 256] width 48 height 6
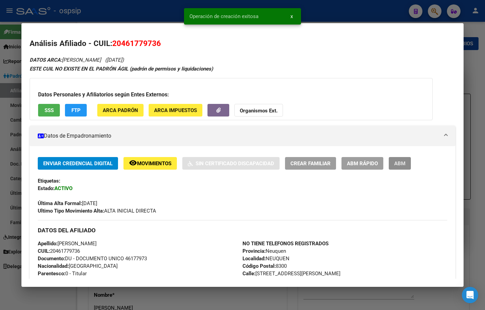
click at [399, 163] on span "ABM" at bounding box center [399, 163] width 11 height 6
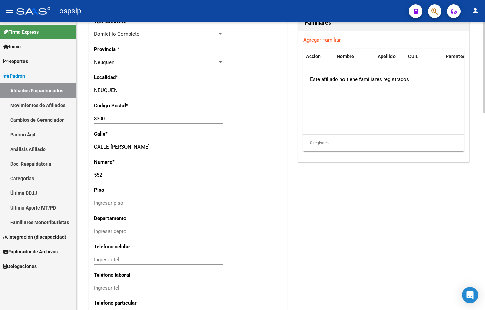
scroll to position [616, 0]
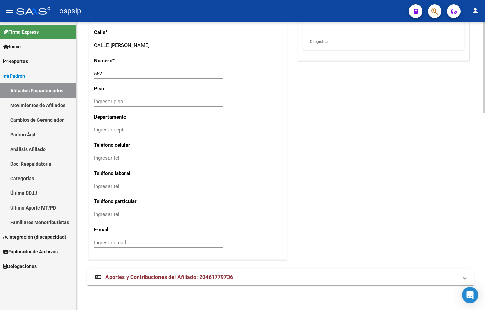
click at [150, 274] on span "Aportes y Contribuciones del Afiliado: 20461779736" at bounding box center [170, 277] width 128 height 6
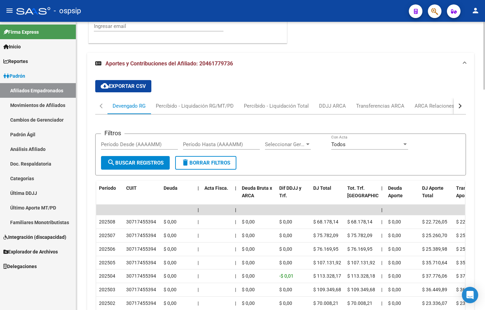
scroll to position [855, 0]
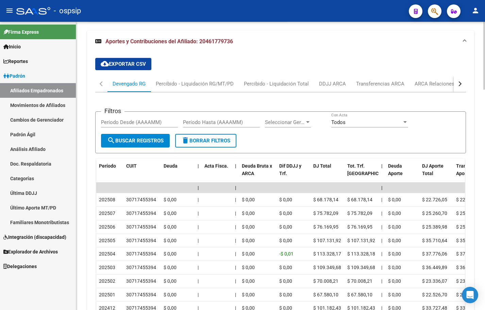
click at [189, 60] on div "cloud_download Exportar CSV Devengado RG Percibido - Liquidación RG/MT/PD Perci…" at bounding box center [280, 202] width 371 height 301
click at [428, 81] on div "ARCA Relaciones Laborales" at bounding box center [447, 83] width 64 height 7
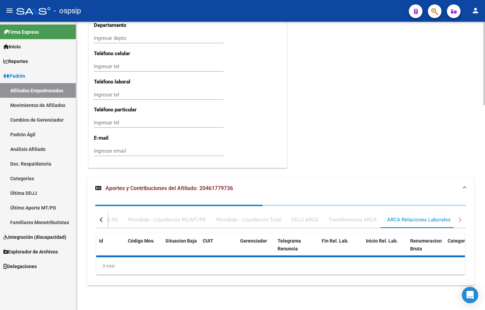
scroll to position [775, 0]
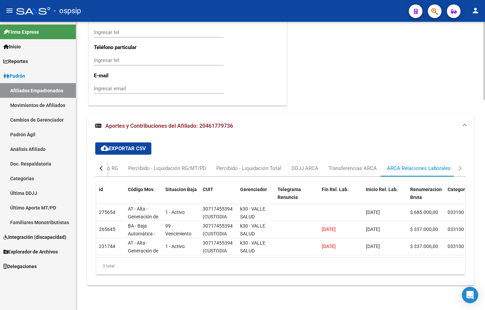
click at [178, 137] on div "cloud_download Exportar CSV Devengado RG Percibido - Liquidación RG/MT/PD Perci…" at bounding box center [280, 208] width 371 height 143
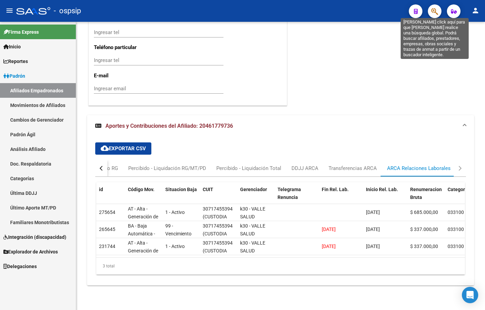
click at [435, 13] on icon "button" at bounding box center [435, 11] width 7 height 8
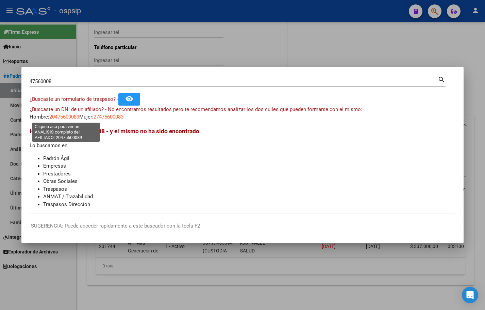
click at [60, 117] on span "20475600089" at bounding box center [64, 117] width 30 height 6
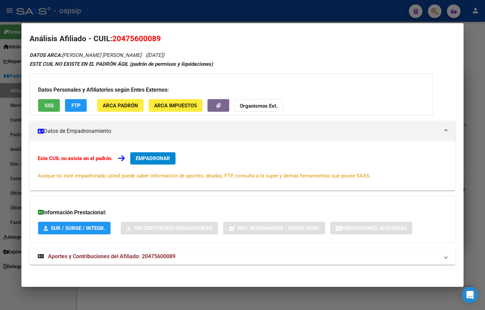
scroll to position [6, 0]
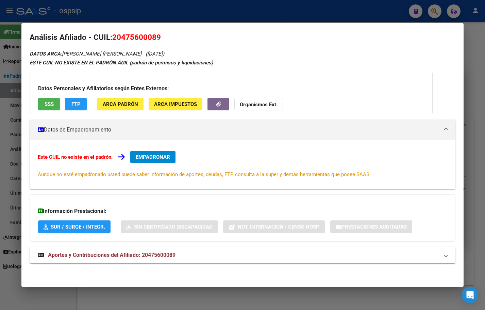
click at [148, 256] on span "Aportes y Contribuciones del Afiliado: 20475600089" at bounding box center [112, 255] width 128 height 6
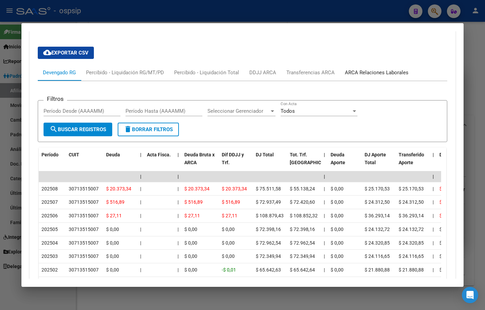
drag, startPoint x: 368, startPoint y: 73, endPoint x: 365, endPoint y: 99, distance: 25.7
click at [368, 75] on div "ARCA Relaciones Laborales" at bounding box center [377, 72] width 64 height 7
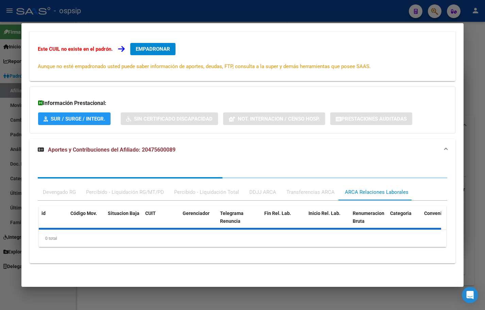
scroll to position [145, 0]
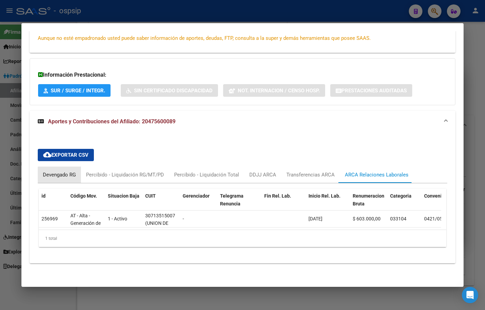
click at [60, 172] on div "Devengado RG" at bounding box center [59, 174] width 33 height 7
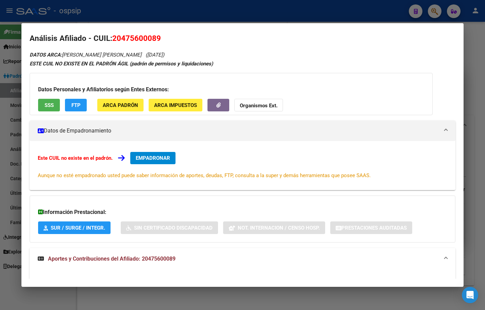
scroll to position [0, 0]
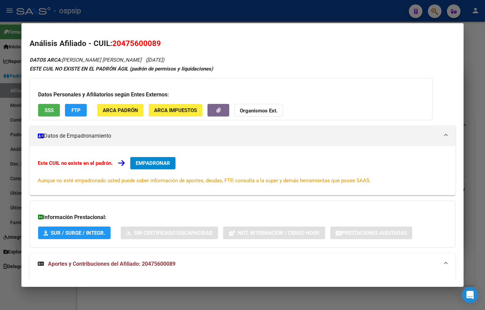
click at [147, 164] on span "EMPADRONAR" at bounding box center [153, 163] width 34 height 6
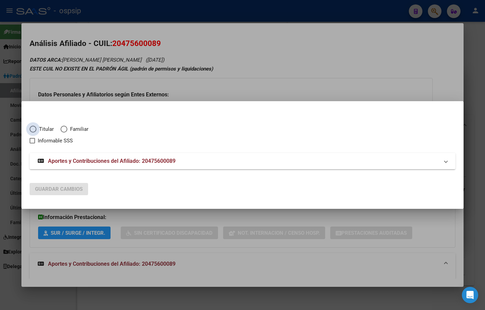
click at [32, 128] on span "Elija una opción" at bounding box center [33, 129] width 7 height 7
click at [32, 128] on input "Titular" at bounding box center [33, 129] width 7 height 7
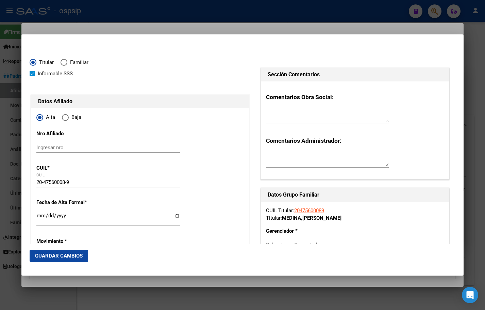
click at [40, 216] on input "Ingresar fecha" at bounding box center [108, 218] width 144 height 11
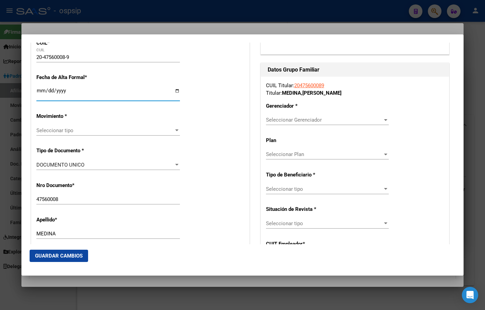
scroll to position [136, 0]
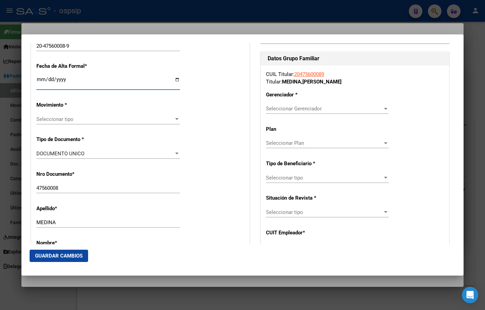
click at [52, 117] on span "Seleccionar tipo" at bounding box center [104, 119] width 137 height 6
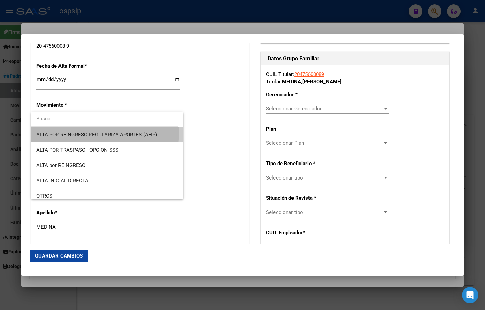
click at [53, 130] on span "ALTA POR REINGRESO REGULARIZA APORTES (AFIP)" at bounding box center [107, 134] width 142 height 15
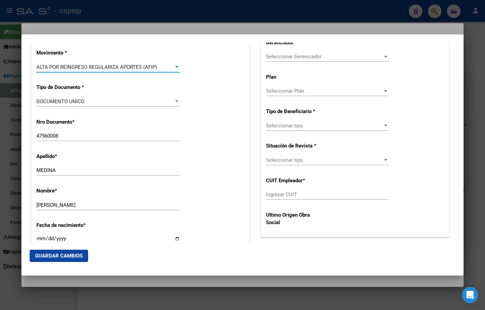
scroll to position [306, 0]
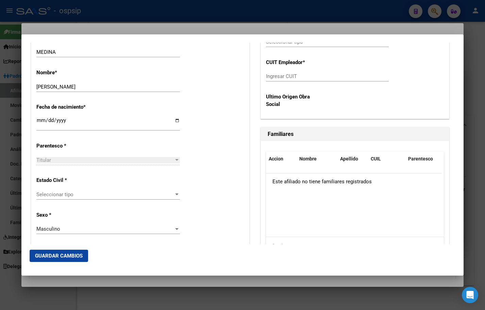
click at [44, 194] on span "Seleccionar tipo" at bounding box center [104, 194] width 137 height 6
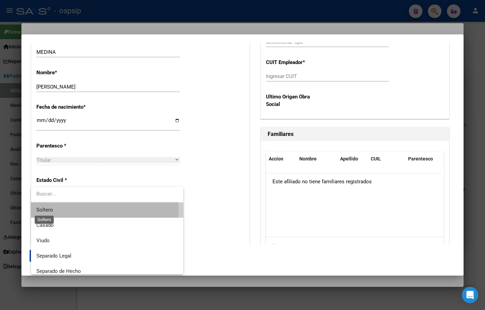
click at [46, 210] on span "Soltero" at bounding box center [44, 210] width 17 height 6
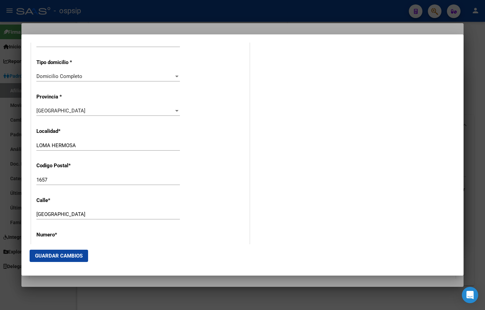
scroll to position [613, 0]
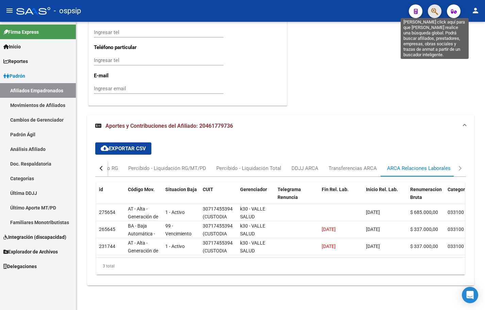
click at [435, 8] on icon "button" at bounding box center [435, 11] width 7 height 8
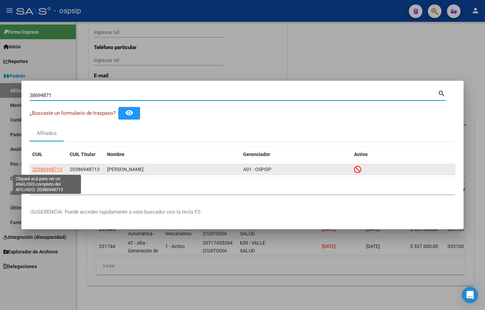
click at [43, 168] on span "20386948713" at bounding box center [47, 168] width 30 height 5
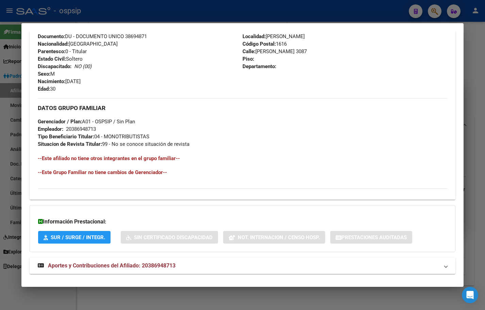
scroll to position [270, 0]
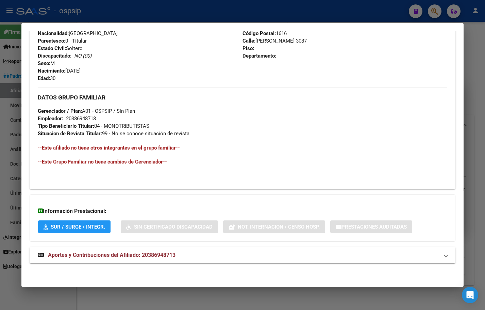
click at [142, 257] on span "Aportes y Contribuciones del Afiliado: 20386948713" at bounding box center [112, 255] width 128 height 6
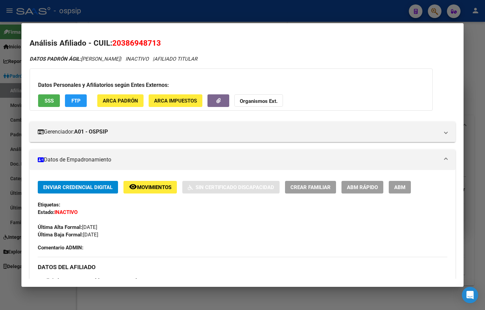
scroll to position [0, 0]
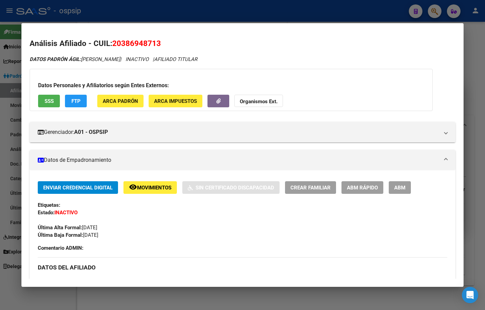
drag, startPoint x: 113, startPoint y: 44, endPoint x: 164, endPoint y: 45, distance: 50.7
click at [164, 45] on h2 "Análisis Afiliado - CUIL: 20386948713" at bounding box center [243, 44] width 426 height 12
copy span "20386948713"
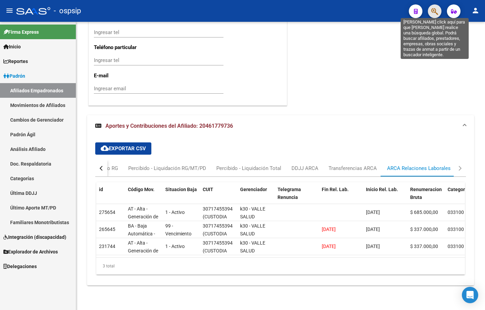
click at [437, 13] on icon "button" at bounding box center [435, 11] width 7 height 8
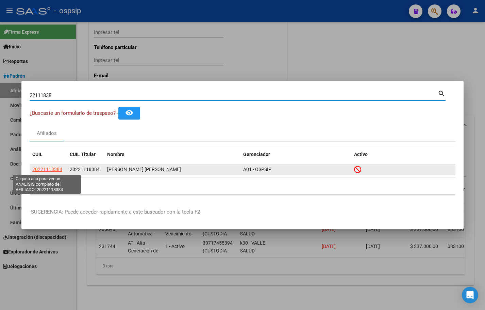
click at [51, 169] on span "20221118384" at bounding box center [47, 168] width 30 height 5
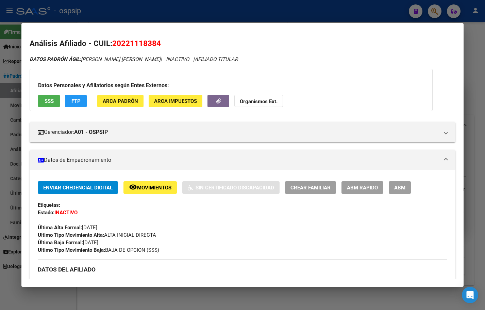
click at [47, 99] on span "SSS" at bounding box center [49, 101] width 9 height 6
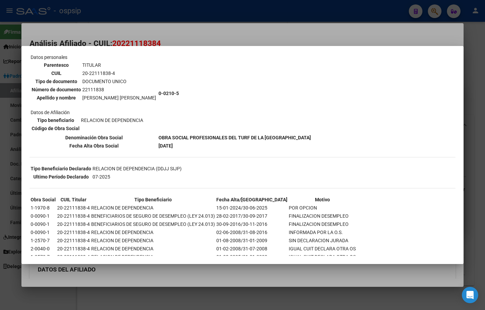
scroll to position [42, 0]
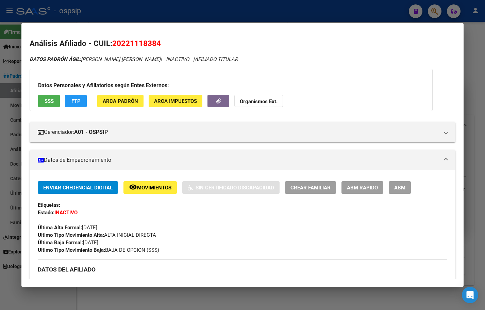
drag, startPoint x: 114, startPoint y: 43, endPoint x: 162, endPoint y: 46, distance: 47.7
click at [162, 46] on h2 "Análisis Afiliado - CUIL: 20221118384" at bounding box center [243, 44] width 426 height 12
copy span "20221118384"
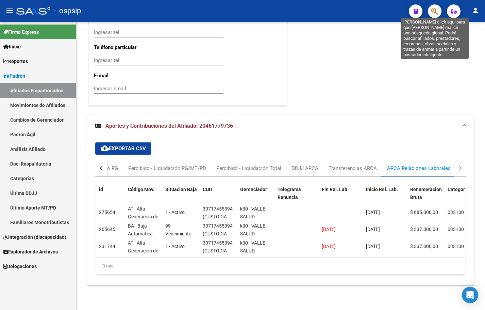
click at [436, 9] on icon "button" at bounding box center [435, 11] width 7 height 8
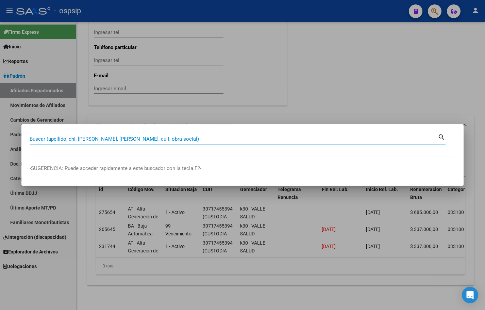
paste input "25412730"
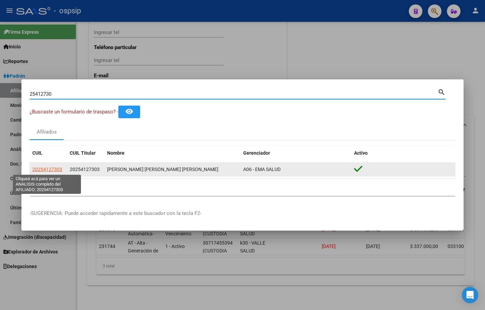
click at [47, 169] on span "20254127303" at bounding box center [47, 168] width 30 height 5
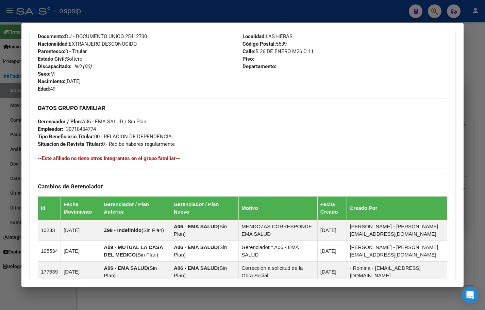
scroll to position [382, 0]
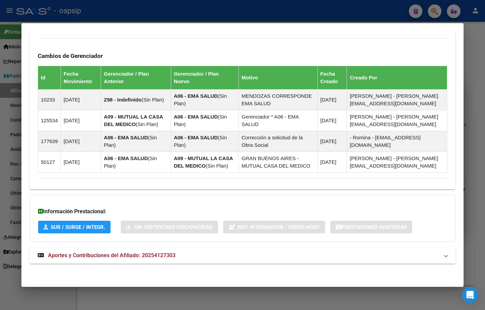
drag, startPoint x: 155, startPoint y: 253, endPoint x: 180, endPoint y: 247, distance: 25.9
click at [155, 252] on span "Aportes y Contribuciones del Afiliado: 20254127303" at bounding box center [112, 255] width 128 height 6
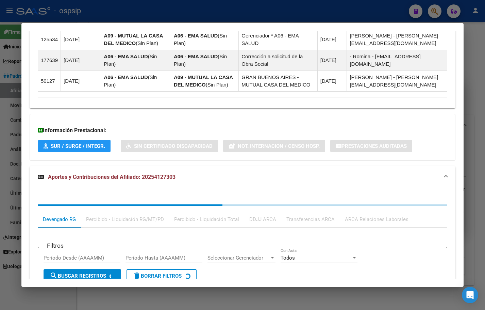
scroll to position [553, 0]
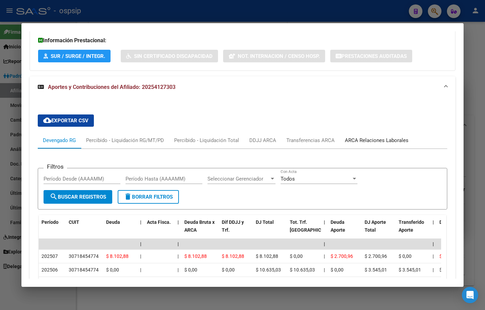
click at [381, 140] on div "ARCA Relaciones Laborales" at bounding box center [377, 139] width 64 height 7
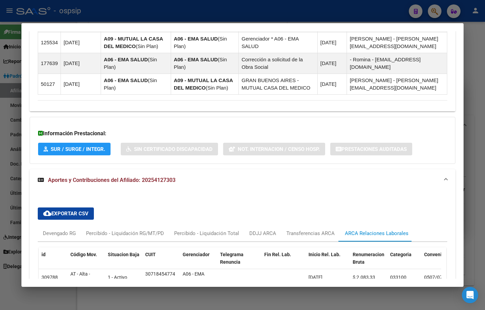
scroll to position [349, 0]
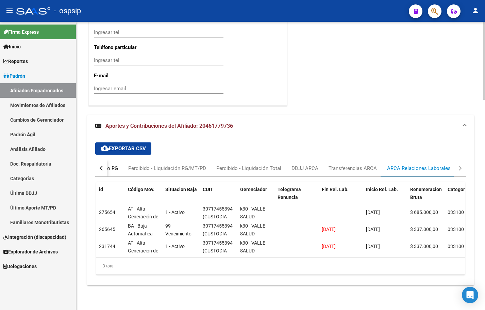
click at [111, 164] on div "Devengado RG" at bounding box center [101, 167] width 33 height 7
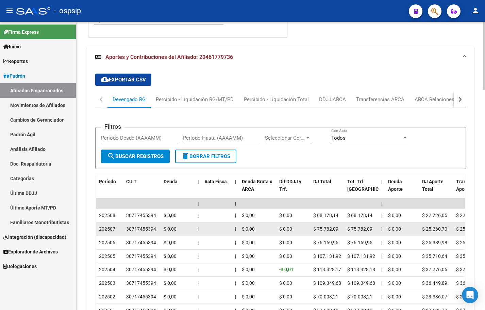
scroll to position [800, 0]
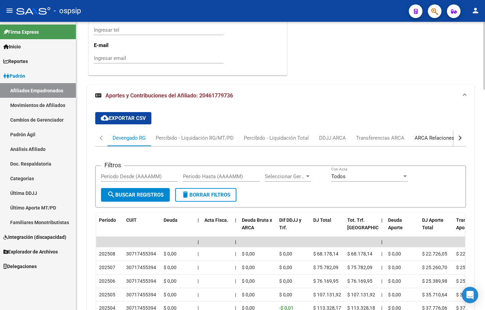
click at [436, 134] on div "ARCA Relaciones Laborales" at bounding box center [447, 137] width 64 height 7
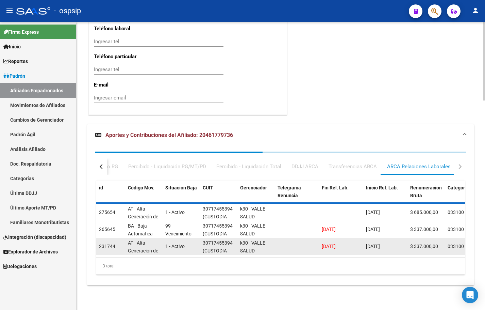
scroll to position [775, 0]
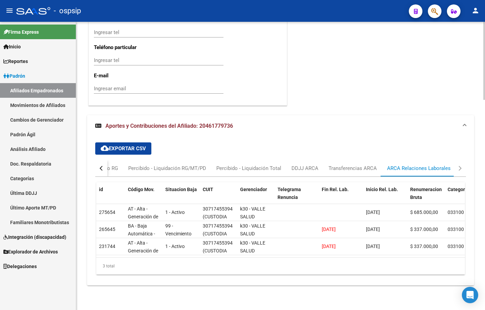
click at [103, 166] on div "button" at bounding box center [102, 168] width 5 height 5
click at [127, 164] on div "Devengado RG" at bounding box center [129, 167] width 33 height 7
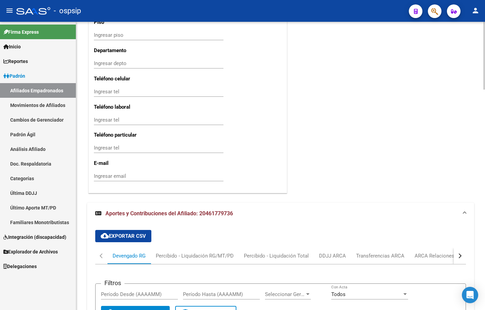
scroll to position [571, 0]
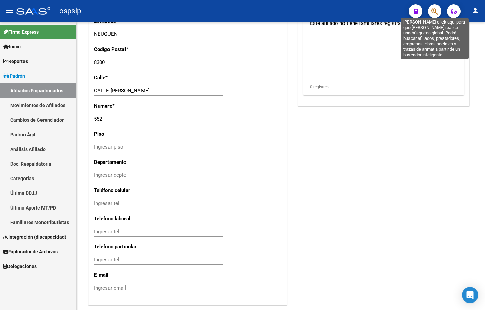
click at [434, 11] on icon "button" at bounding box center [435, 11] width 7 height 8
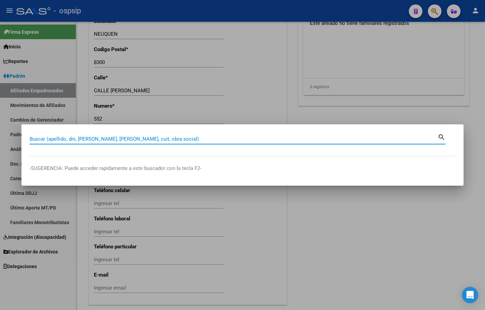
paste input "41057333"
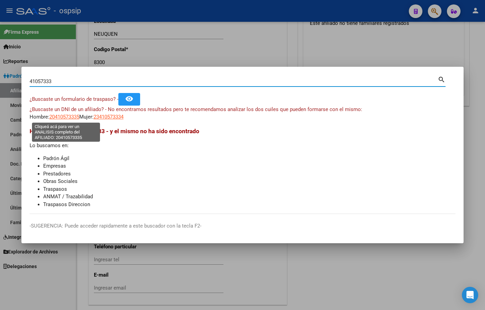
click at [63, 116] on span "20410573335" at bounding box center [64, 117] width 30 height 6
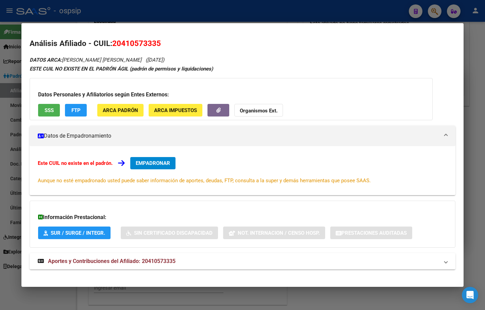
scroll to position [6, 0]
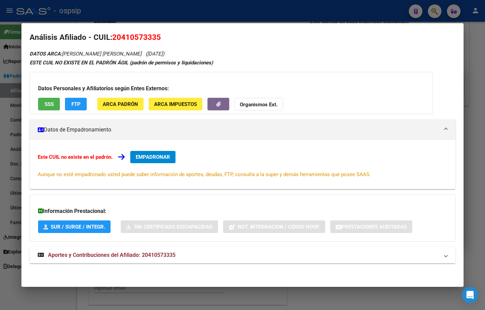
click at [157, 252] on span "Aportes y Contribuciones del Afiliado: 20410573335" at bounding box center [112, 255] width 128 height 6
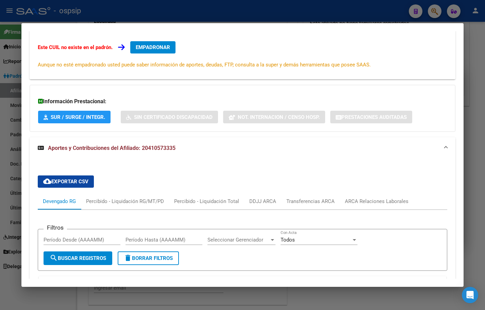
scroll to position [0, 0]
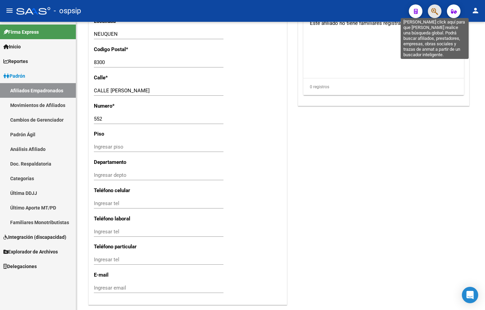
click at [434, 11] on icon "button" at bounding box center [435, 11] width 7 height 8
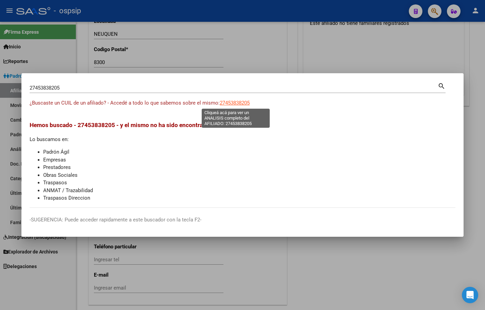
click at [228, 105] on span "27453838205" at bounding box center [235, 103] width 30 height 6
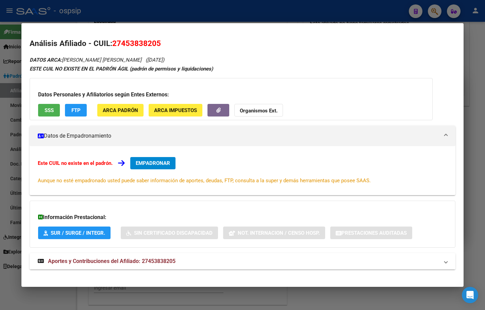
click at [144, 260] on span "Aportes y Contribuciones del Afiliado: 27453838205" at bounding box center [112, 261] width 128 height 6
drag, startPoint x: 113, startPoint y: 42, endPoint x: 163, endPoint y: 43, distance: 50.4
click at [163, 43] on h2 "Análisis Afiliado - CUIL: 27453838205" at bounding box center [243, 44] width 426 height 12
copy span "27453838205"
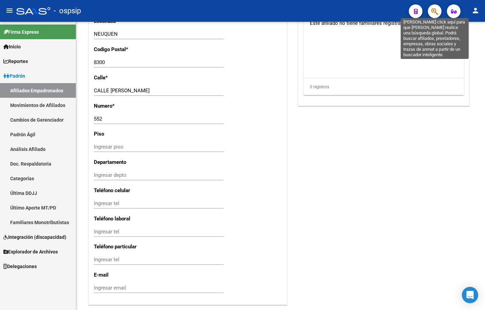
click at [434, 11] on icon "button" at bounding box center [435, 11] width 7 height 8
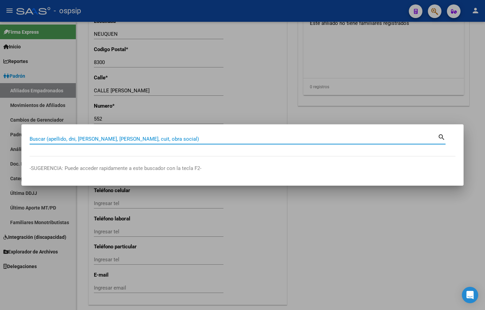
paste input "20249221350"
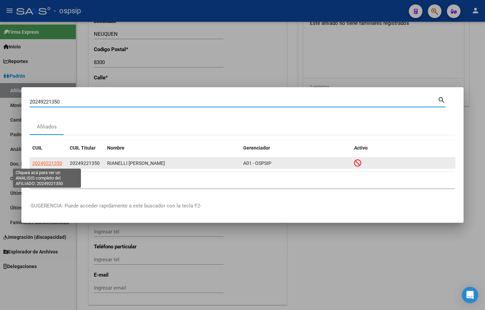
click at [46, 164] on span "20249221350" at bounding box center [47, 162] width 30 height 5
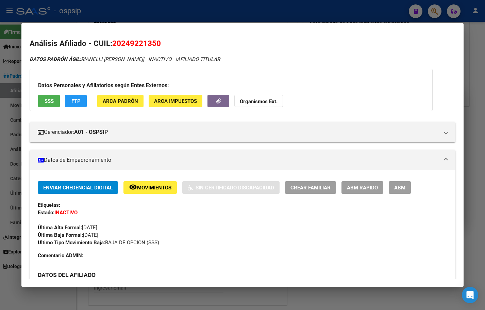
drag, startPoint x: 113, startPoint y: 44, endPoint x: 169, endPoint y: 47, distance: 55.5
click at [169, 47] on h2 "Análisis Afiliado - CUIL: 20249221350" at bounding box center [243, 44] width 426 height 12
copy span "20249221350"
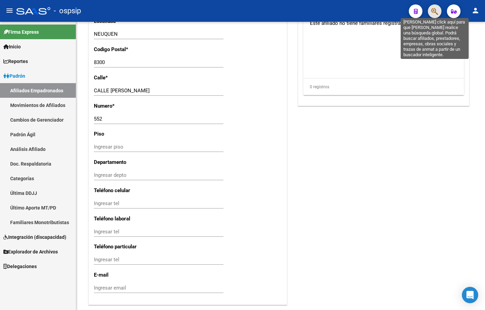
click at [436, 10] on icon "button" at bounding box center [435, 11] width 7 height 8
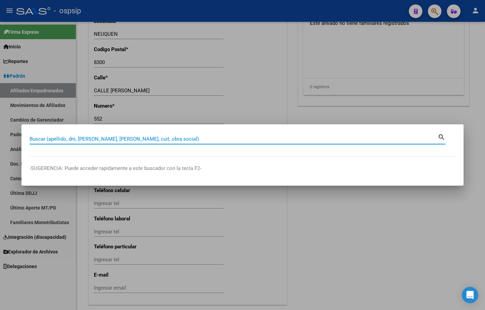
paste input "20-21862755-3"
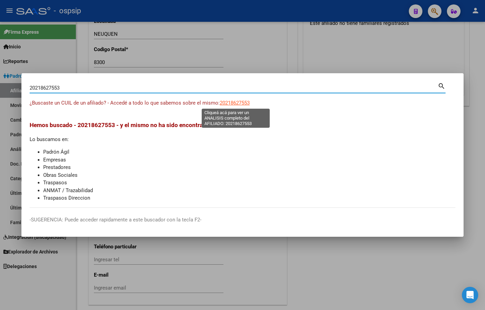
click at [230, 101] on span "20218627553" at bounding box center [235, 103] width 30 height 6
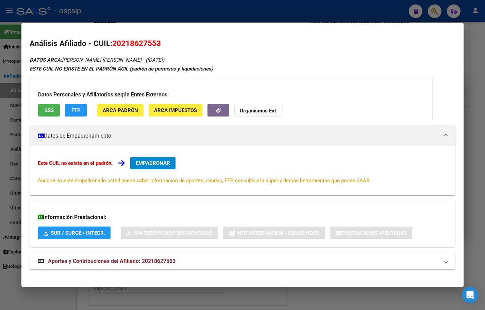
click at [148, 261] on span "Aportes y Contribuciones del Afiliado: 20218627553" at bounding box center [112, 261] width 128 height 6
drag, startPoint x: 114, startPoint y: 43, endPoint x: 161, endPoint y: 43, distance: 47.3
click at [161, 43] on span "20218627553" at bounding box center [136, 43] width 49 height 9
copy span "20218627553"
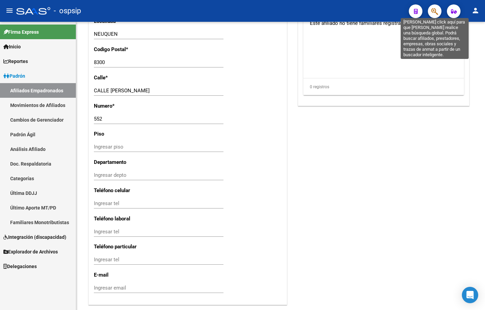
click at [434, 7] on span "button" at bounding box center [435, 11] width 7 height 14
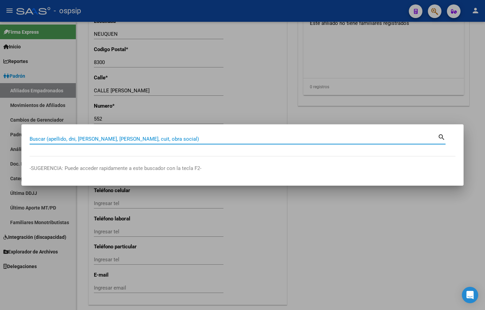
paste input "21841972"
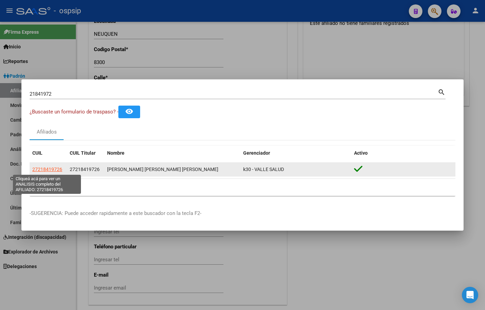
click at [49, 168] on span "27218419726" at bounding box center [47, 168] width 30 height 5
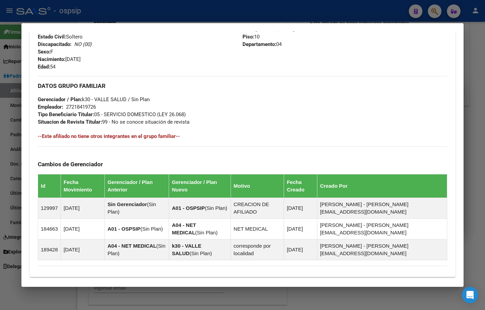
scroll to position [349, 0]
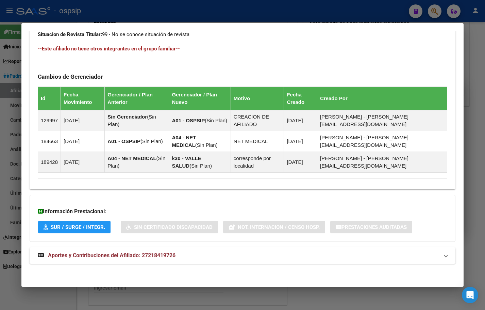
click at [152, 255] on span "Aportes y Contribuciones del Afiliado: 27218419726" at bounding box center [112, 255] width 128 height 6
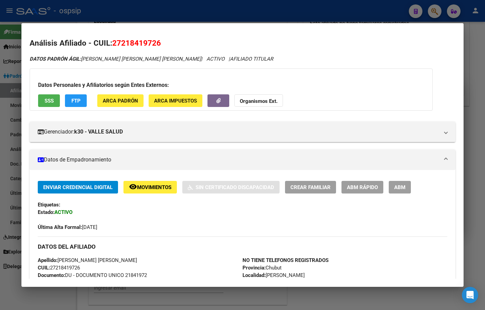
scroll to position [0, 0]
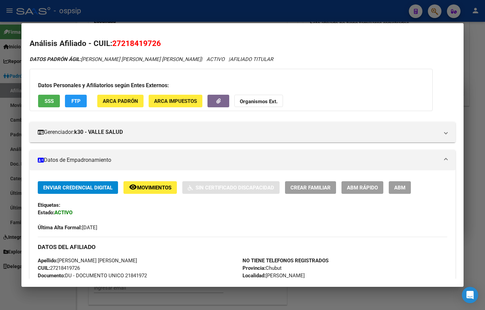
drag, startPoint x: 164, startPoint y: 213, endPoint x: 166, endPoint y: 216, distance: 3.7
click at [164, 213] on div "Enviar Credencial Digital remove_red_eye Movimientos Sin Certificado Discapacid…" at bounding box center [243, 206] width 410 height 50
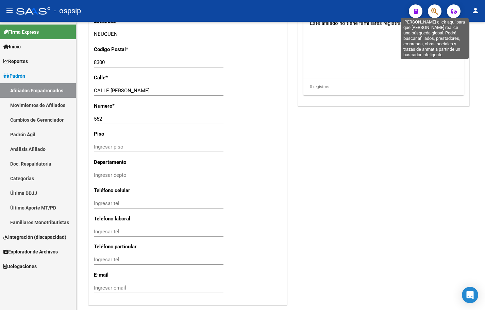
click at [437, 10] on icon "button" at bounding box center [435, 11] width 7 height 8
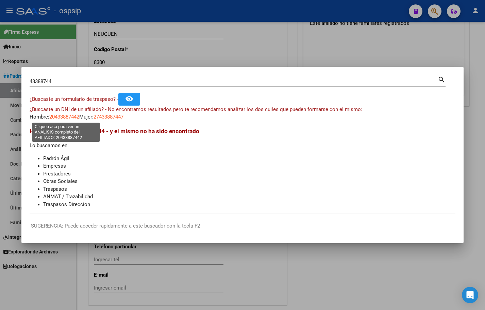
click at [60, 117] on span "20433887442" at bounding box center [64, 117] width 30 height 6
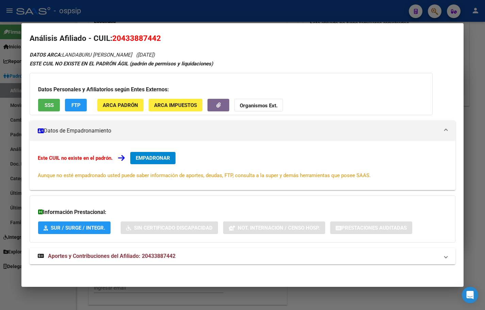
scroll to position [6, 0]
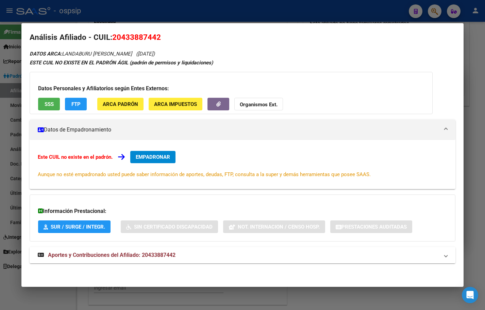
drag, startPoint x: 142, startPoint y: 253, endPoint x: 151, endPoint y: 254, distance: 9.3
click at [144, 254] on span "Aportes y Contribuciones del Afiliado: 20433887442" at bounding box center [112, 255] width 128 height 6
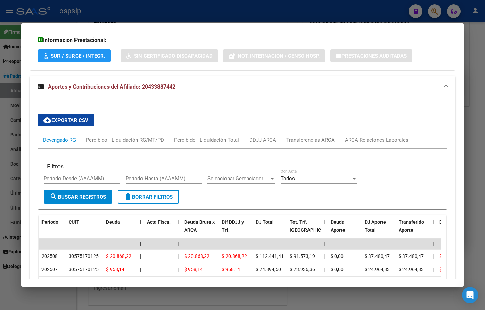
scroll to position [0, 0]
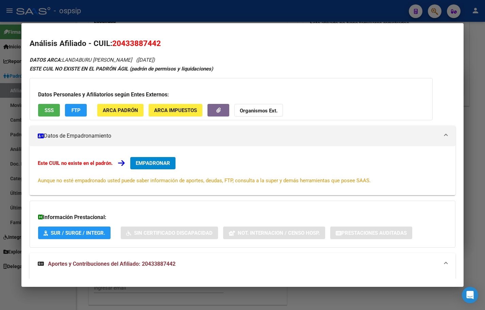
click at [151, 161] on span "EMPADRONAR" at bounding box center [153, 163] width 34 height 6
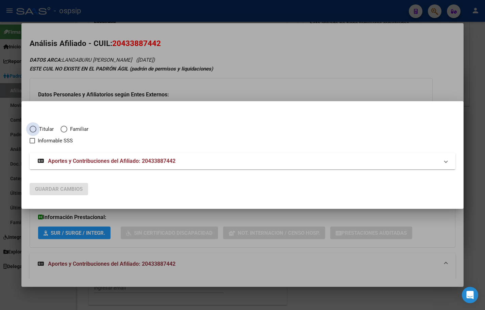
click at [31, 129] on span "Elija una opción" at bounding box center [33, 129] width 7 height 7
click at [31, 129] on input "Titular" at bounding box center [33, 129] width 7 height 7
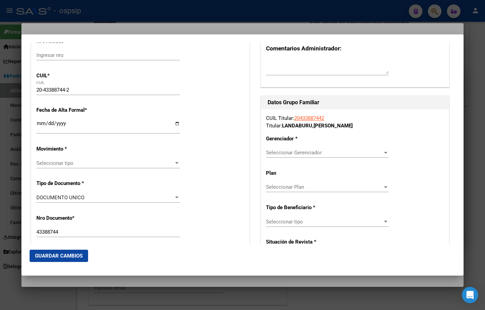
scroll to position [102, 0]
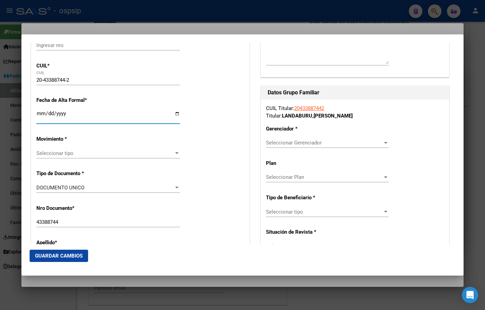
click at [40, 113] on input "Ingresar fecha" at bounding box center [108, 116] width 144 height 11
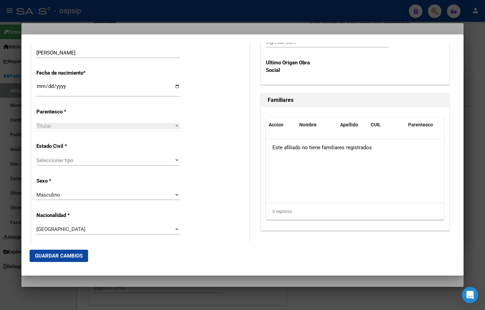
scroll to position [374, 0]
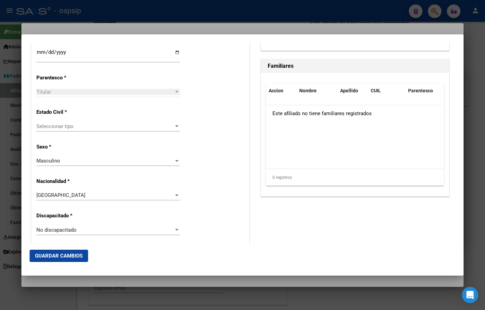
click at [65, 124] on span "Seleccionar tipo" at bounding box center [104, 126] width 137 height 6
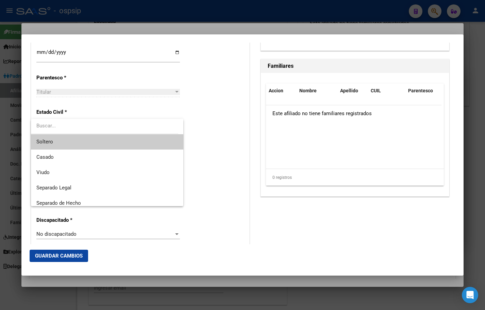
click at [58, 142] on span "Soltero" at bounding box center [107, 141] width 142 height 15
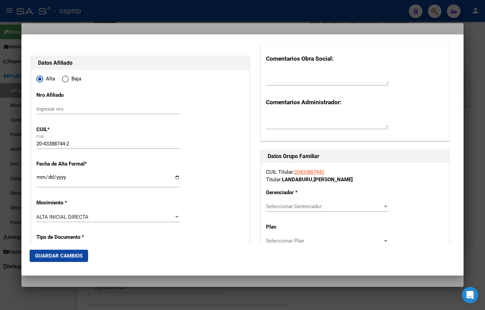
scroll to position [34, 0]
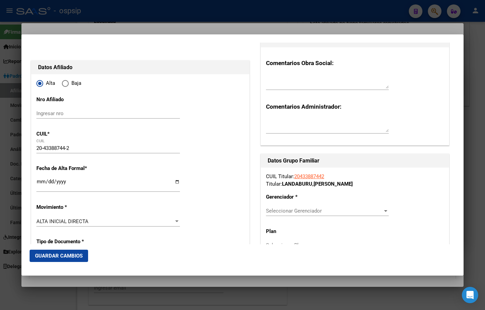
click at [273, 211] on span "Seleccionar Gerenciador" at bounding box center [324, 211] width 117 height 6
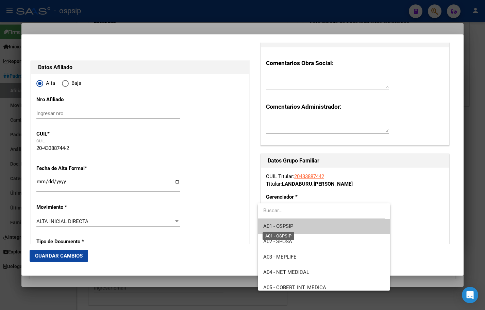
click at [281, 226] on span "A01 - OSPSIP" at bounding box center [278, 226] width 30 height 6
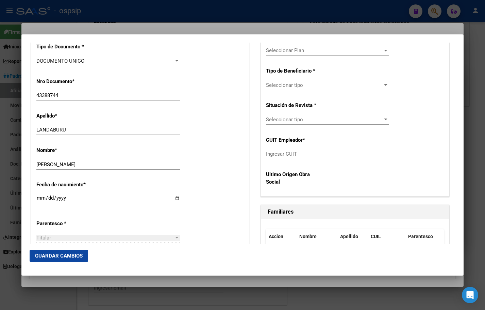
scroll to position [238, 0]
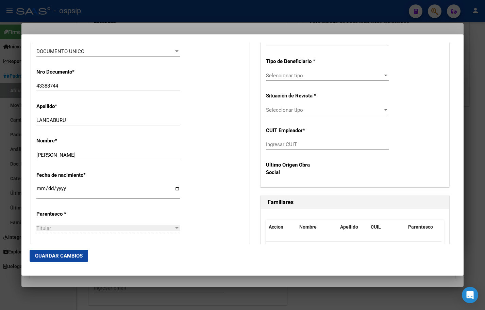
click at [287, 75] on span "Seleccionar tipo" at bounding box center [324, 75] width 117 height 6
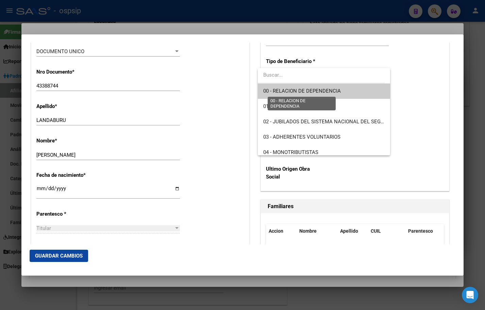
click at [290, 91] on span "00 - RELACION DE DEPENDENCIA" at bounding box center [302, 91] width 78 height 6
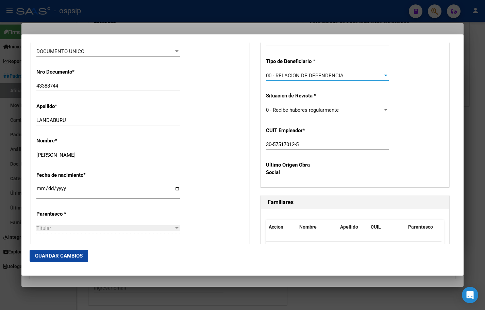
click at [51, 256] on span "Guardar Cambios" at bounding box center [59, 256] width 48 height 6
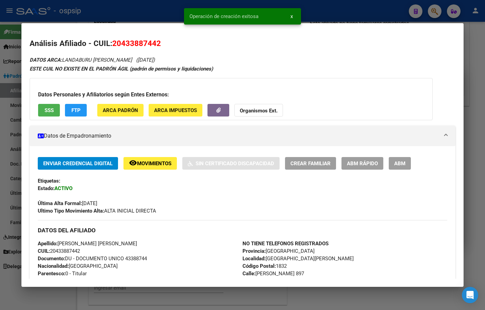
drag, startPoint x: 403, startPoint y: 157, endPoint x: 404, endPoint y: 171, distance: 14.4
click at [403, 158] on div "Enviar Credencial Digital remove_red_eye Movimientos Sin Certificado Discapacid…" at bounding box center [243, 312] width 426 height 333
click at [398, 160] on span "ABM" at bounding box center [399, 163] width 11 height 6
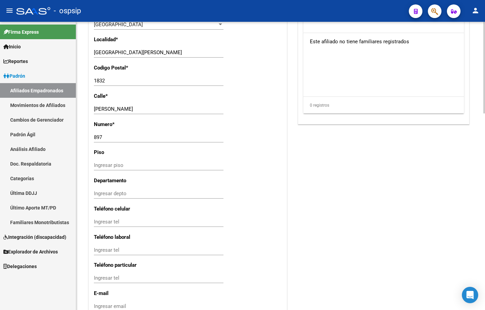
scroll to position [616, 0]
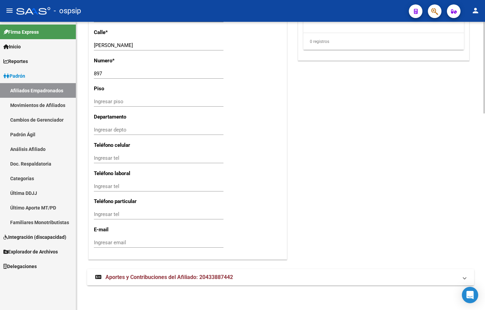
click at [139, 278] on span "Aportes y Contribuciones del Afiliado: 20433887442" at bounding box center [170, 277] width 128 height 6
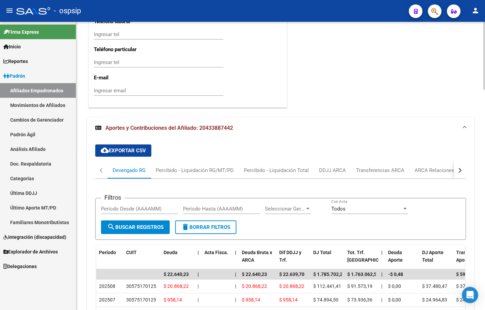
scroll to position [771, 0]
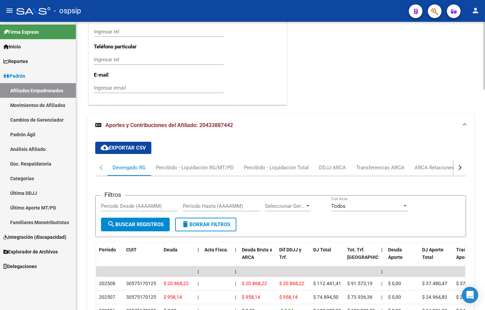
click at [183, 157] on div "cloud_download Exportar CSV Devengado RG Percibido - Liquidación RG/MT/PD Perci…" at bounding box center [280, 286] width 371 height 301
click at [434, 166] on div "ARCA Relaciones Laborales" at bounding box center [447, 167] width 64 height 7
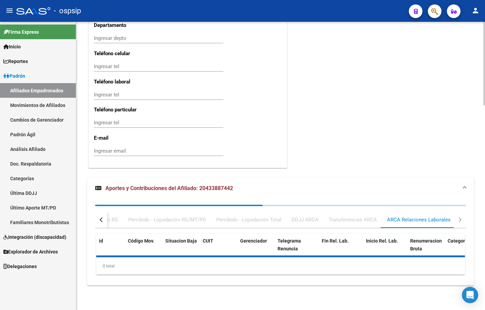
scroll to position [758, 0]
